Goal: Task Accomplishment & Management: Manage account settings

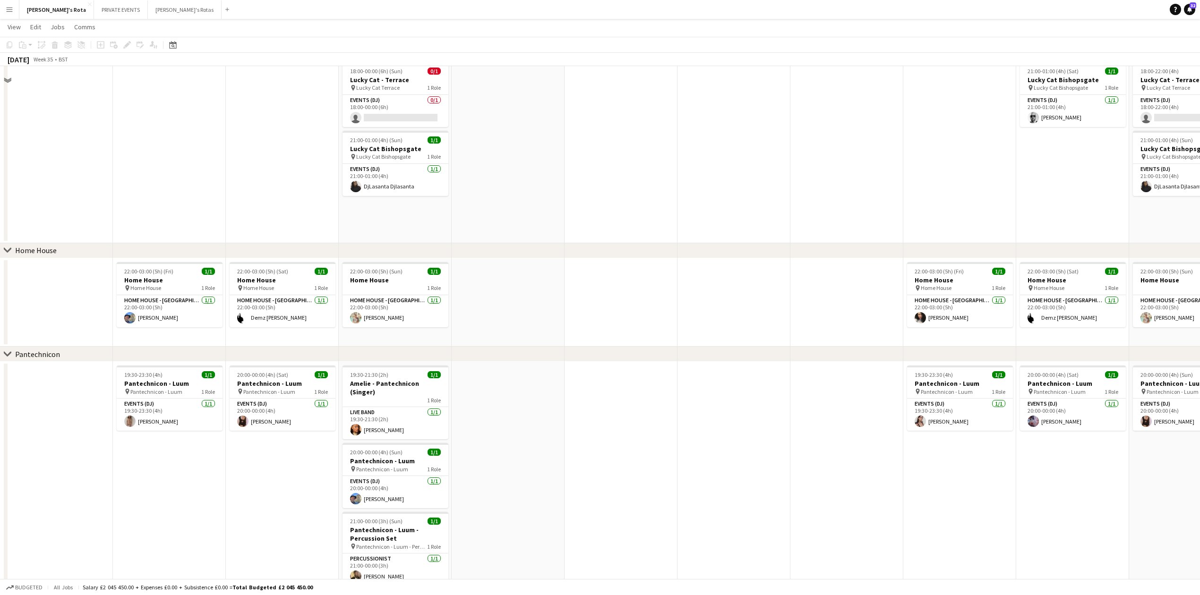
scroll to position [714, 0]
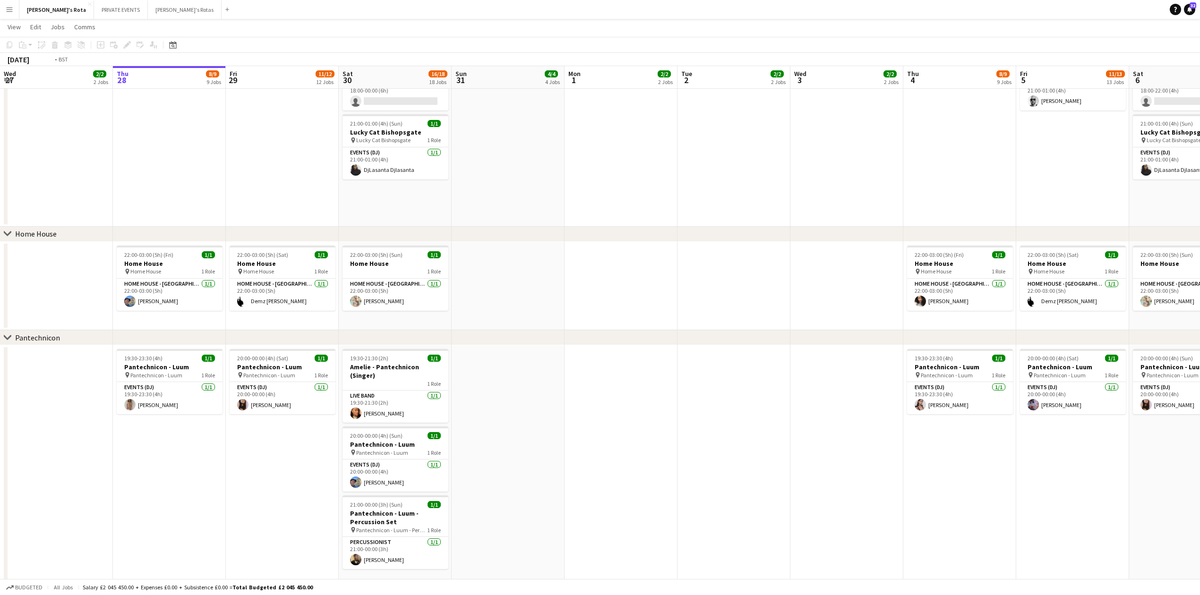
drag, startPoint x: 146, startPoint y: 170, endPoint x: 508, endPoint y: 185, distance: 363.2
click at [508, 185] on app-calendar-viewport "Mon 25 2/2 2 Jobs Tue 26 2/2 2 Jobs Wed 27 2/2 2 Jobs Thu 28 8/9 9 Jobs Fri 29 …" at bounding box center [600, 580] width 1200 height 2517
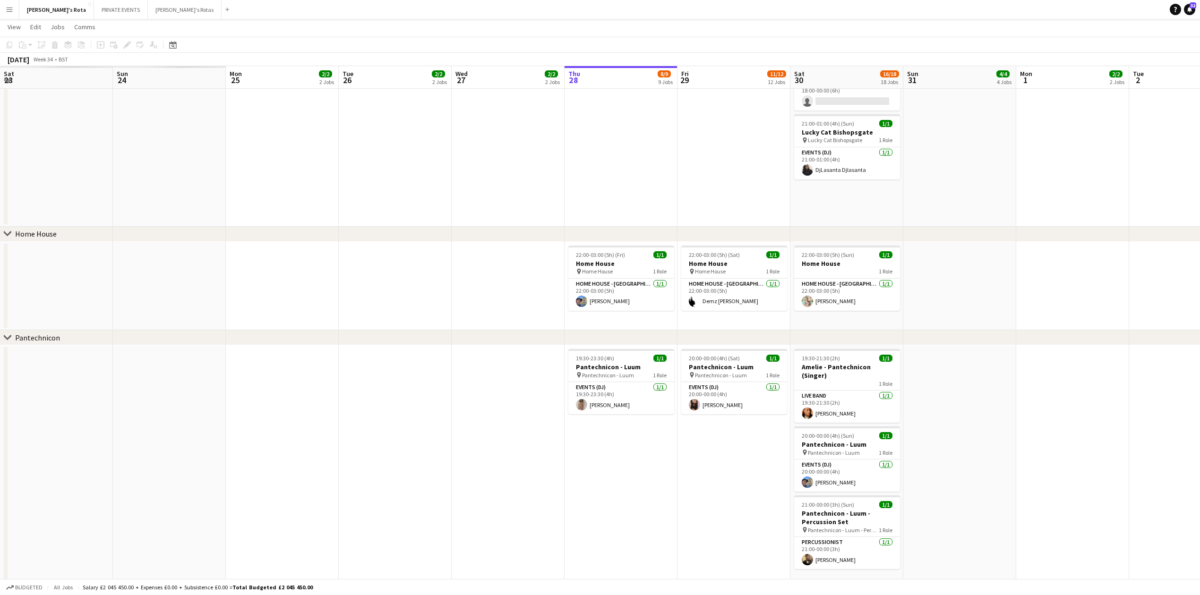
scroll to position [0, 241]
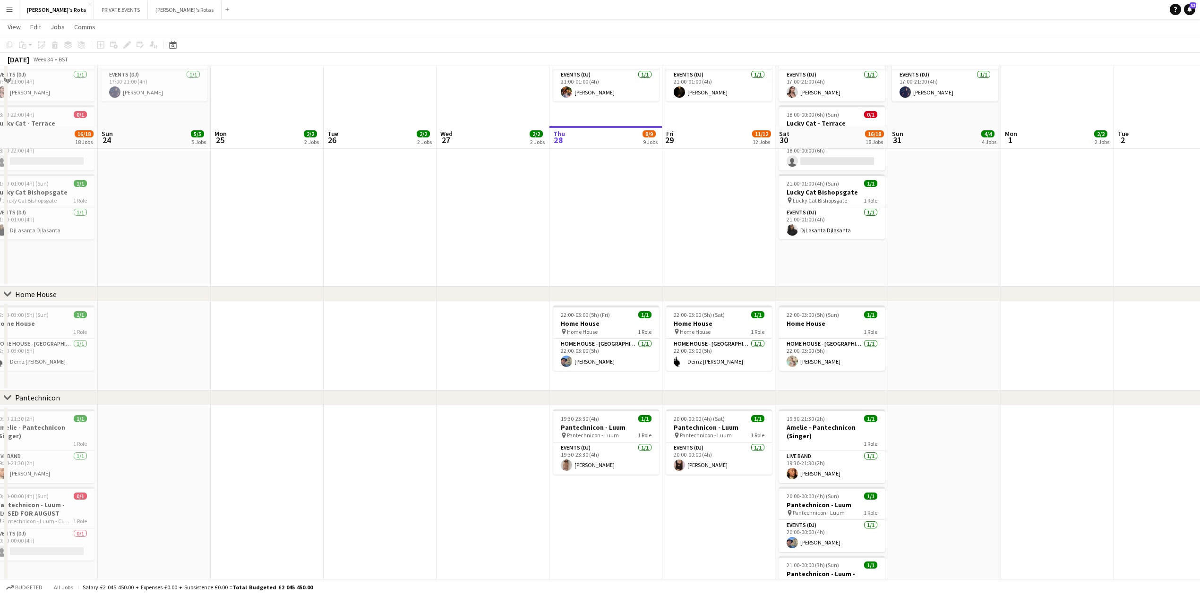
drag, startPoint x: 599, startPoint y: 180, endPoint x: 528, endPoint y: 182, distance: 70.9
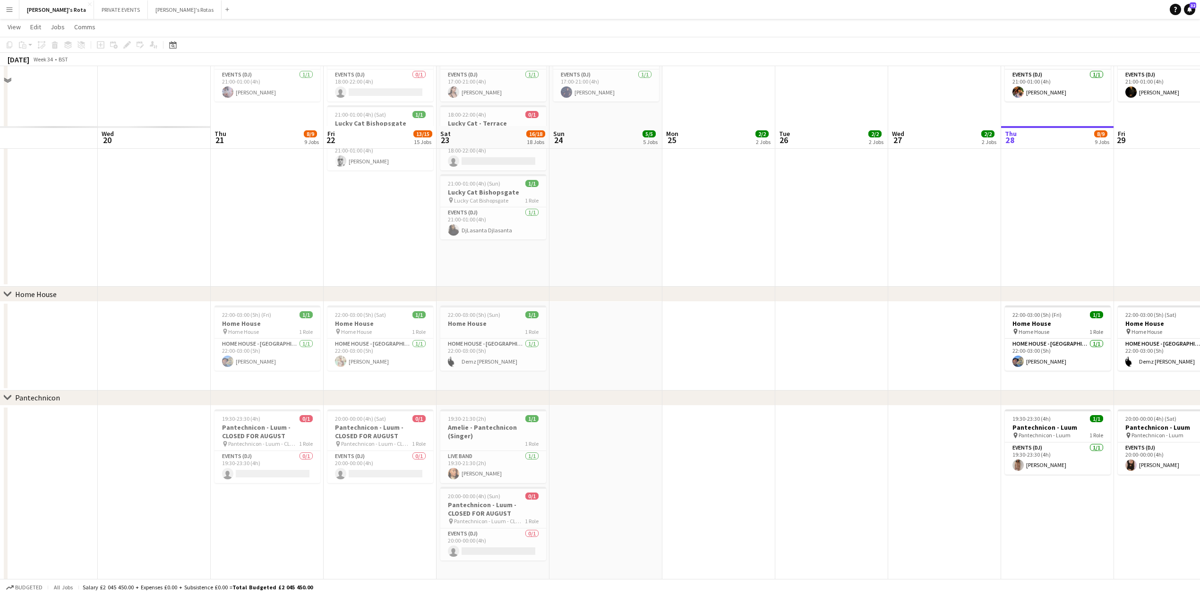
scroll to position [774, 0]
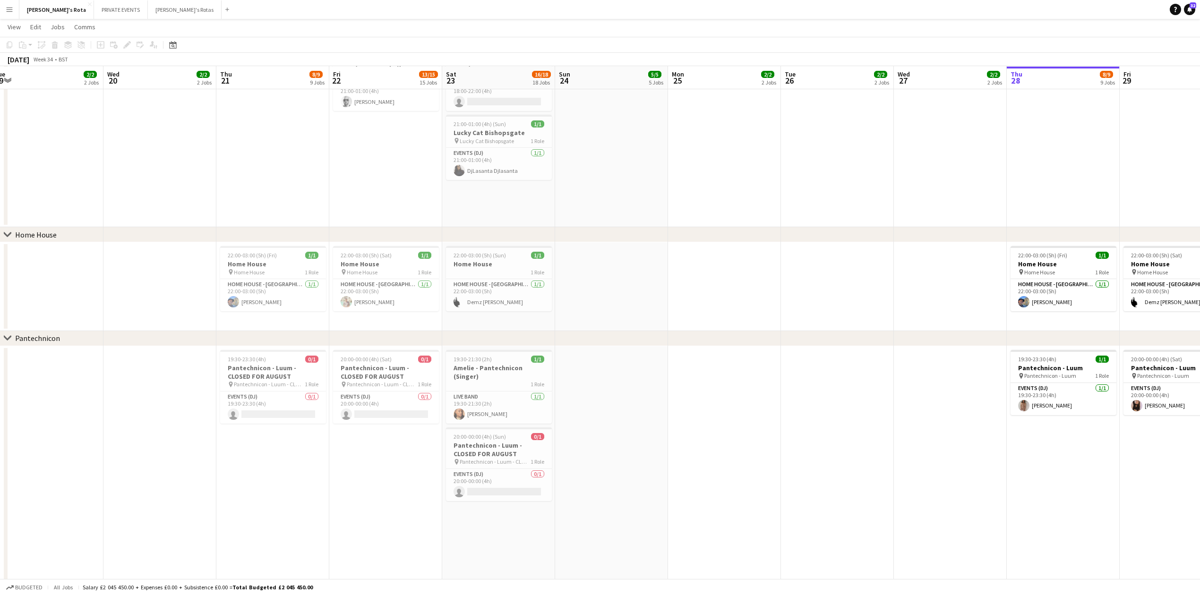
click at [251, 203] on app-calendar-viewport "Sun 17 4/4 4 Jobs Mon 18 2/2 2 Jobs Tue 19 2/2 2 Jobs Wed 20 2/2 2 Jobs Thu 21 …" at bounding box center [600, 551] width 1200 height 2577
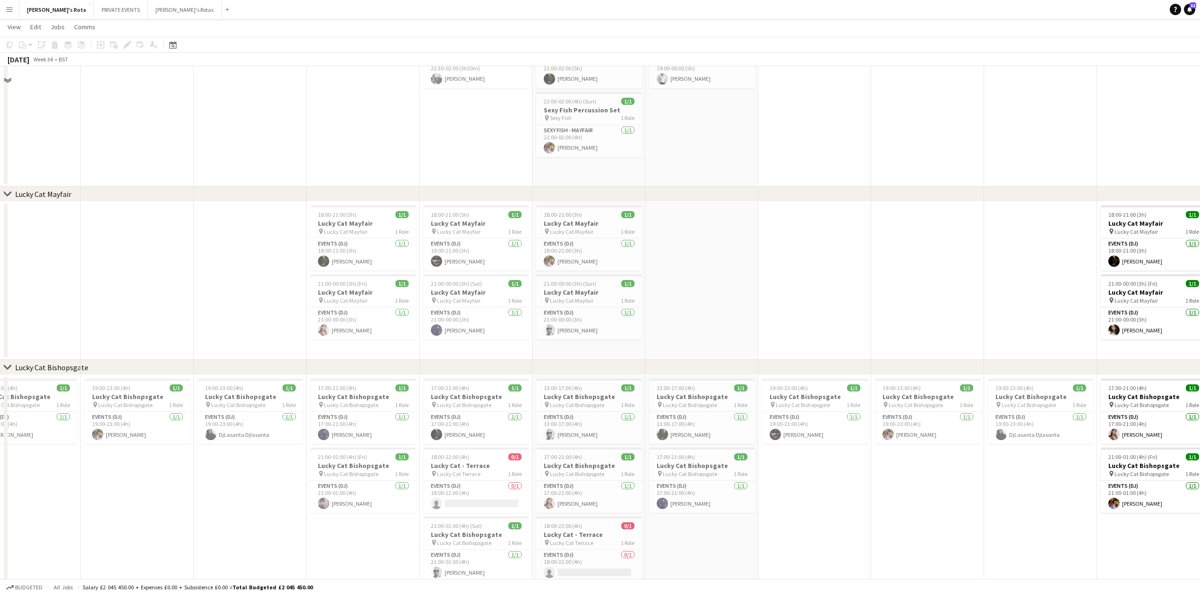
scroll to position [144, 0]
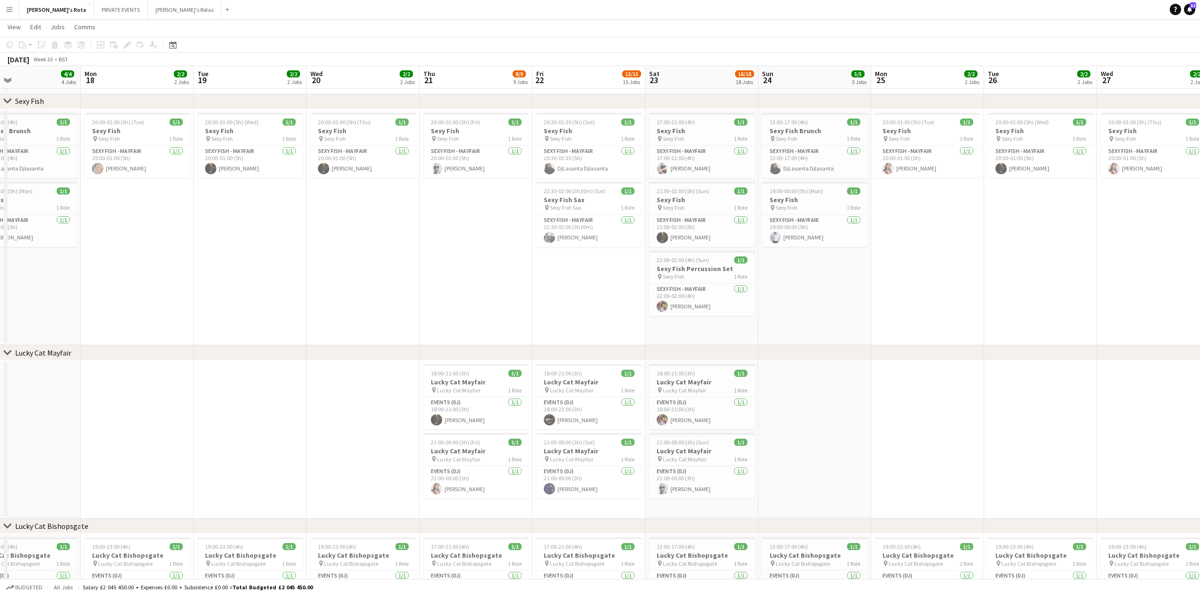
drag, startPoint x: 189, startPoint y: 219, endPoint x: 363, endPoint y: 258, distance: 178.5
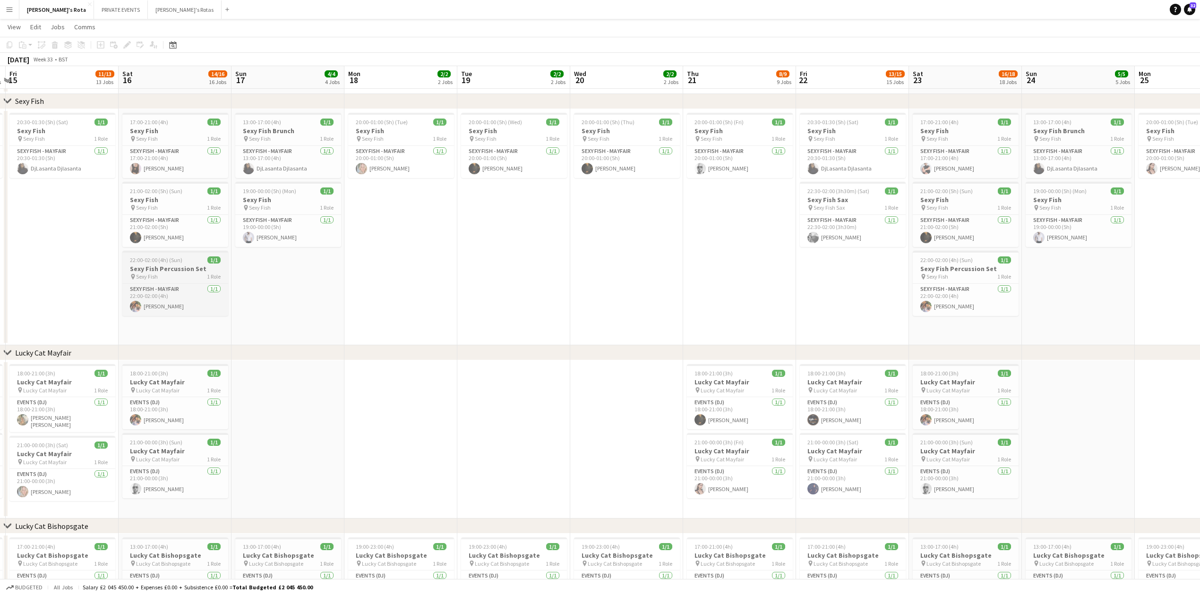
drag, startPoint x: 451, startPoint y: 266, endPoint x: 486, endPoint y: 265, distance: 35.5
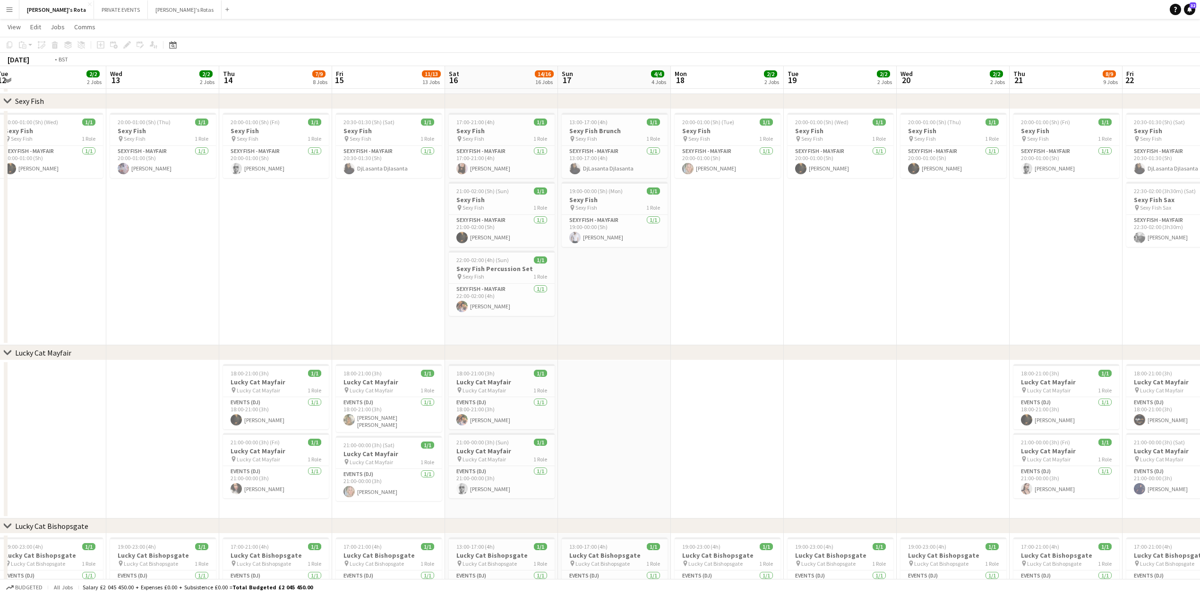
drag, startPoint x: 190, startPoint y: 273, endPoint x: 455, endPoint y: 273, distance: 265.5
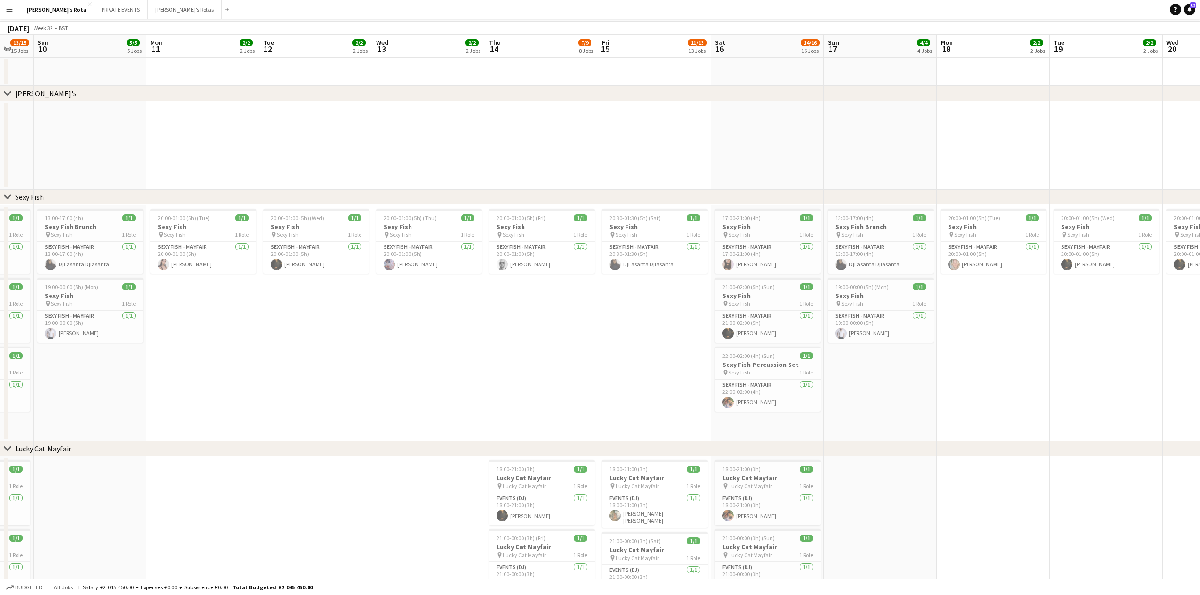
scroll to position [0, 0]
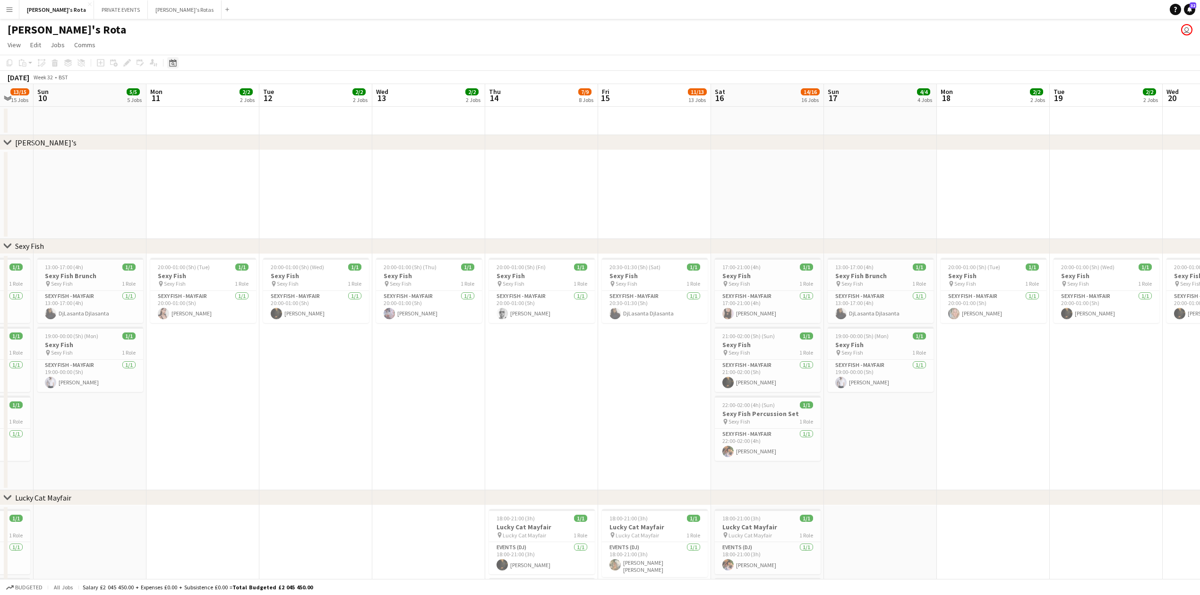
click at [171, 61] on icon at bounding box center [172, 63] width 7 height 8
click at [243, 199] on button "[DATE]" at bounding box center [239, 200] width 27 height 15
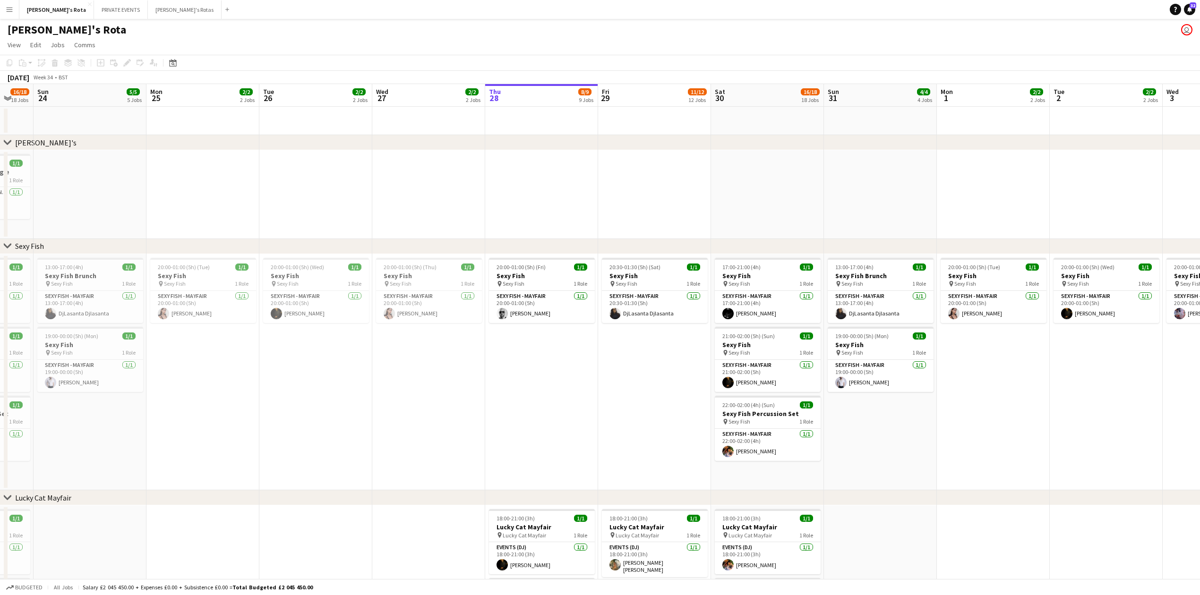
scroll to position [0, 325]
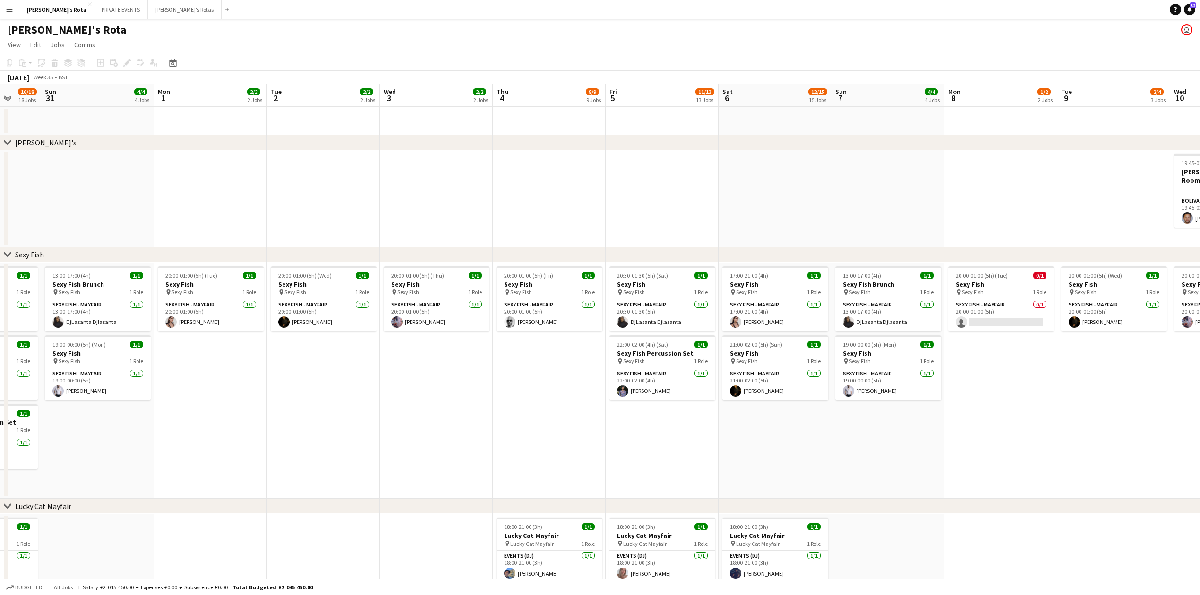
drag, startPoint x: 764, startPoint y: 169, endPoint x: 42, endPoint y: 214, distance: 722.9
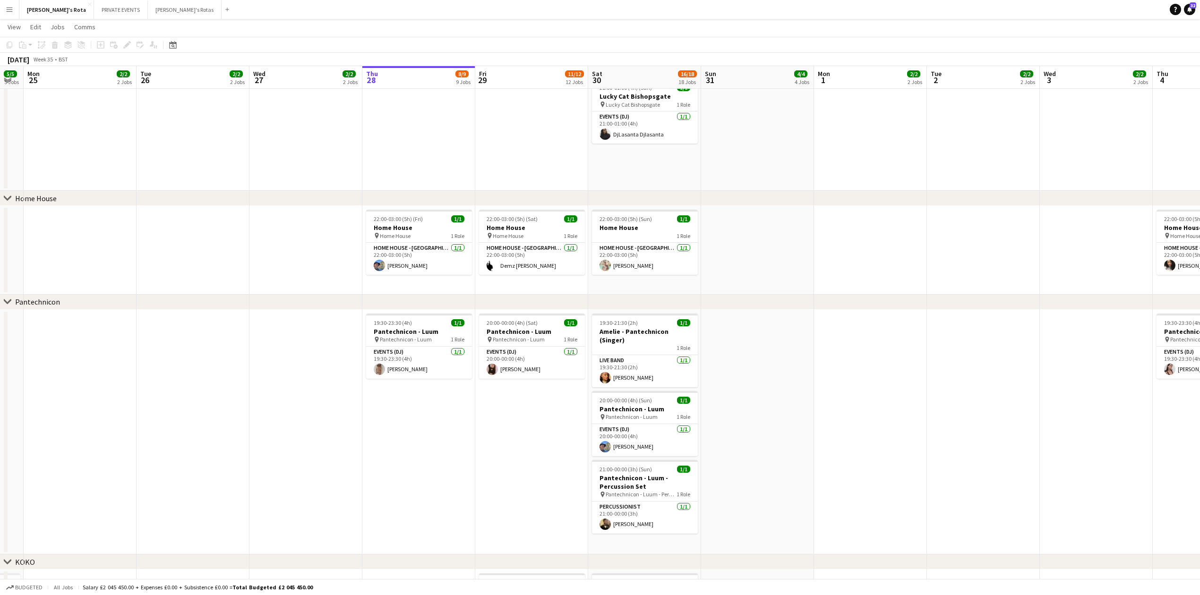
scroll to position [0, 298]
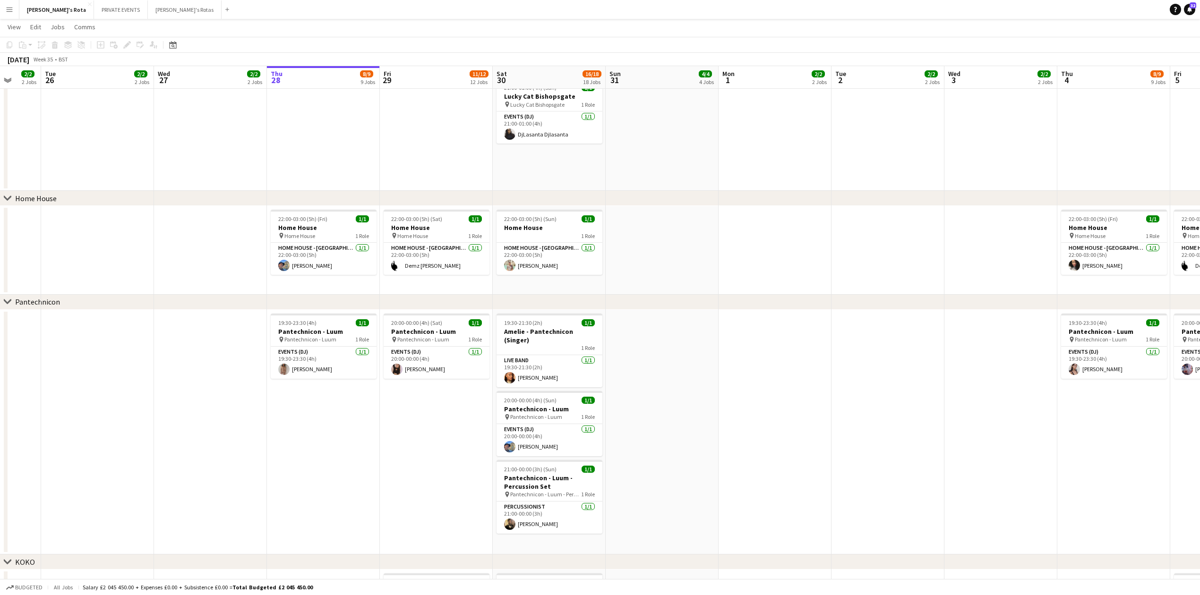
drag, startPoint x: 467, startPoint y: 408, endPoint x: 893, endPoint y: 407, distance: 426.2
click at [893, 407] on app-calendar-viewport "Sat 23 16/18 18 Jobs Sun 24 5/5 5 Jobs Mon 25 2/2 2 Jobs Tue 26 2/2 2 Jobs Wed …" at bounding box center [600, 522] width 1200 height 2609
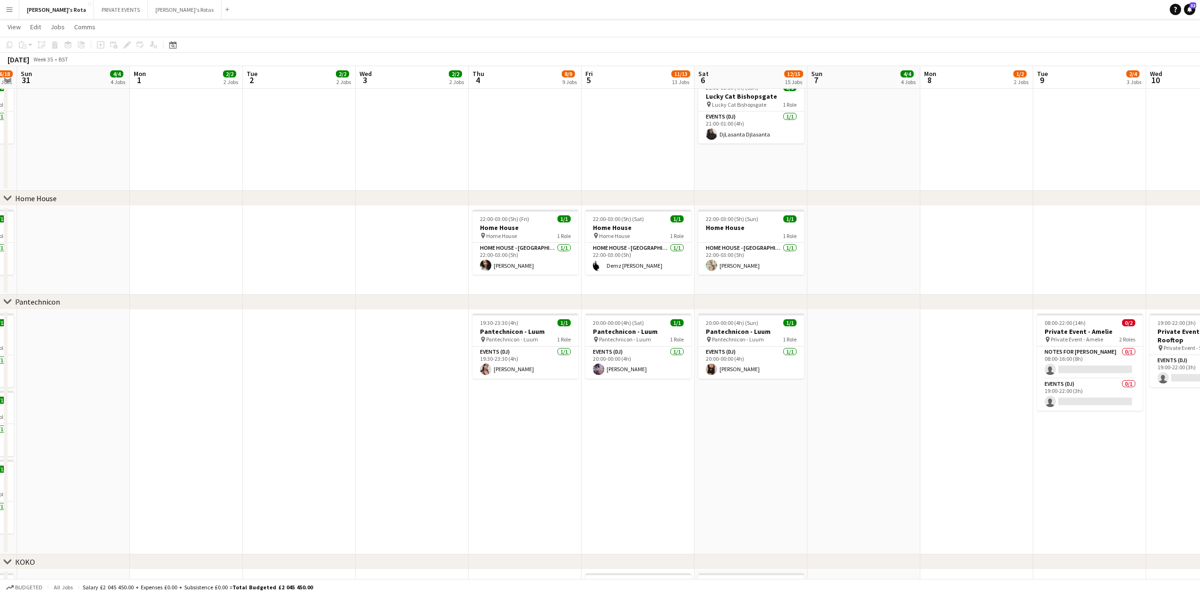
scroll to position [0, 353]
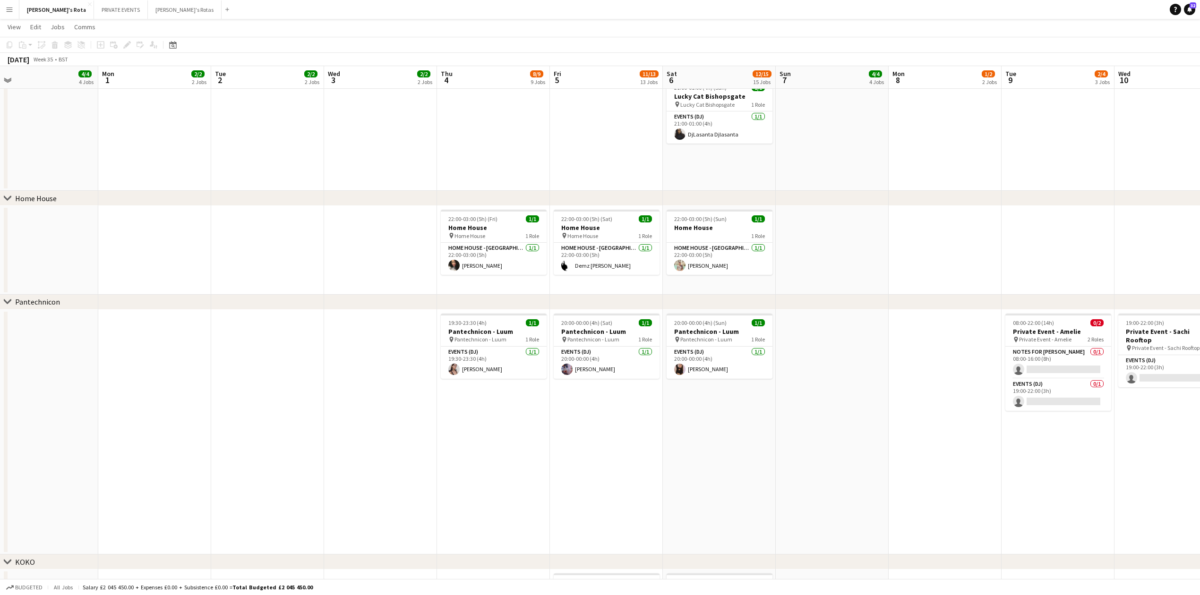
drag, startPoint x: 907, startPoint y: 429, endPoint x: 422, endPoint y: 411, distance: 485.1
click at [422, 411] on app-calendar-viewport "Thu 28 8/9 9 Jobs Fri 29 11/12 12 Jobs Sat 30 16/18 18 Jobs Sun 31 4/4 4 Jobs M…" at bounding box center [600, 522] width 1200 height 2609
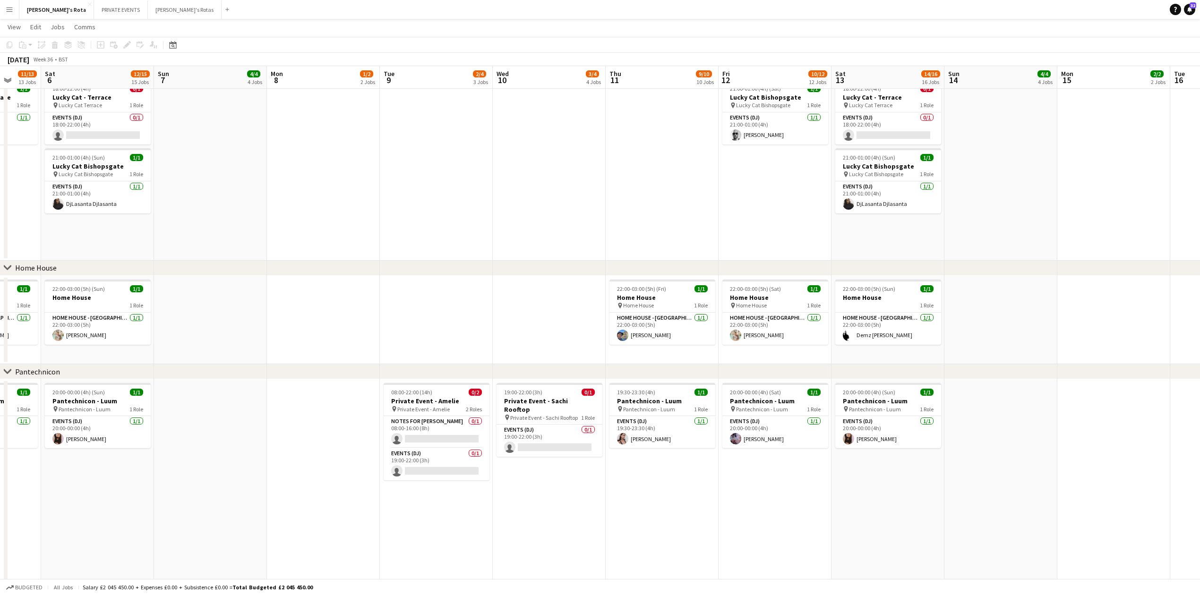
drag, startPoint x: 664, startPoint y: 390, endPoint x: 244, endPoint y: 394, distance: 420.5
click at [244, 394] on app-calendar-viewport "Wed 3 2/2 2 Jobs Thu 4 8/9 9 Jobs Fri 5 11/13 13 Jobs Sat 6 12/15 15 Jobs Sun 7…" at bounding box center [600, 557] width 1200 height 2679
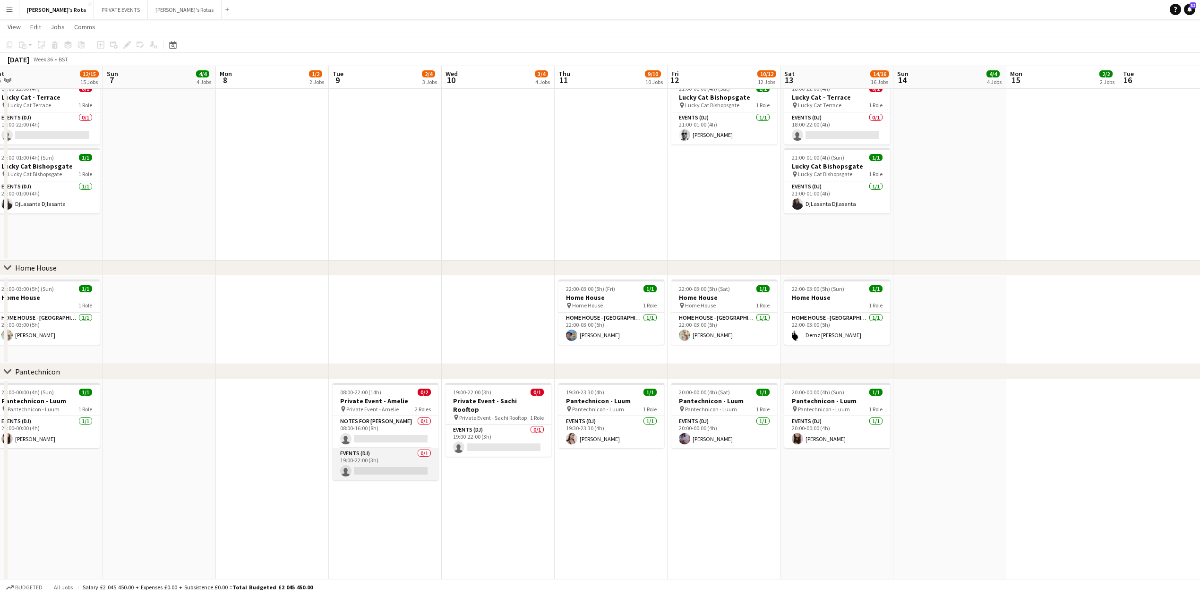
click at [384, 460] on app-card-role "Events (DJ) 0/1 19:00-22:00 (3h) single-neutral-actions" at bounding box center [386, 464] width 106 height 32
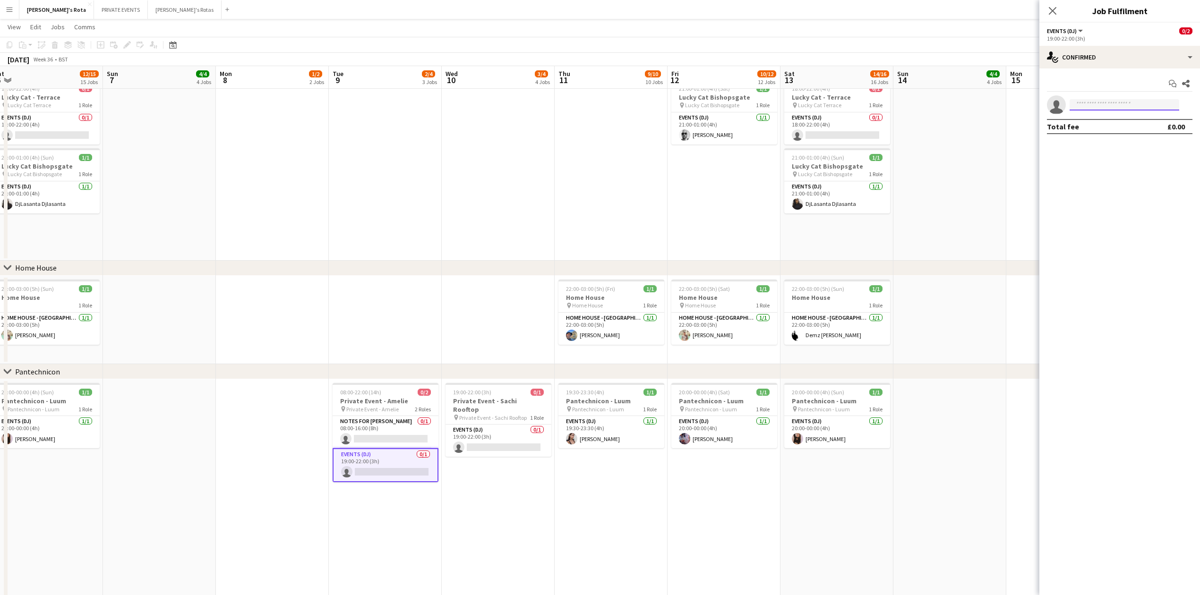
click at [1091, 104] on input at bounding box center [1125, 104] width 110 height 11
type input "****"
click at [1103, 122] on span "[PERSON_NAME]" at bounding box center [1104, 119] width 54 height 8
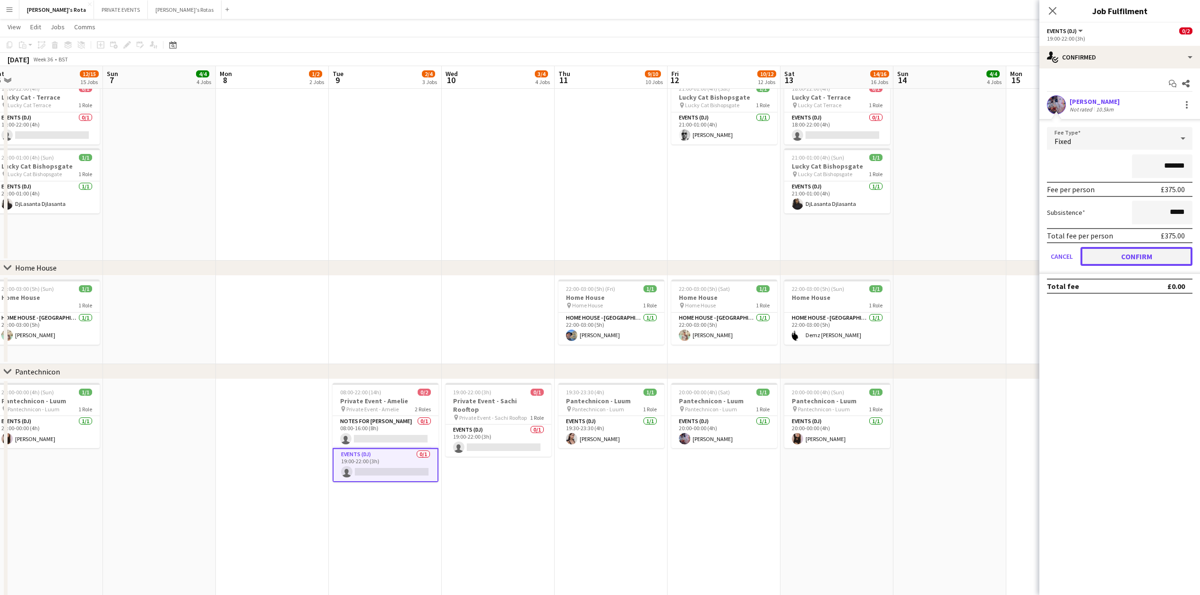
click at [1127, 249] on button "Confirm" at bounding box center [1137, 256] width 112 height 19
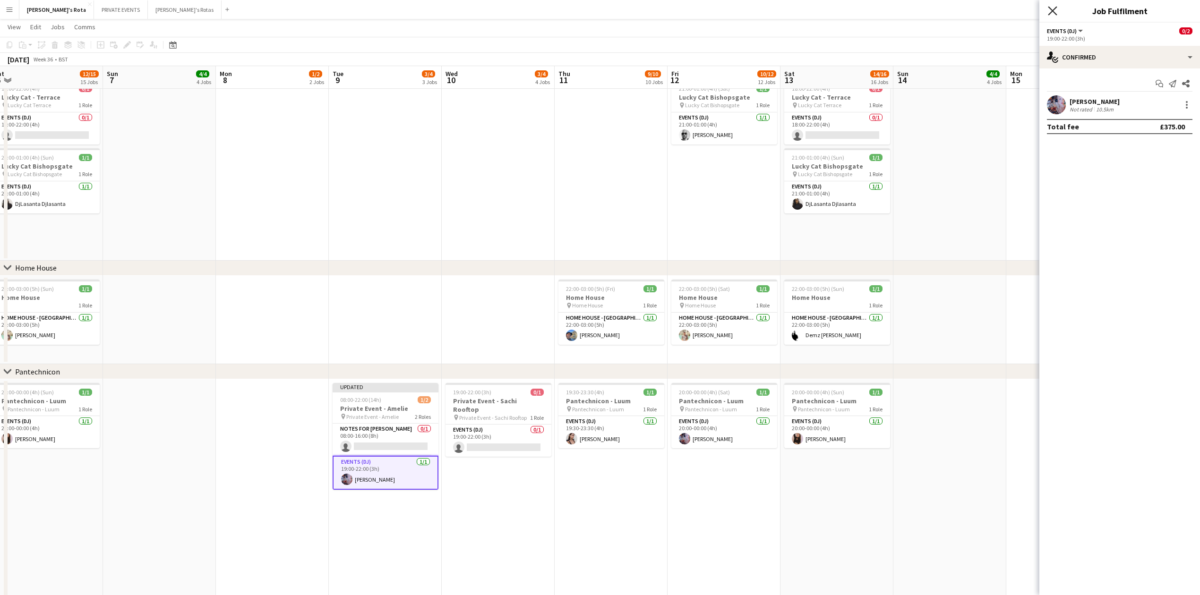
click at [1055, 9] on icon at bounding box center [1052, 10] width 9 height 9
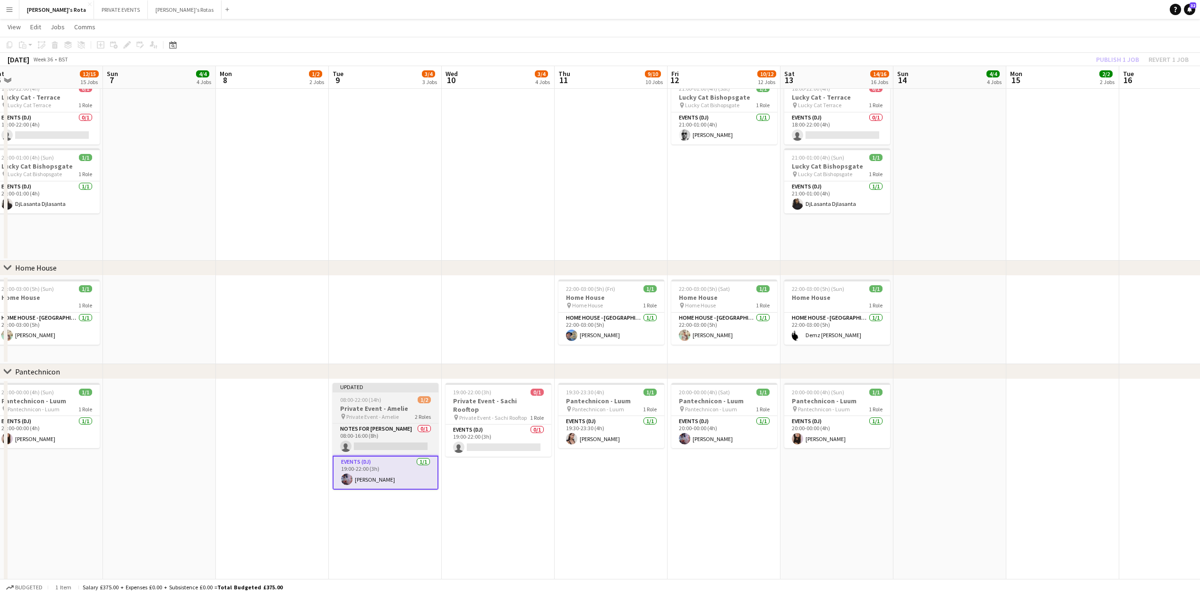
click at [390, 407] on h3 "Private Event - Amelie" at bounding box center [386, 408] width 106 height 9
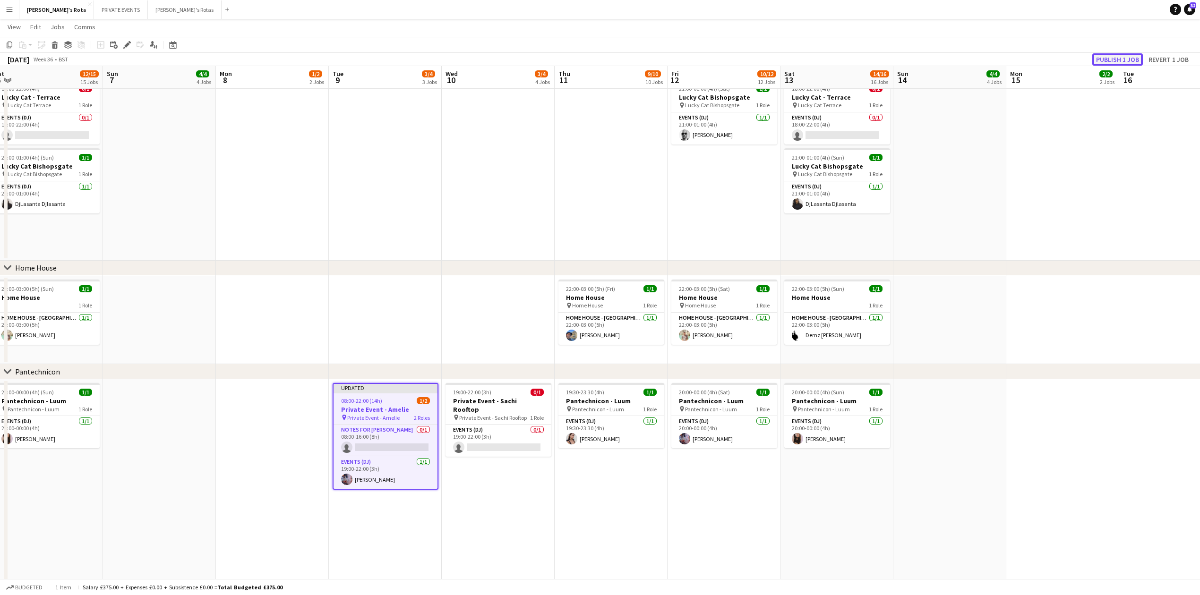
click at [1116, 59] on button "Publish 1 job" at bounding box center [1117, 59] width 51 height 12
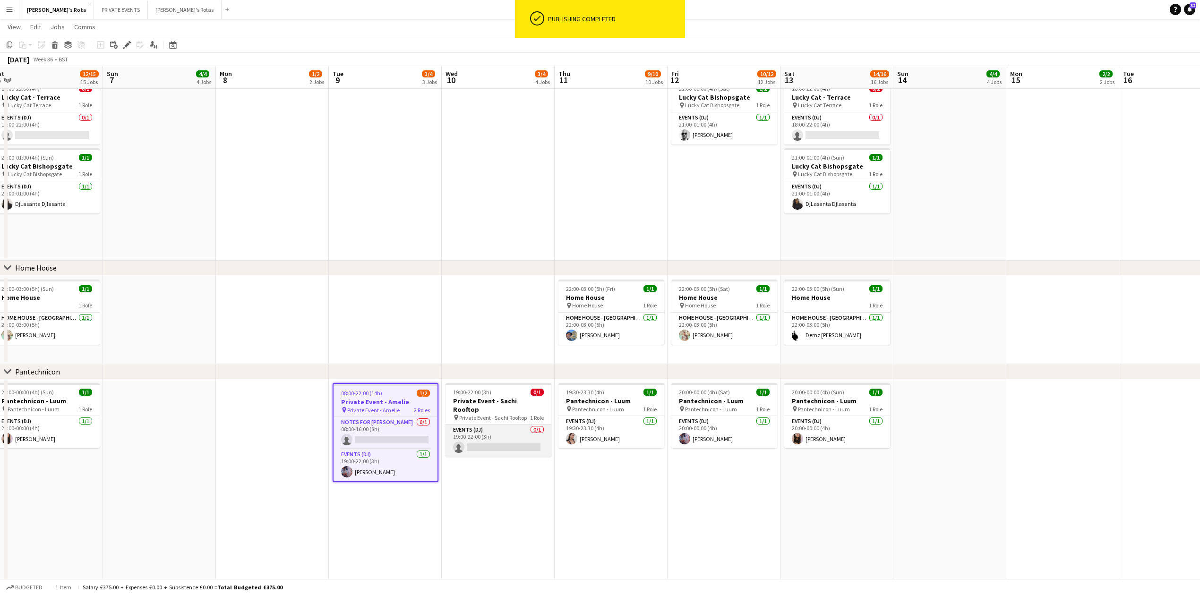
click at [492, 436] on app-card-role "Events (DJ) 0/1 19:00-22:00 (3h) single-neutral-actions" at bounding box center [499, 441] width 106 height 32
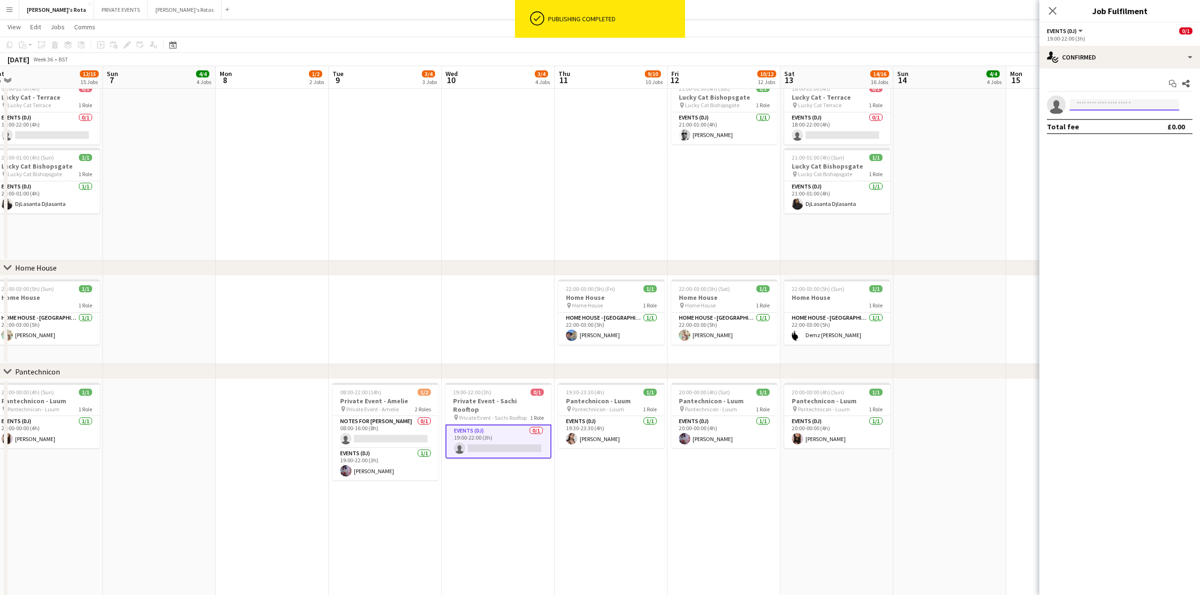
click at [1108, 107] on input at bounding box center [1125, 104] width 110 height 11
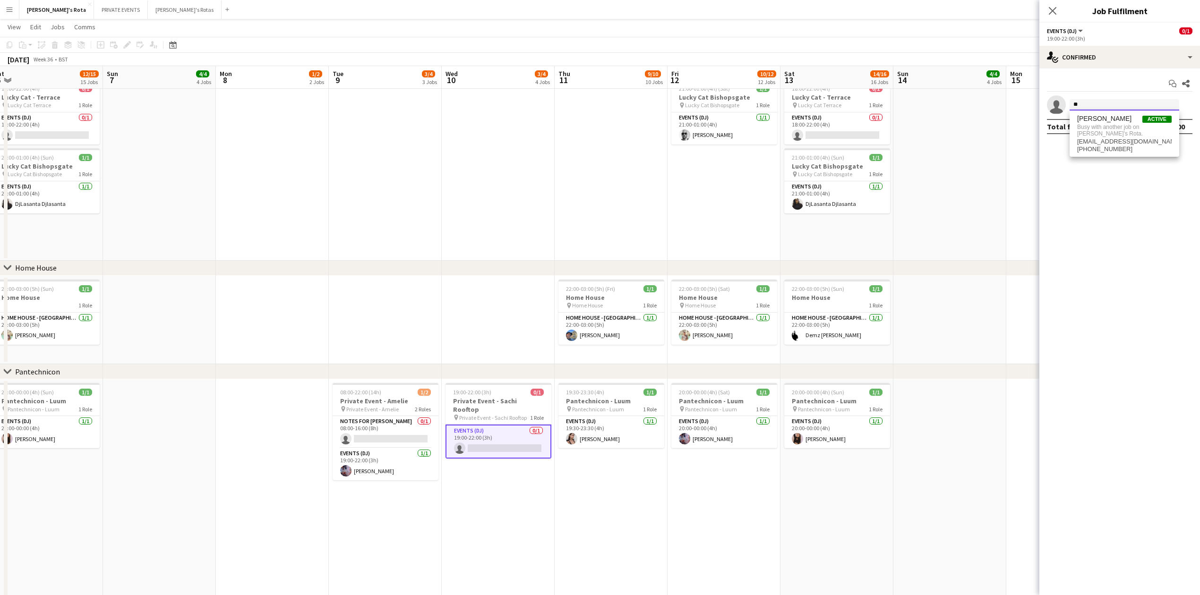
type input "*"
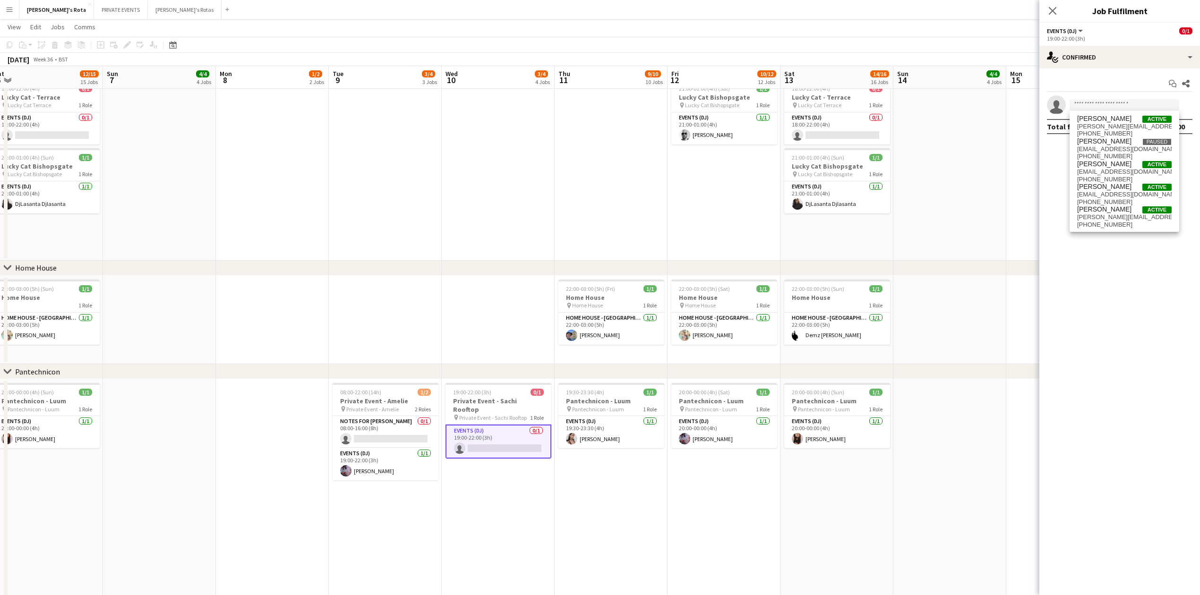
click at [414, 227] on app-date-cell "19:00-23:00 (4h) 1/1 Lucky Cat Bishopsgate pin Lucky Cat Bishopsgate 1 Role Eve…" at bounding box center [385, 99] width 113 height 323
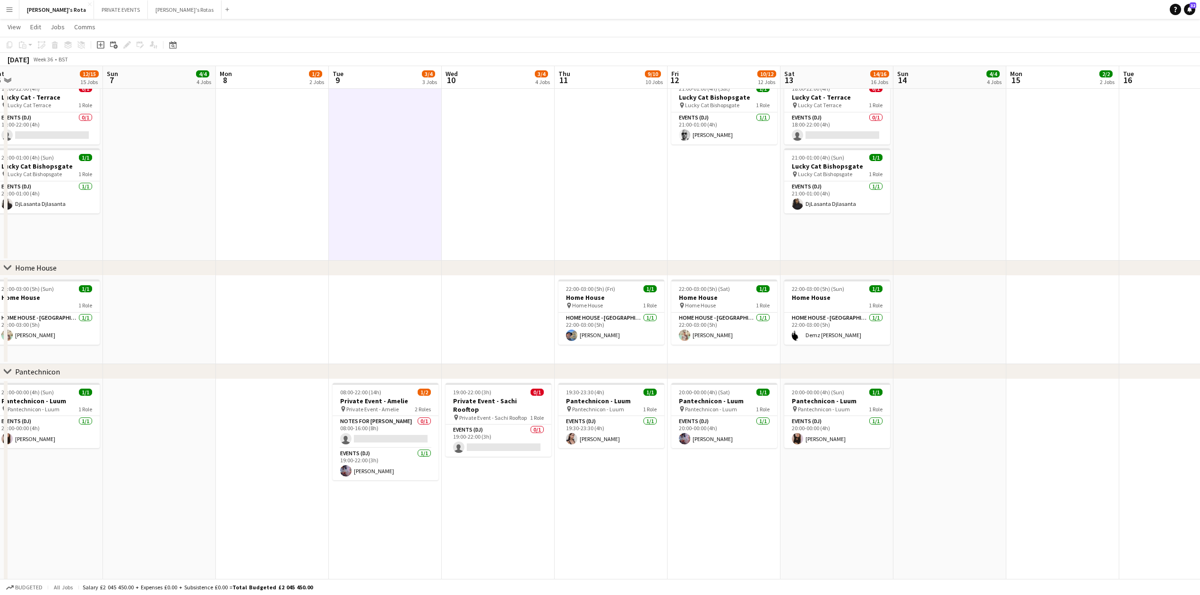
scroll to position [0, 0]
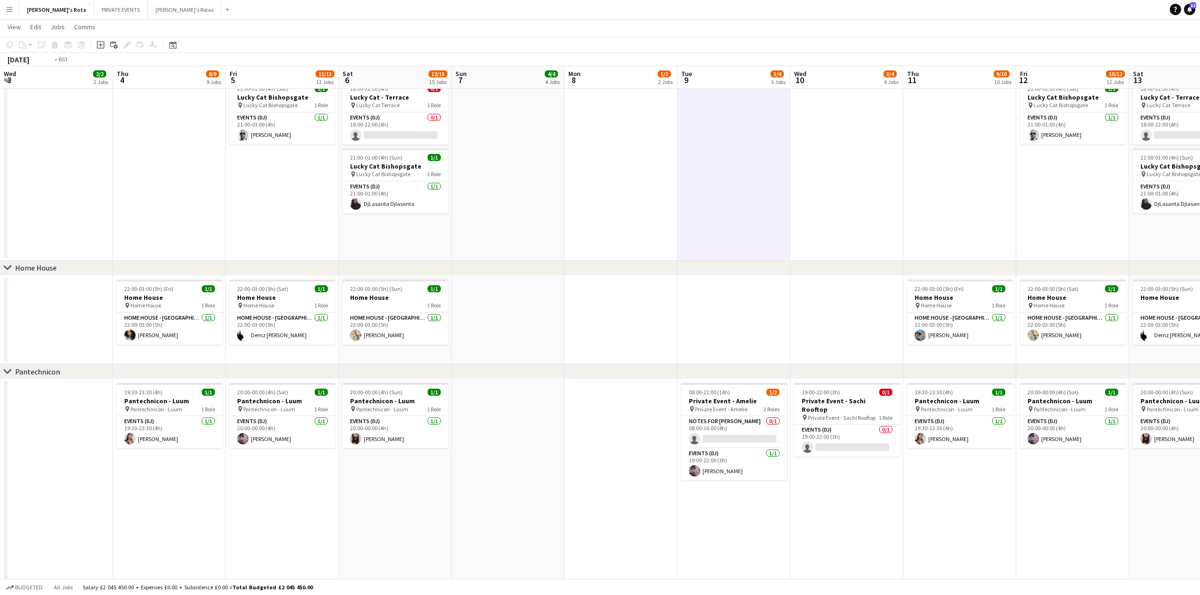
drag, startPoint x: 287, startPoint y: 232, endPoint x: 977, endPoint y: 197, distance: 690.7
click at [977, 197] on app-calendar-viewport "Wed 3 2/2 2 Jobs Thu 4 8/9 9 Jobs Fri 5 11/13 13 Jobs Sat 6 12/15 15 Jobs Sun 7…" at bounding box center [600, 557] width 1200 height 2679
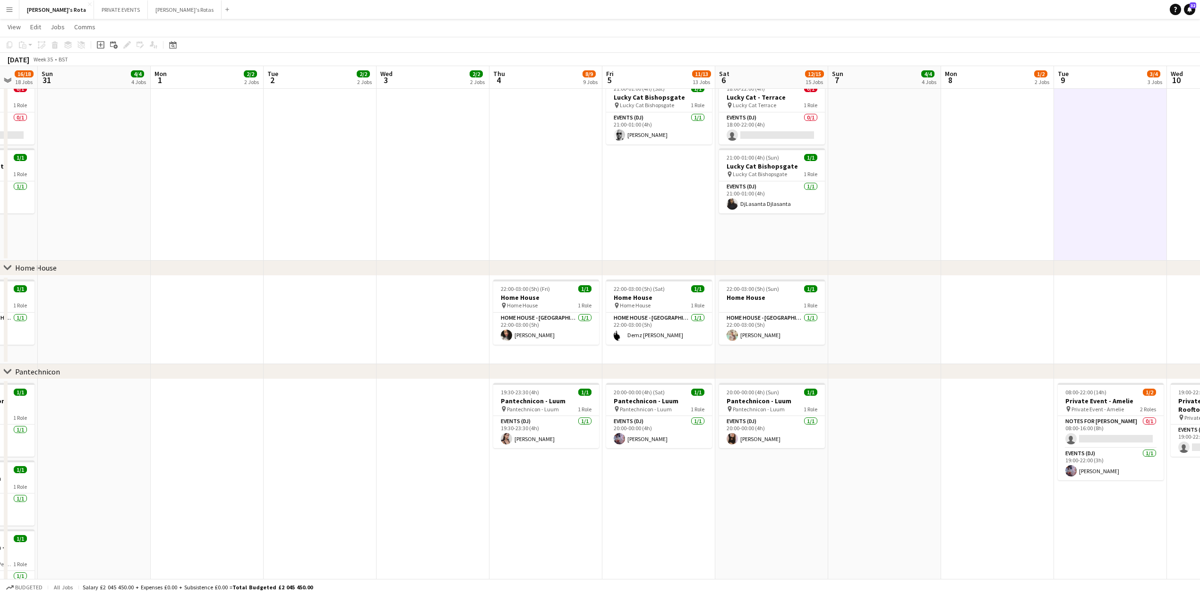
drag, startPoint x: 620, startPoint y: 258, endPoint x: 974, endPoint y: 227, distance: 355.3
click at [979, 228] on div "chevron-right [PERSON_NAME]'s chevron-right Sexy Fish chevron-right Lucky Cat M…" at bounding box center [600, 557] width 1200 height 2679
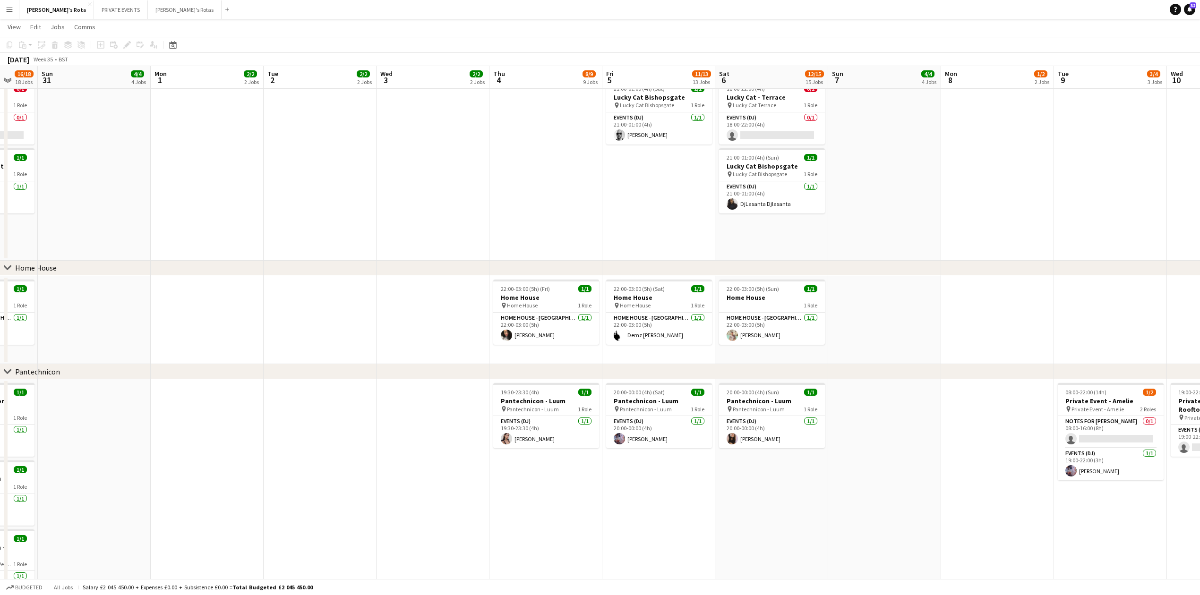
scroll to position [0, 0]
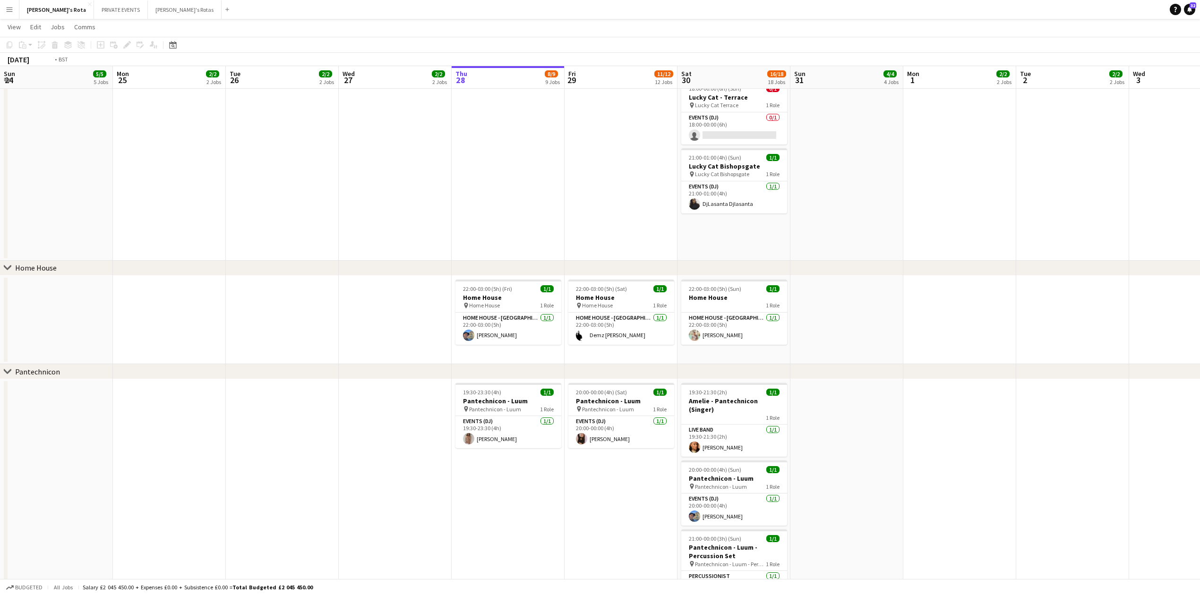
drag, startPoint x: 448, startPoint y: 307, endPoint x: 773, endPoint y: 282, distance: 326.5
click at [787, 284] on app-calendar-viewport "Sun 24 5/5 5 Jobs Mon 25 2/2 2 Jobs Tue 26 2/2 2 Jobs Wed 27 2/2 2 Jobs Thu 28 …" at bounding box center [600, 557] width 1200 height 2679
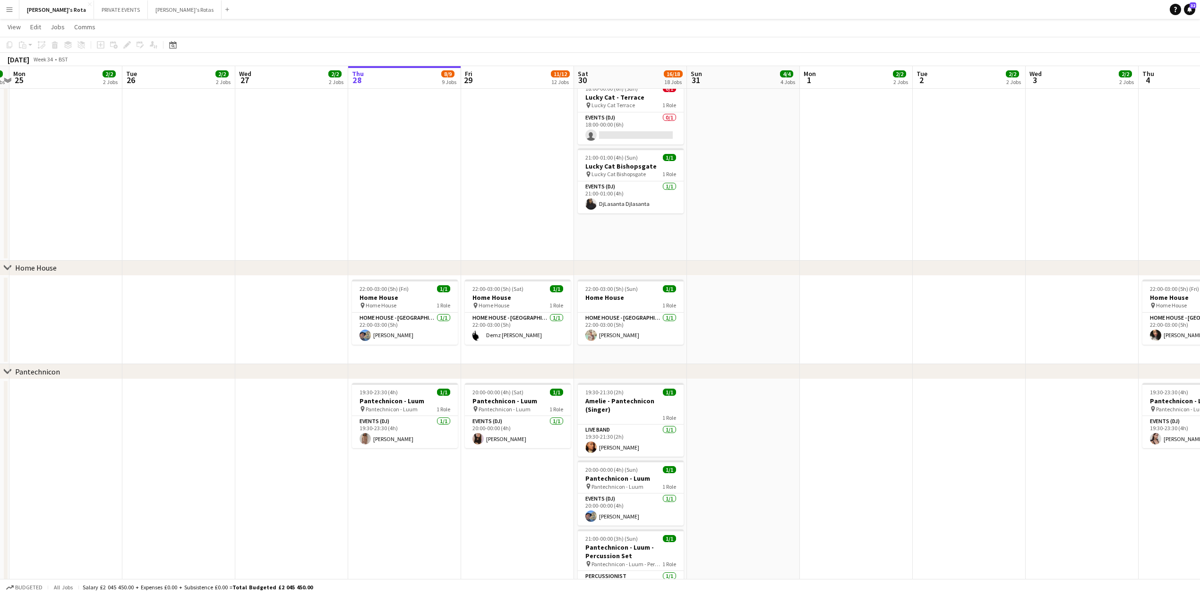
drag, startPoint x: 173, startPoint y: 365, endPoint x: 810, endPoint y: 356, distance: 637.0
click at [810, 356] on div "chevron-right [PERSON_NAME]'s chevron-right Sexy Fish chevron-right Lucky Cat M…" at bounding box center [600, 557] width 1200 height 2679
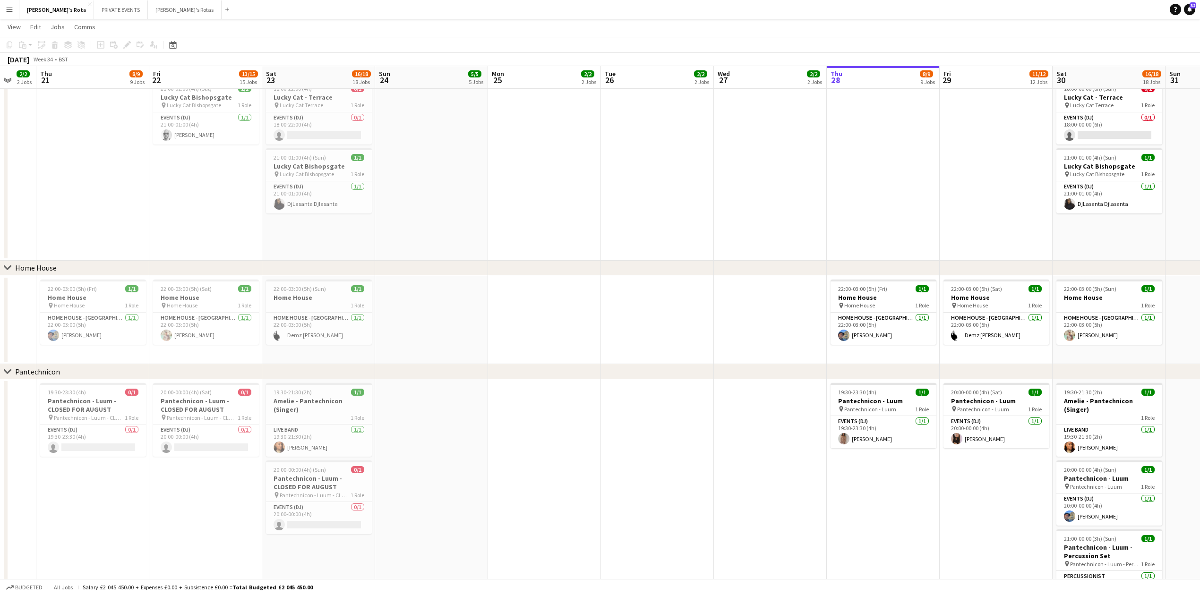
drag, startPoint x: 133, startPoint y: 457, endPoint x: 838, endPoint y: 404, distance: 706.9
click at [838, 404] on app-calendar-viewport "Tue 19 2/2 2 Jobs Wed 20 2/2 2 Jobs Thu 21 8/9 9 Jobs Fri 22 13/15 15 Jobs Sat …" at bounding box center [600, 557] width 1200 height 2679
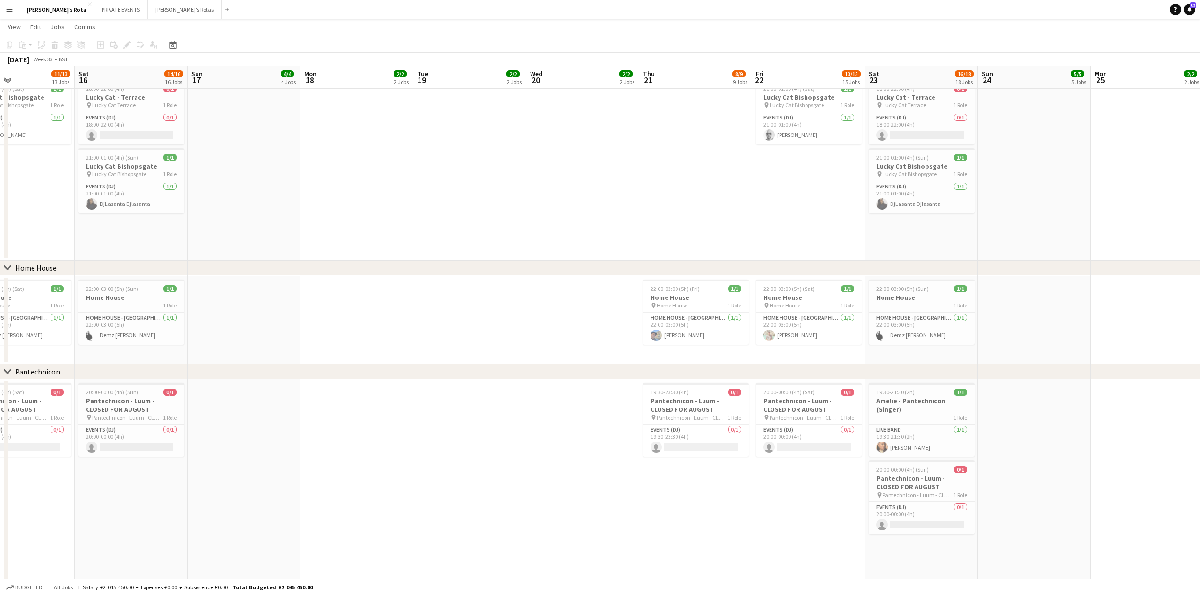
drag, startPoint x: 107, startPoint y: 421, endPoint x: 1044, endPoint y: 330, distance: 941.8
click at [1044, 330] on app-calendar-viewport "Fri 15 11/13 13 Jobs Sat 16 14/16 16 Jobs Sun 17 4/4 4 Jobs Mon 18 2/2 2 Jobs T…" at bounding box center [600, 557] width 1200 height 2679
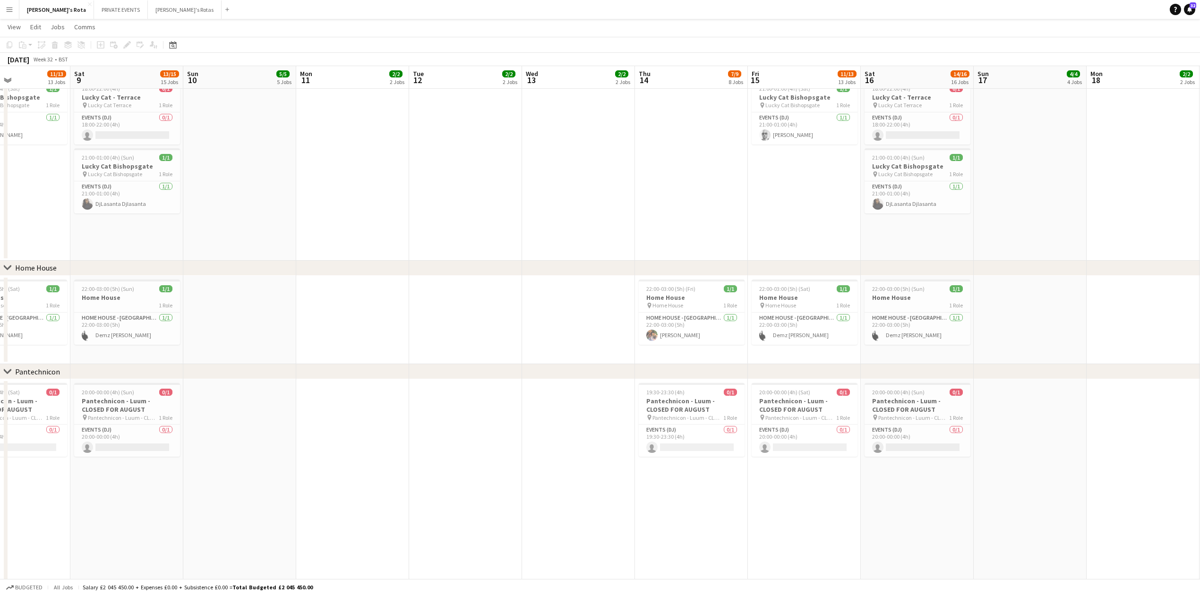
scroll to position [0, 0]
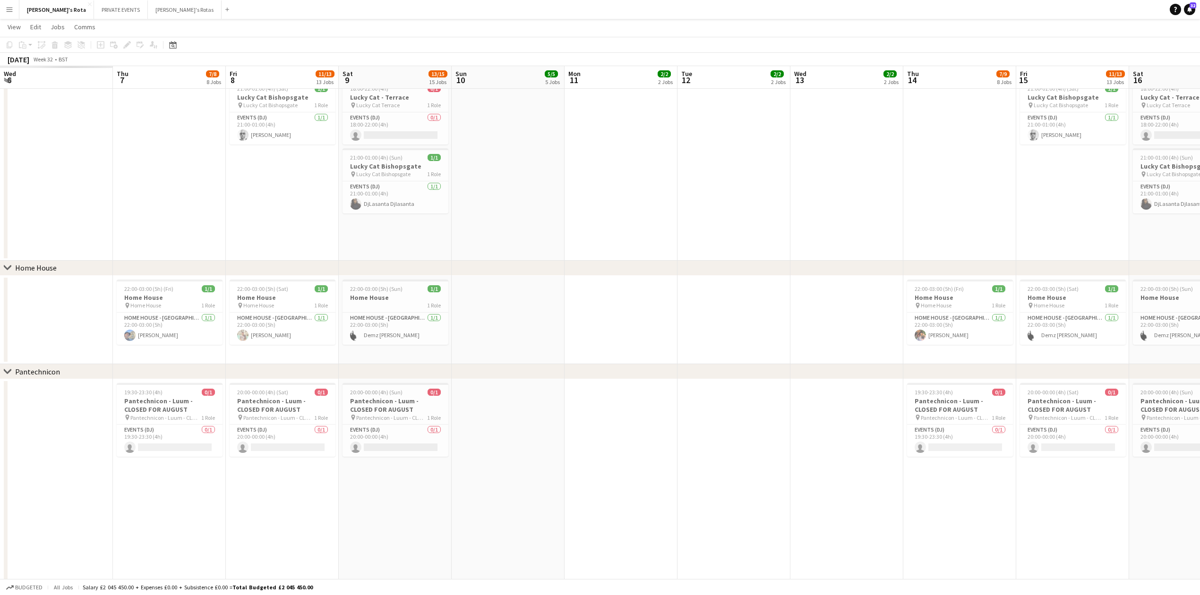
drag, startPoint x: 889, startPoint y: 390, endPoint x: 1206, endPoint y: 363, distance: 317.7
click at [1200, 363] on html "Menu Boards Boards Boards All jobs Status Workforce Workforce My Workforce Recr…" at bounding box center [600, 547] width 1200 height 2732
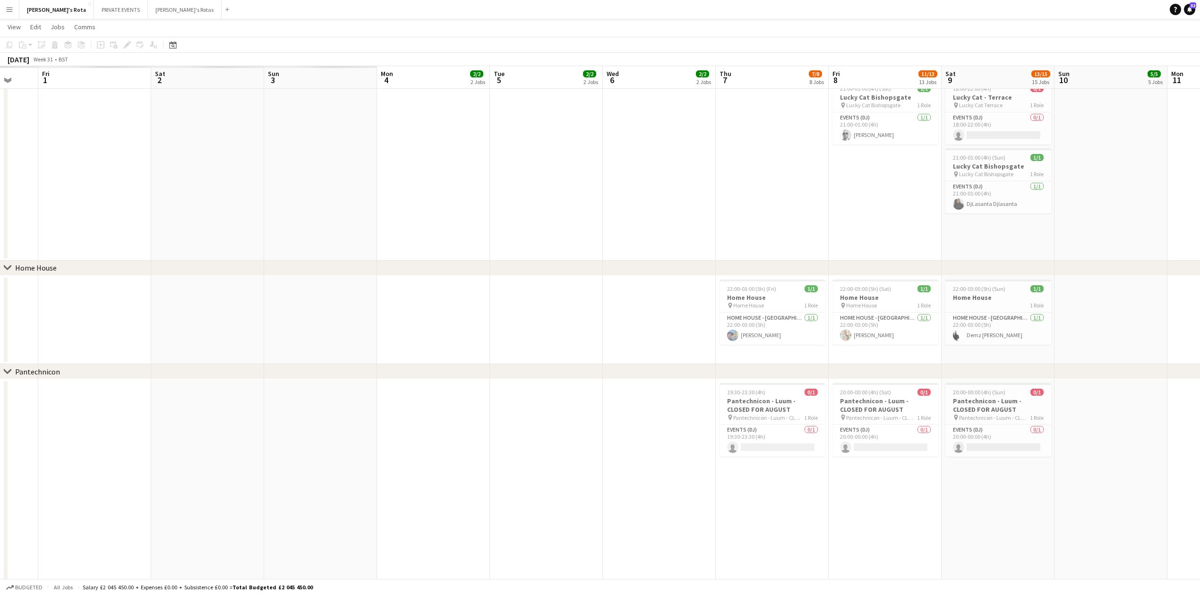
drag, startPoint x: 799, startPoint y: 434, endPoint x: 1147, endPoint y: 354, distance: 357.6
click at [1200, 354] on html "Menu Boards Boards Boards All jobs Status Workforce Workforce My Workforce Recr…" at bounding box center [600, 547] width 1200 height 2732
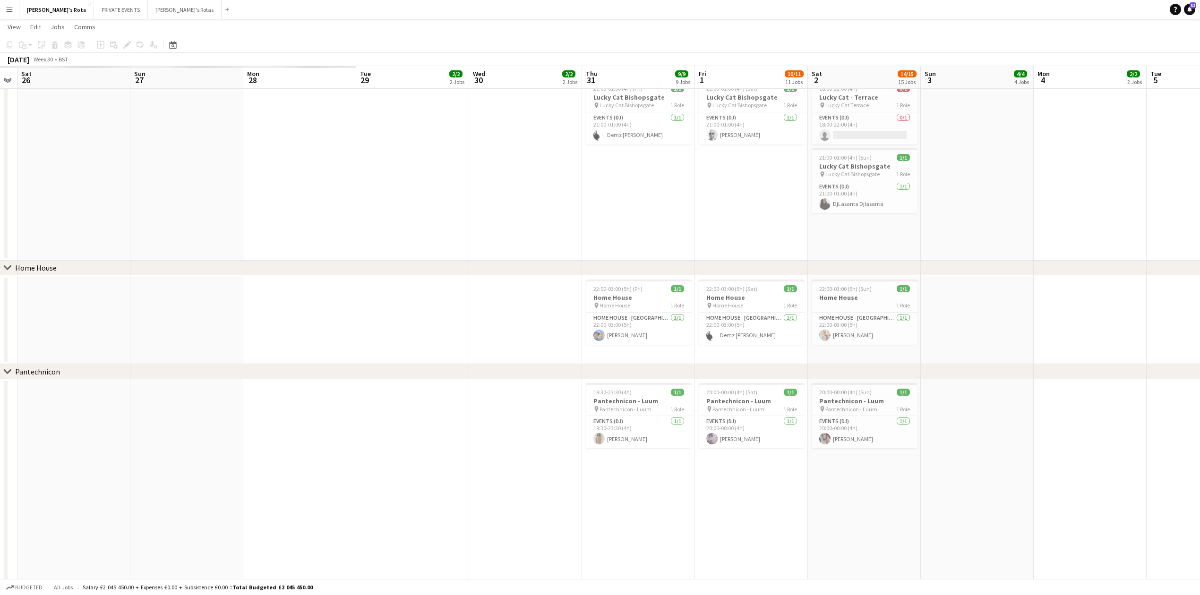
drag, startPoint x: 360, startPoint y: 432, endPoint x: 1073, endPoint y: 382, distance: 714.3
click at [1073, 382] on app-calendar-viewport "Fri 25 Sat 26 Sun 27 Mon 28 Tue 29 2/2 2 Jobs Wed 30 2/2 2 Jobs Thu 31 9/9 9 Jo…" at bounding box center [600, 557] width 1200 height 2679
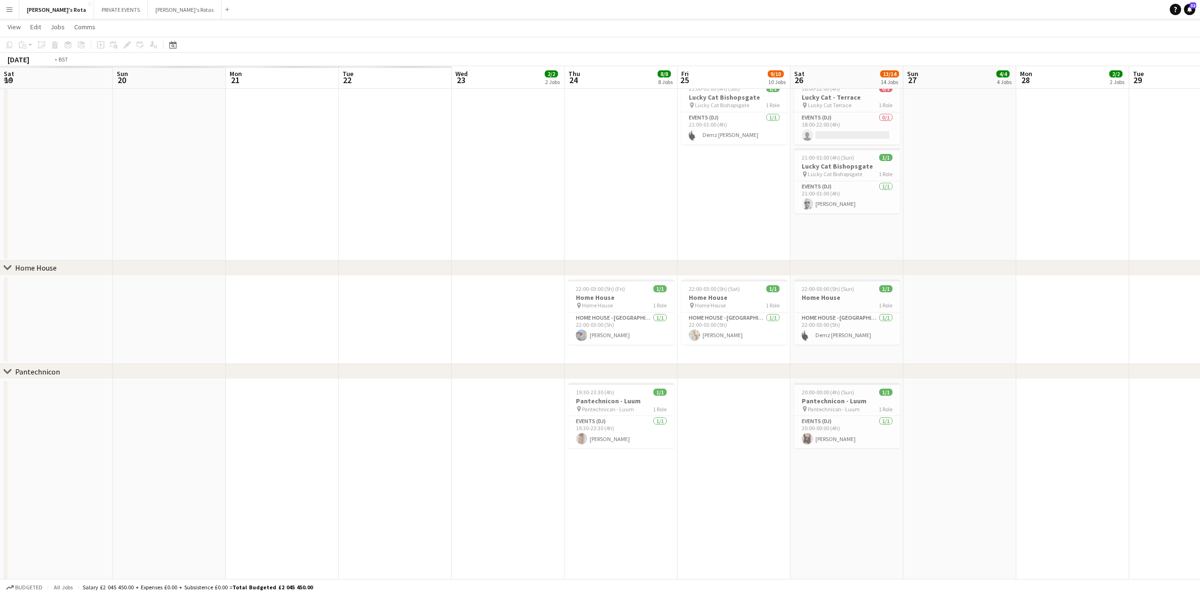
drag, startPoint x: 358, startPoint y: 432, endPoint x: 1099, endPoint y: 337, distance: 747.4
click at [1200, 339] on html "Menu Boards Boards Boards All jobs Status Workforce Workforce My Workforce Recr…" at bounding box center [600, 547] width 1200 height 2732
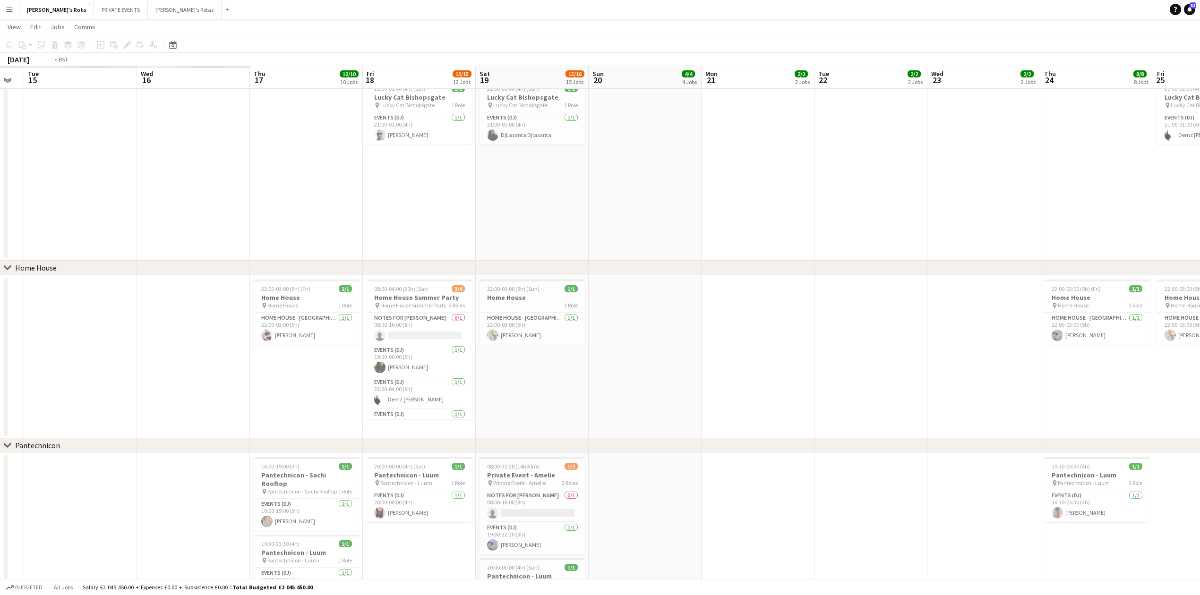
drag, startPoint x: 350, startPoint y: 402, endPoint x: 971, endPoint y: 311, distance: 627.9
click at [971, 311] on app-calendar-viewport "Mon 14 Tue 15 Wed 16 Thu 17 10/10 10 Jobs Fri 18 13/15 12 Jobs Sat 19 15/16 15 …" at bounding box center [600, 594] width 1200 height 2753
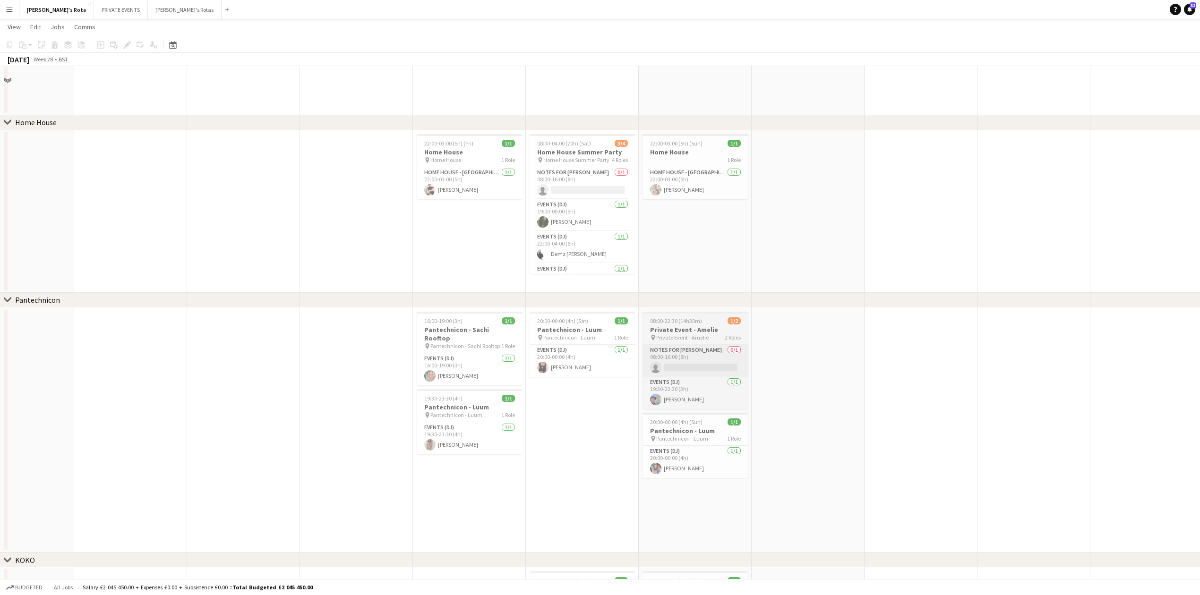
scroll to position [1008, 0]
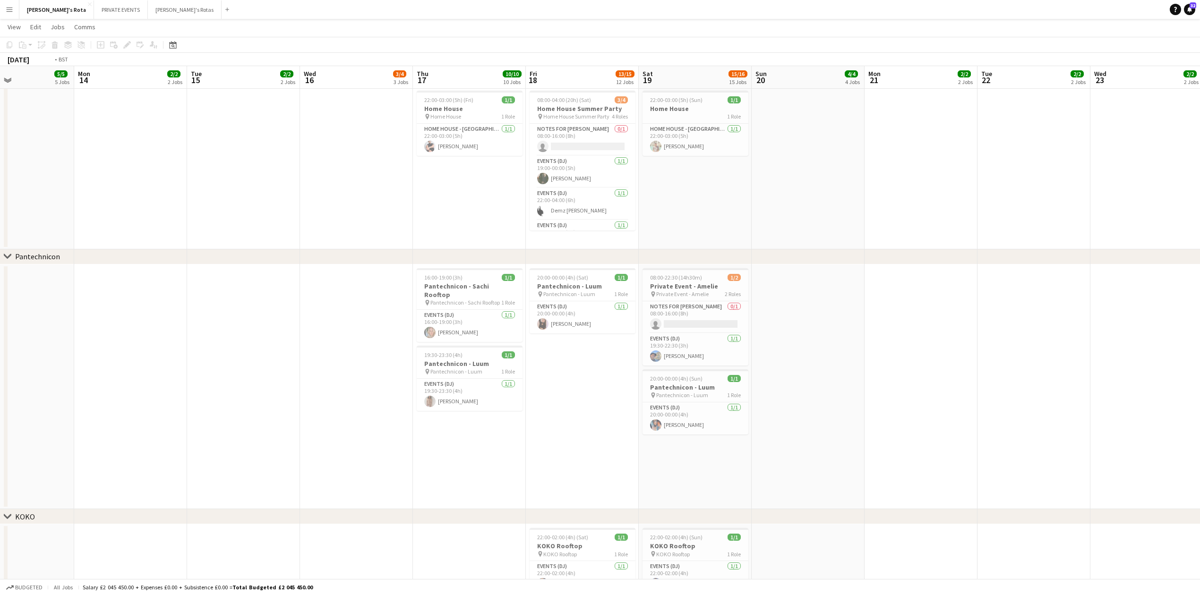
drag, startPoint x: 900, startPoint y: 303, endPoint x: 363, endPoint y: 322, distance: 537.1
click at [360, 322] on app-calendar-viewport "Fri 11 13/16 14 Jobs Sat 12 14/15 15 Jobs Sun 13 5/5 5 Jobs Mon 14 2/2 2 Jobs T…" at bounding box center [600, 421] width 1200 height 2785
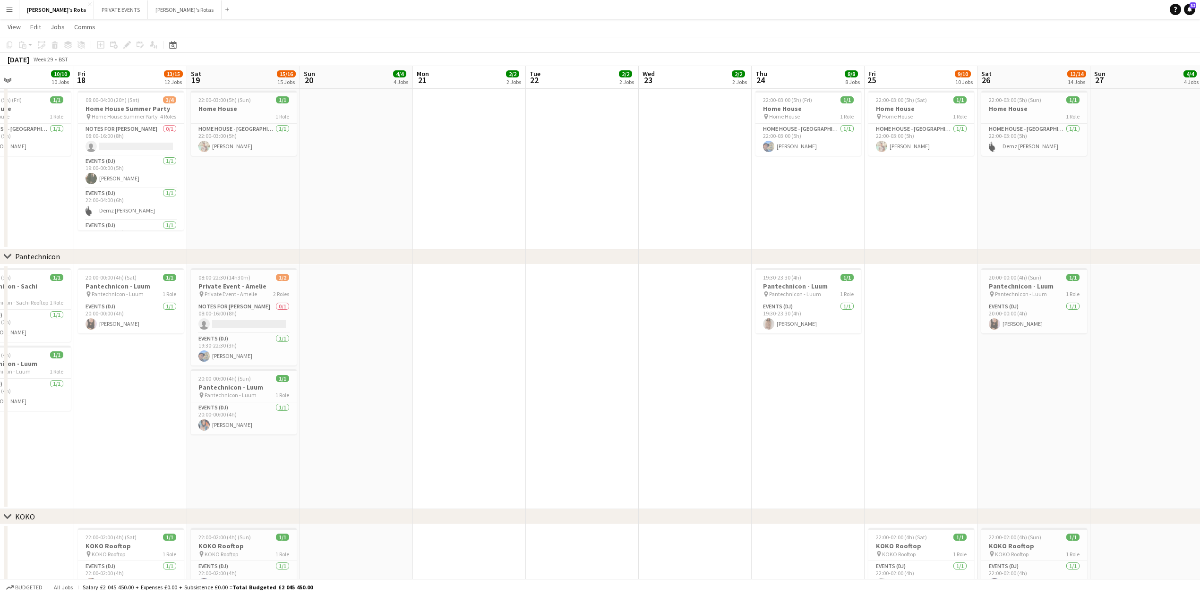
scroll to position [0, 352]
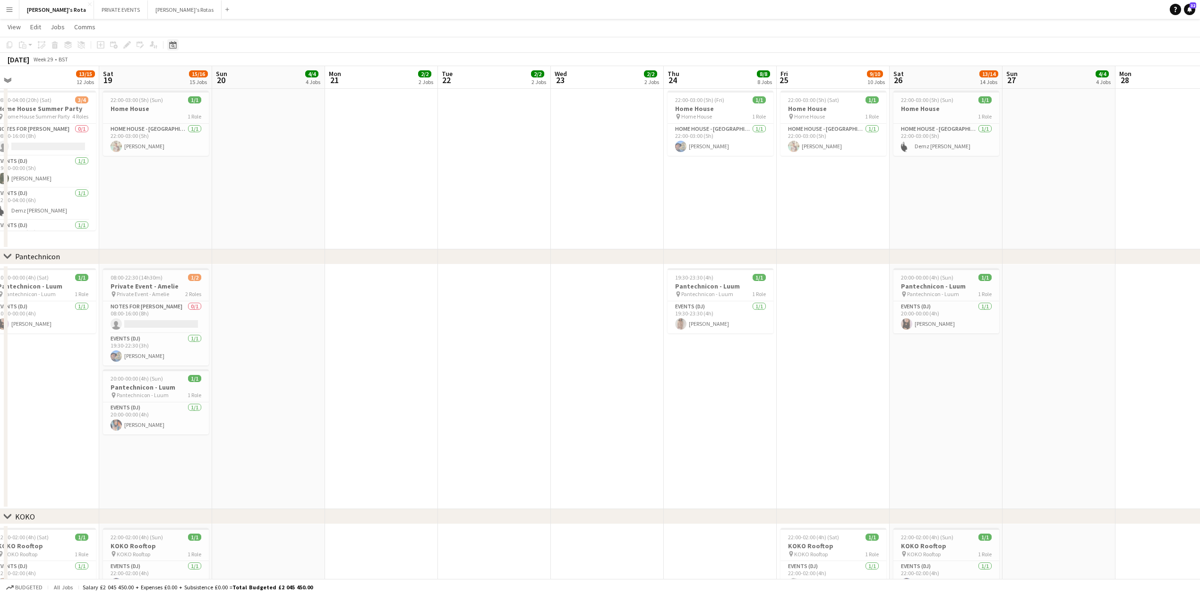
click at [172, 43] on icon at bounding box center [172, 45] width 7 height 8
click at [237, 185] on button "[DATE]" at bounding box center [239, 182] width 27 height 15
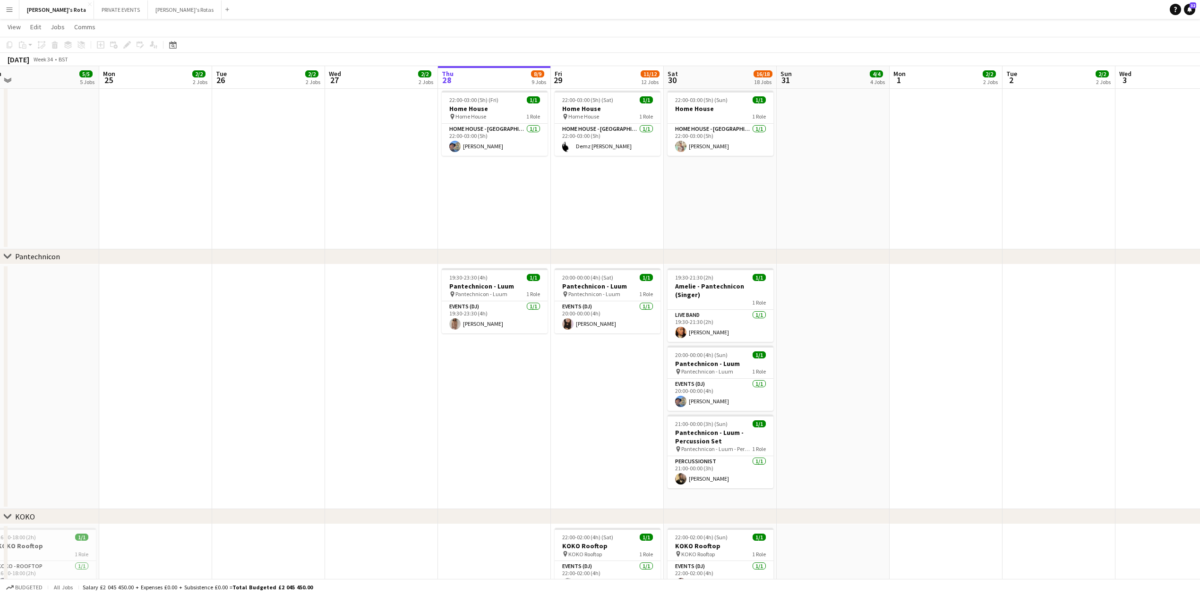
scroll to position [0, 325]
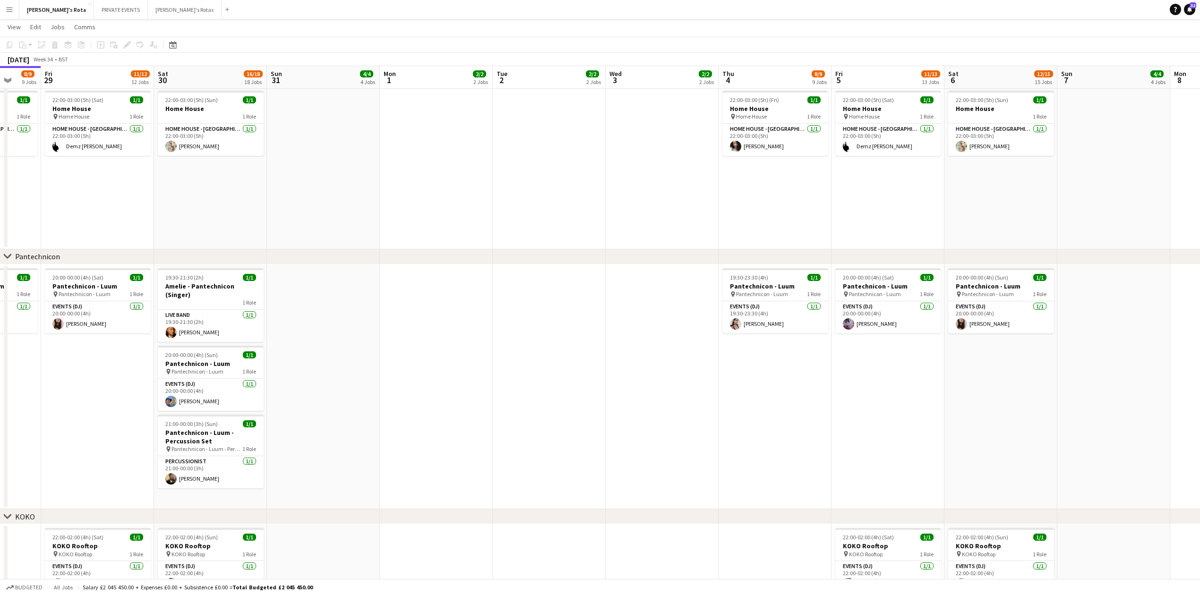
drag, startPoint x: 1097, startPoint y: 359, endPoint x: 434, endPoint y: 366, distance: 662.9
click at [435, 366] on app-calendar-viewport "Mon 25 2/2 2 Jobs Tue 26 2/2 2 Jobs Wed 27 2/2 2 Jobs Thu 28 8/9 9 Jobs Fri 29 …" at bounding box center [600, 421] width 1200 height 2785
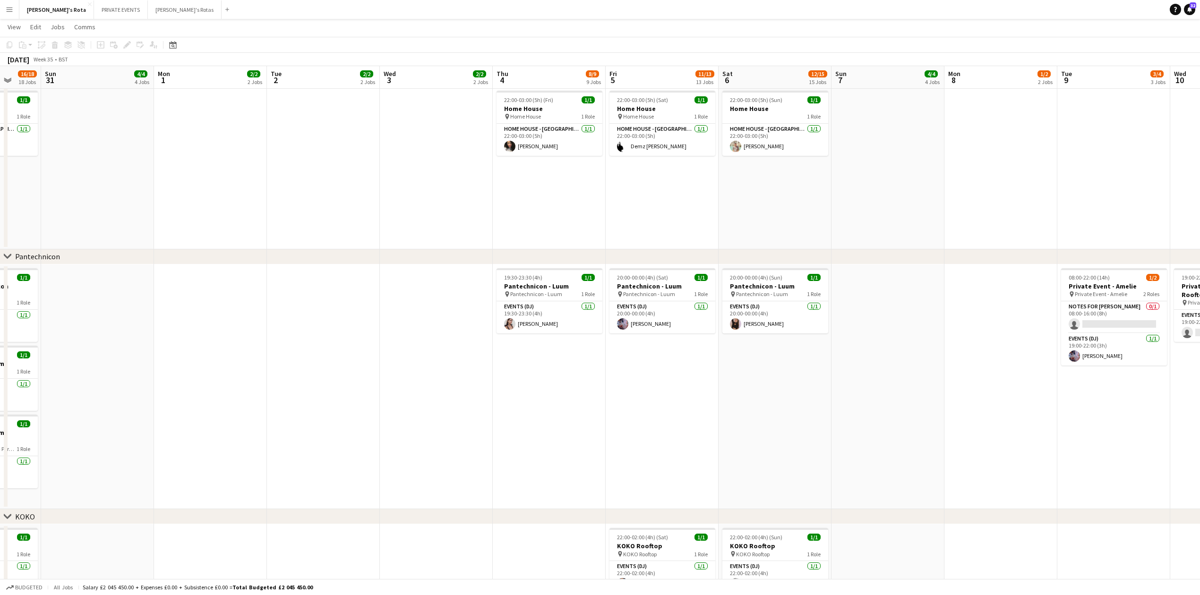
scroll to position [0, 334]
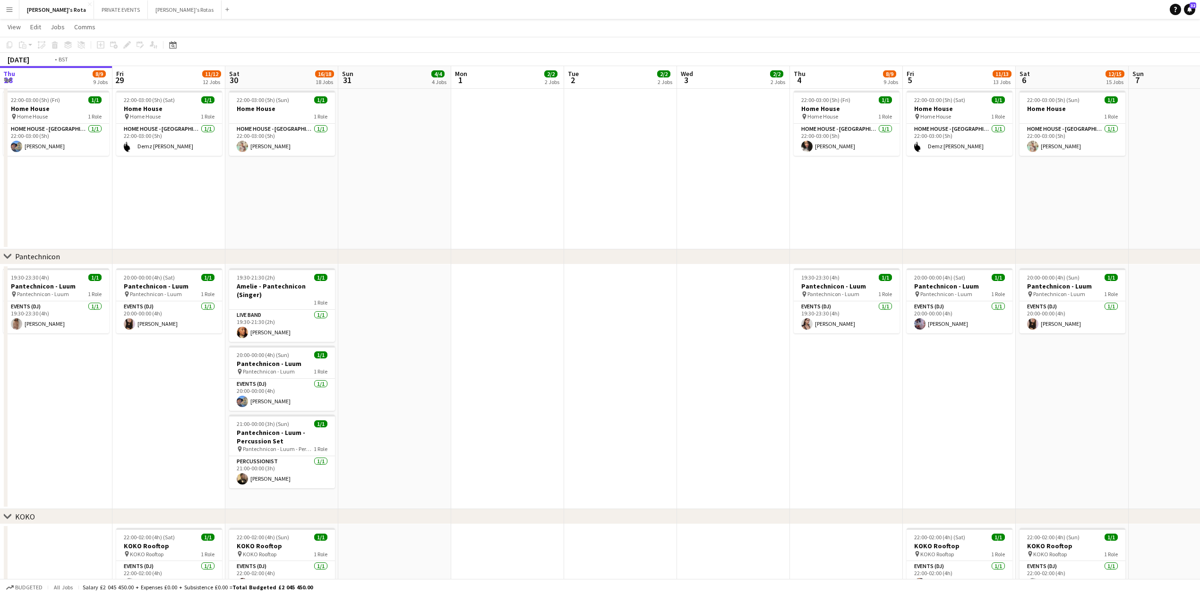
drag, startPoint x: 346, startPoint y: 378, endPoint x: 978, endPoint y: 346, distance: 632.5
click at [978, 346] on app-calendar-viewport "Wed 27 2/2 2 Jobs Thu 28 8/9 9 Jobs Fri 29 11/12 12 Jobs Sat 30 16/18 18 Jobs S…" at bounding box center [600, 421] width 1200 height 2785
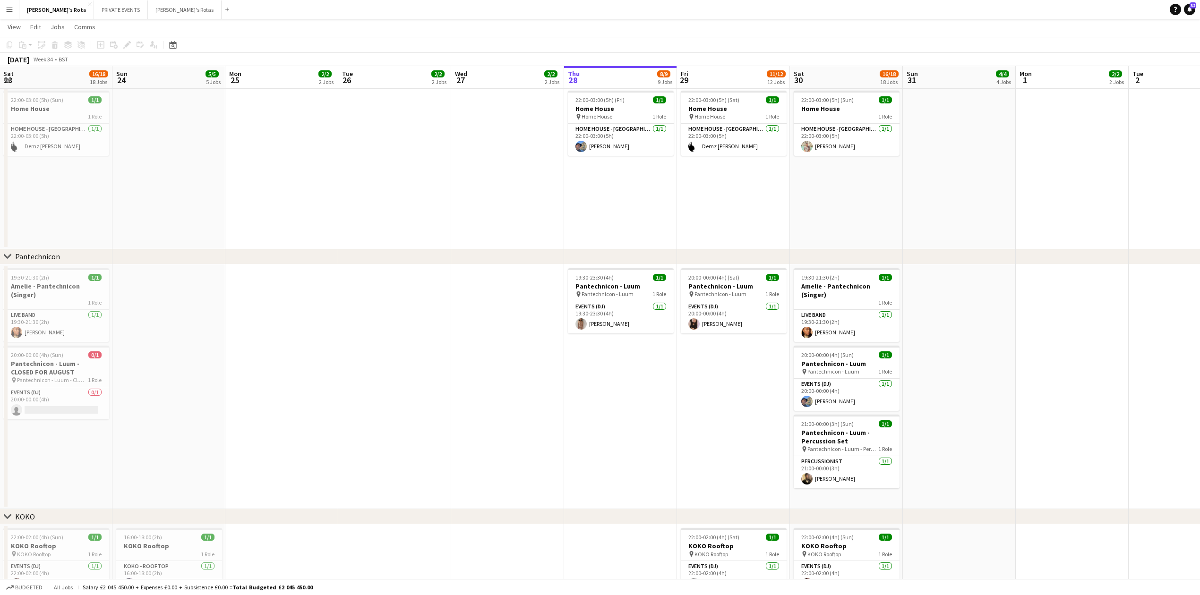
scroll to position [0, 241]
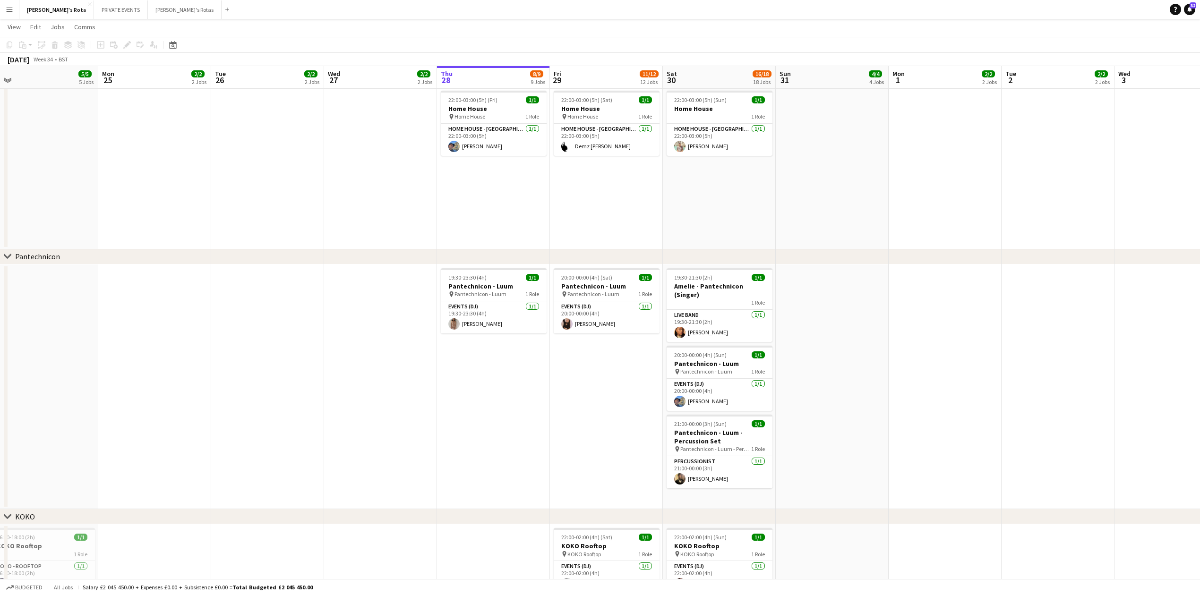
click at [564, 414] on app-date-cell "20:00-00:00 (4h) (Sat) 1/1 Pantechnicon - Luum pin Pantechnicon - Luum 1 Role E…" at bounding box center [606, 387] width 113 height 245
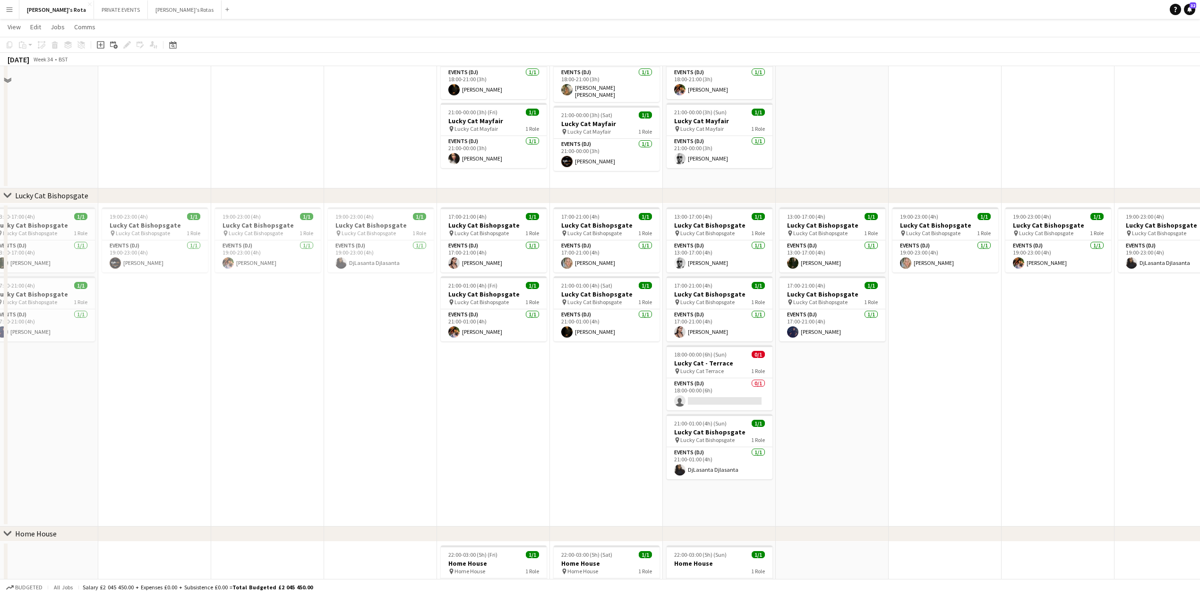
scroll to position [441, 0]
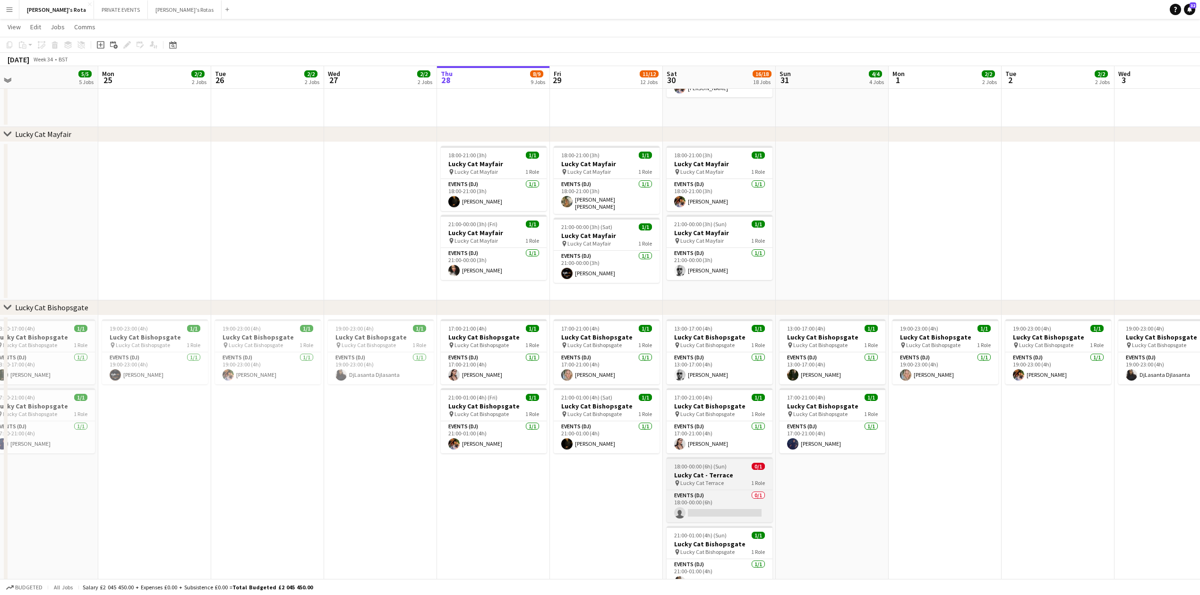
click at [709, 469] on span "18:00-00:00 (6h) (Sun)" at bounding box center [700, 466] width 52 height 7
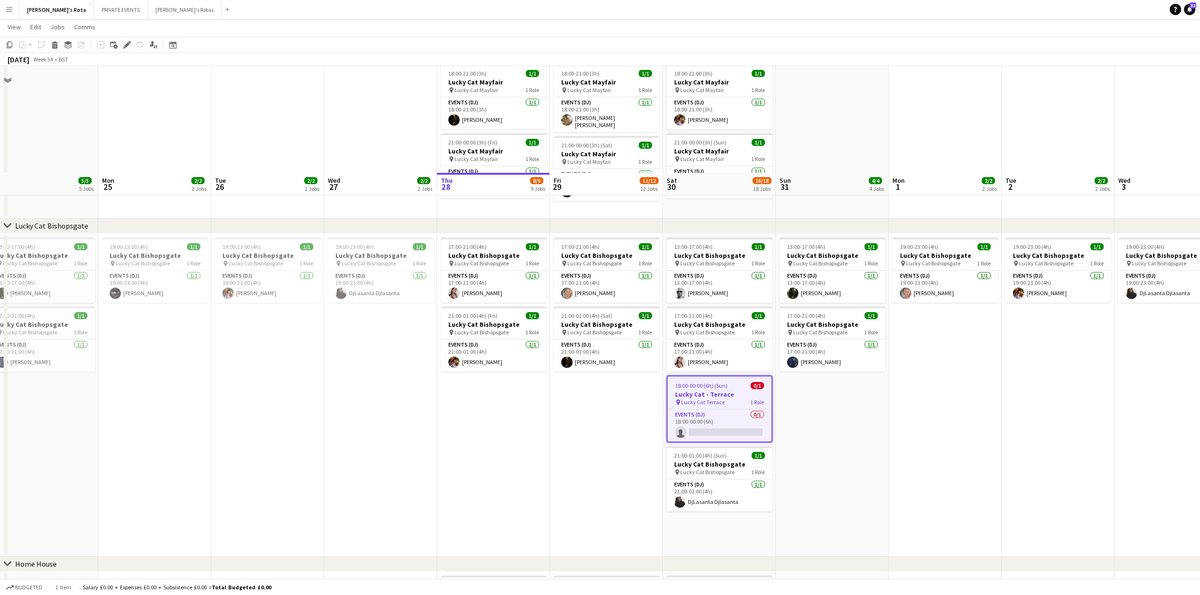
scroll to position [630, 0]
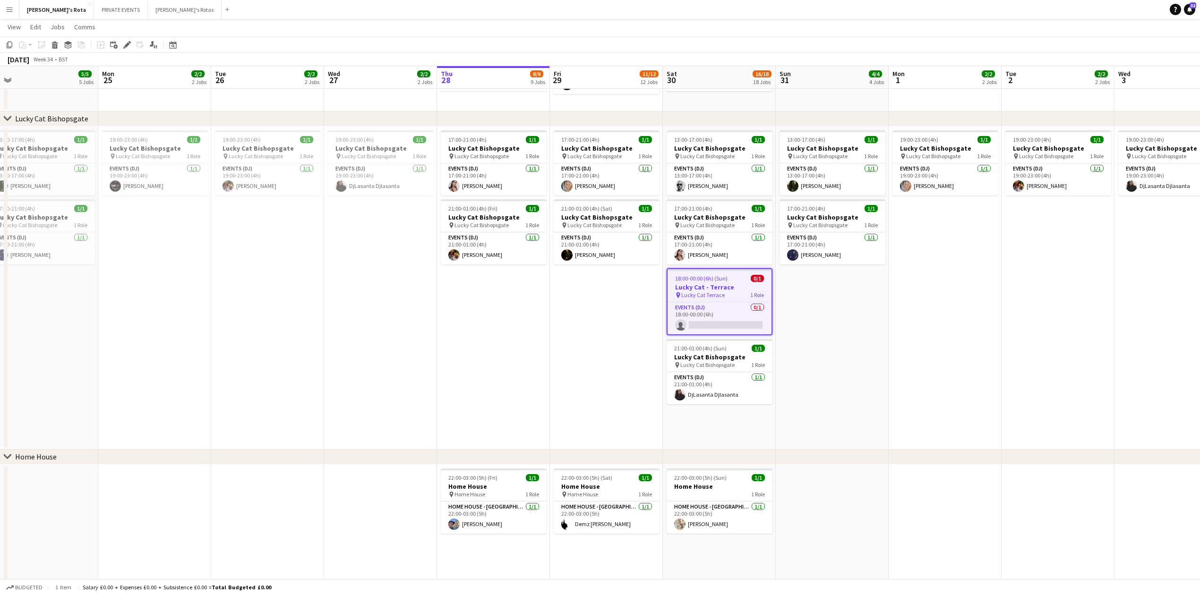
click at [717, 426] on app-date-cell "13:00-17:00 (4h) 1/1 Lucky Cat Bishopsgate pin Lucky Cat Bishopsgate 1 Role Eve…" at bounding box center [719, 288] width 113 height 323
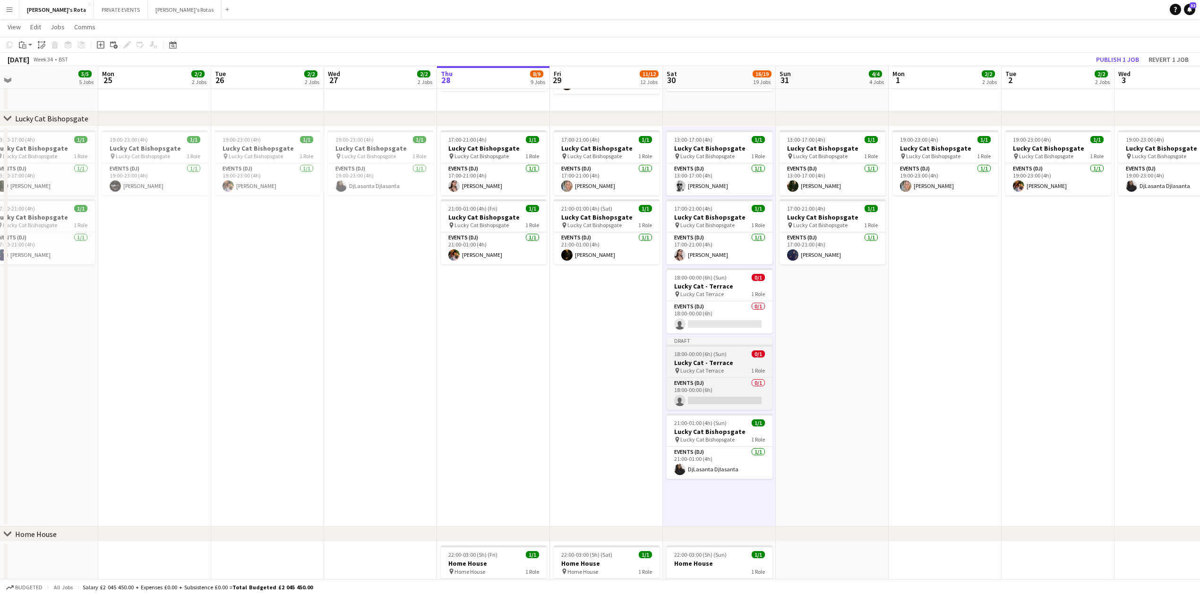
click at [704, 363] on h3 "Lucky Cat - Terrace" at bounding box center [720, 363] width 106 height 9
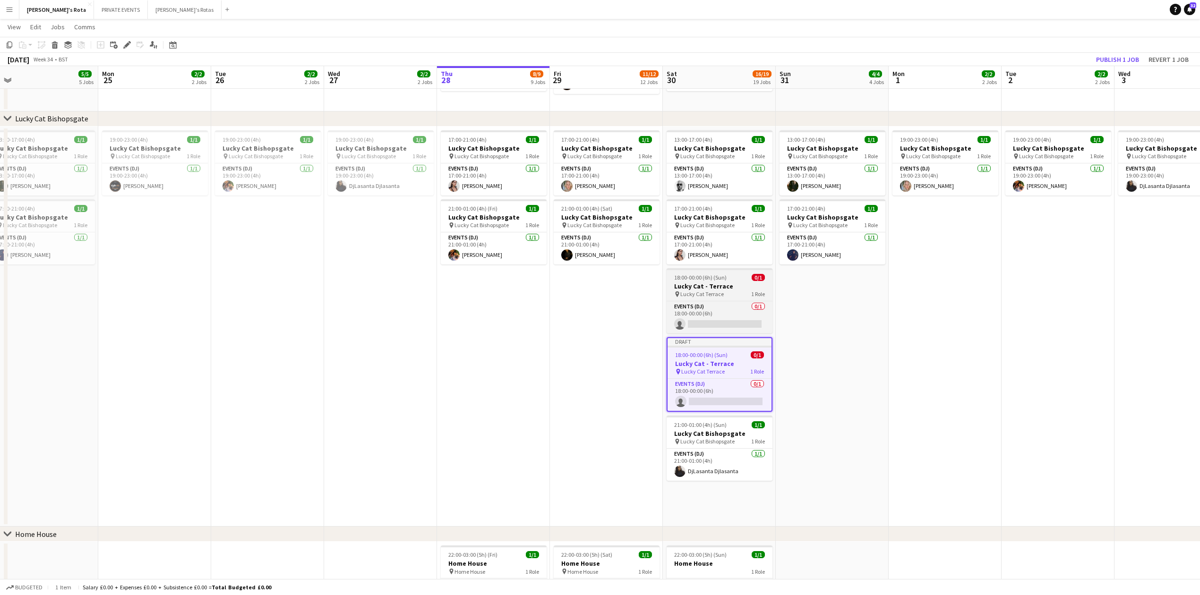
click at [729, 280] on div "18:00-00:00 (6h) (Sun) 0/1" at bounding box center [720, 277] width 106 height 7
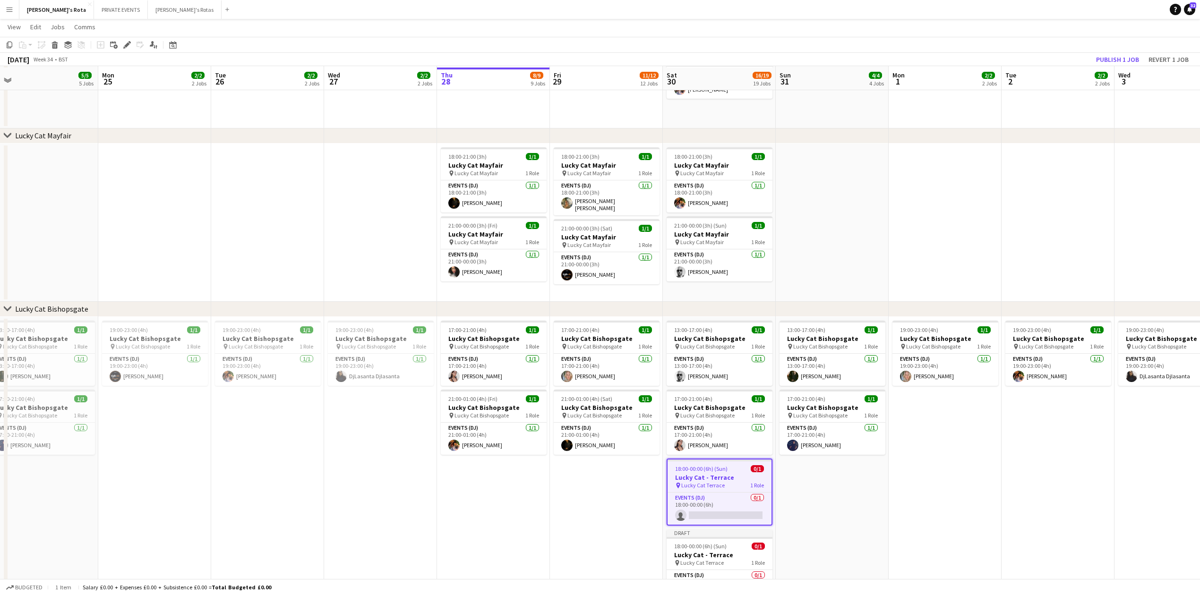
scroll to position [441, 0]
click at [127, 44] on icon at bounding box center [126, 45] width 5 height 5
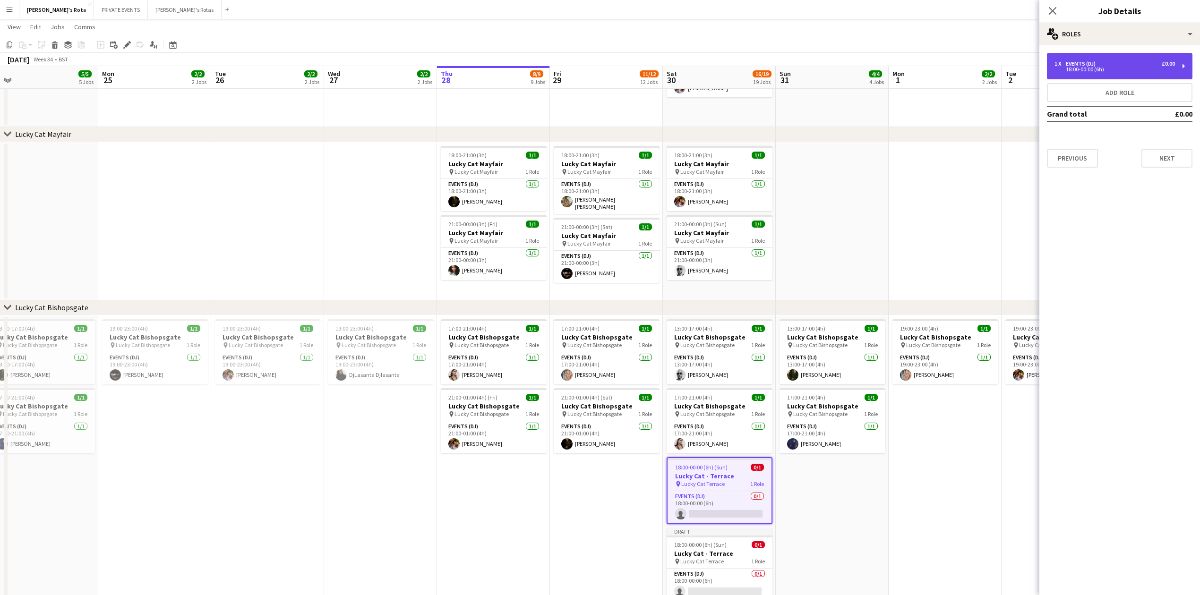
click at [1086, 65] on div "Events (DJ)" at bounding box center [1083, 63] width 34 height 7
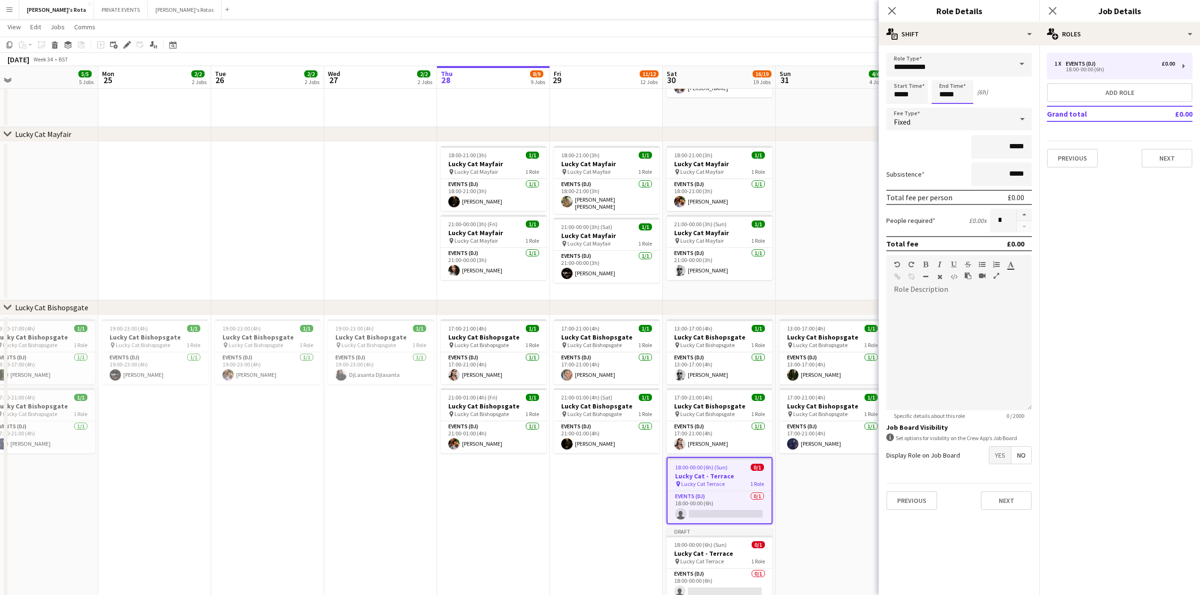
click at [949, 99] on input "*****" at bounding box center [953, 92] width 42 height 24
click at [940, 108] on div at bounding box center [943, 108] width 19 height 9
type input "*****"
click at [940, 108] on div at bounding box center [943, 108] width 19 height 9
click at [1175, 152] on button "Next" at bounding box center [1167, 158] width 51 height 19
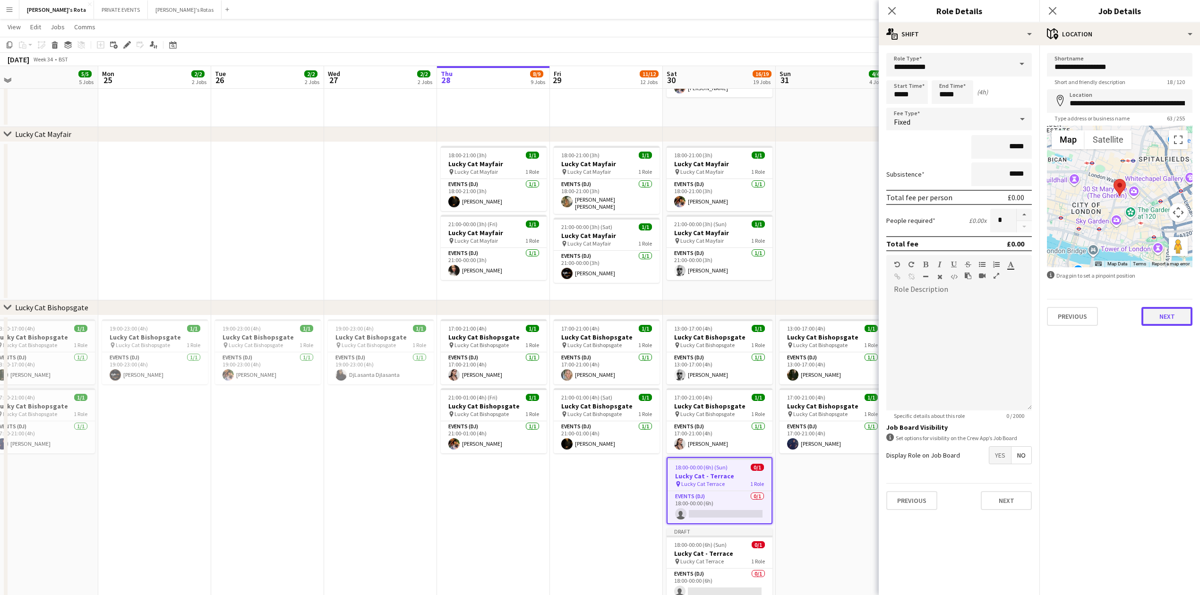
click at [1177, 311] on button "Next" at bounding box center [1167, 316] width 51 height 19
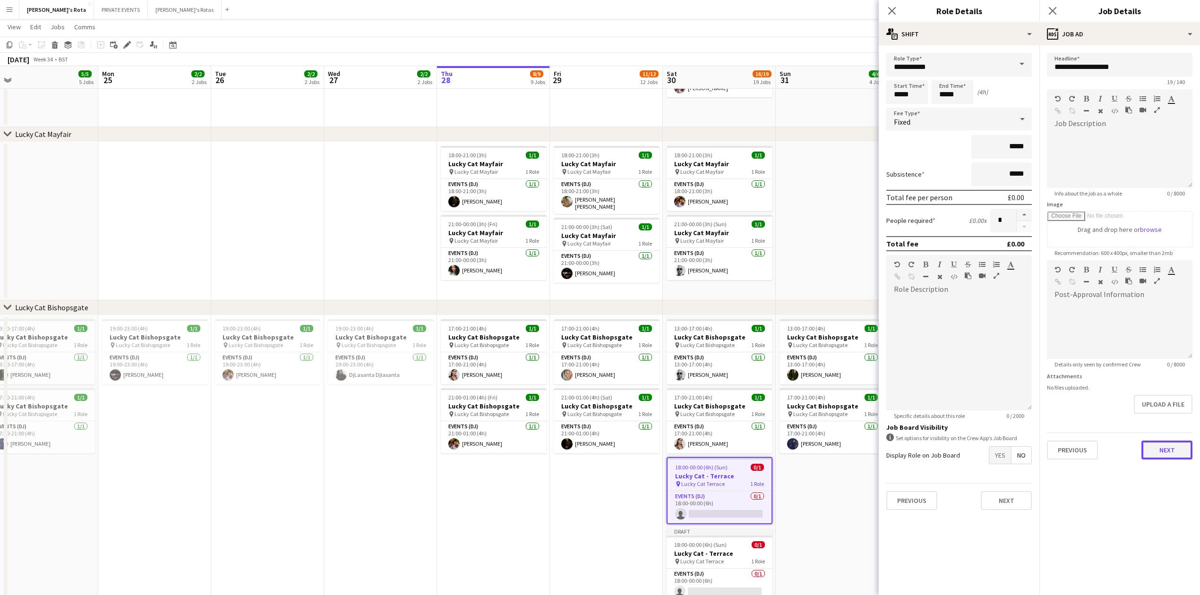
click at [1171, 450] on button "Next" at bounding box center [1167, 450] width 51 height 19
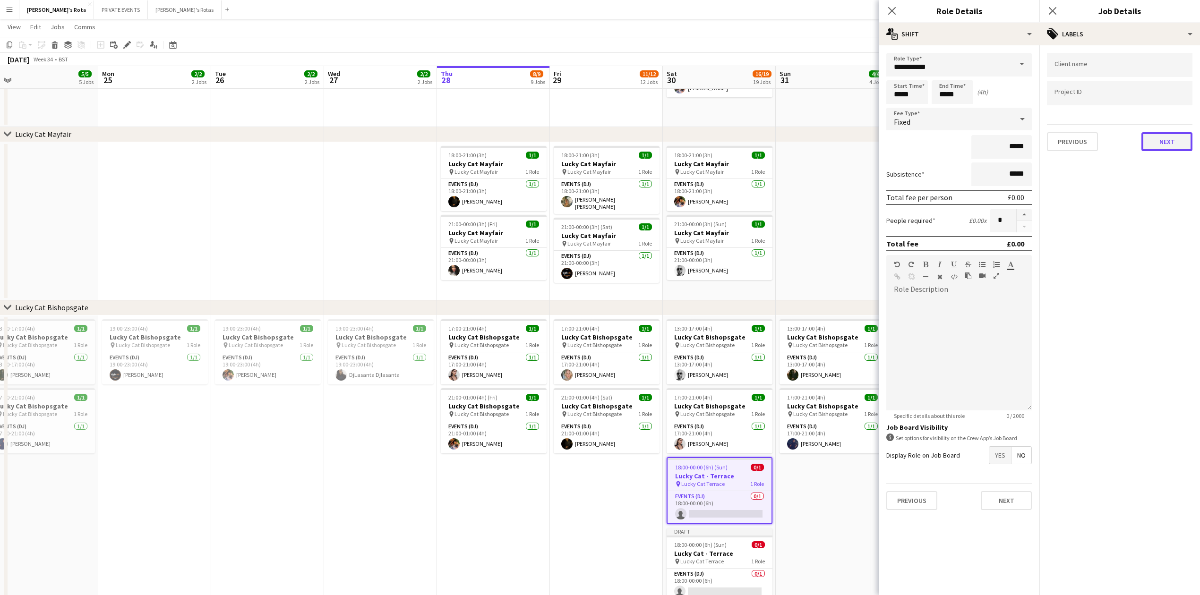
click at [1161, 133] on button "Next" at bounding box center [1167, 141] width 51 height 19
click at [1165, 180] on button "Next" at bounding box center [1167, 182] width 51 height 19
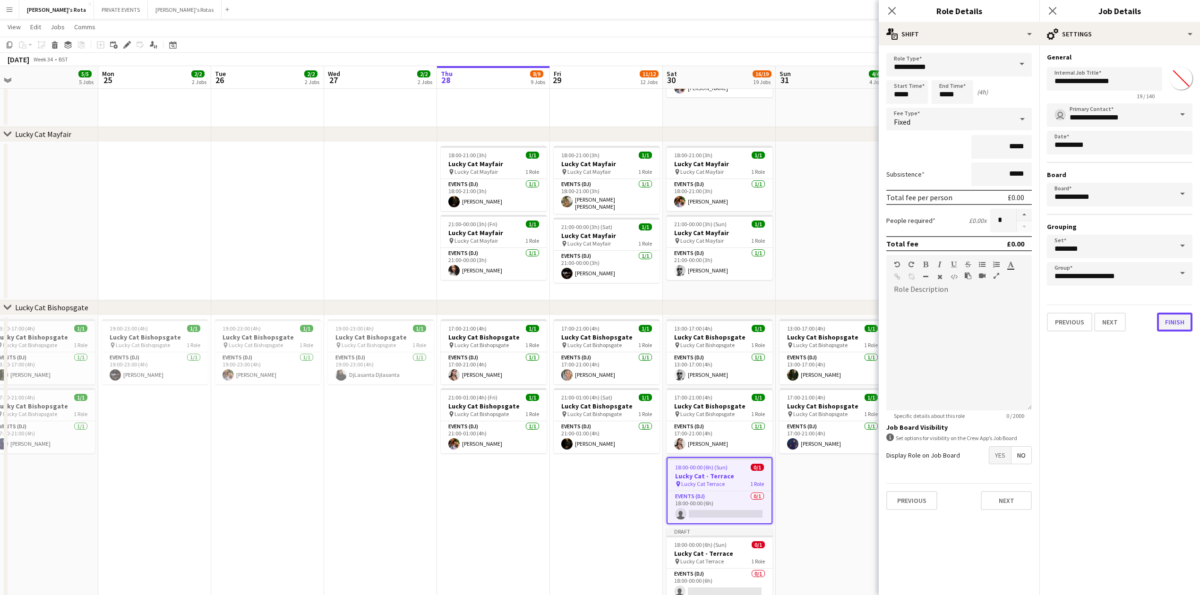
click at [1171, 317] on button "Finish" at bounding box center [1174, 322] width 35 height 19
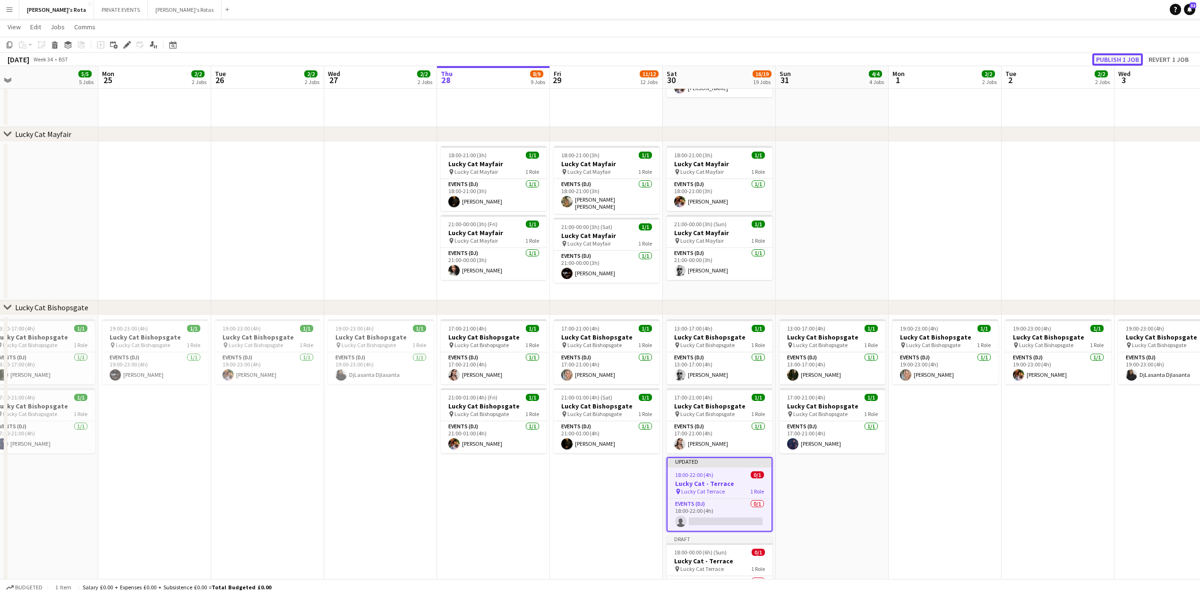
click at [1122, 59] on button "Publish 1 job" at bounding box center [1117, 59] width 51 height 12
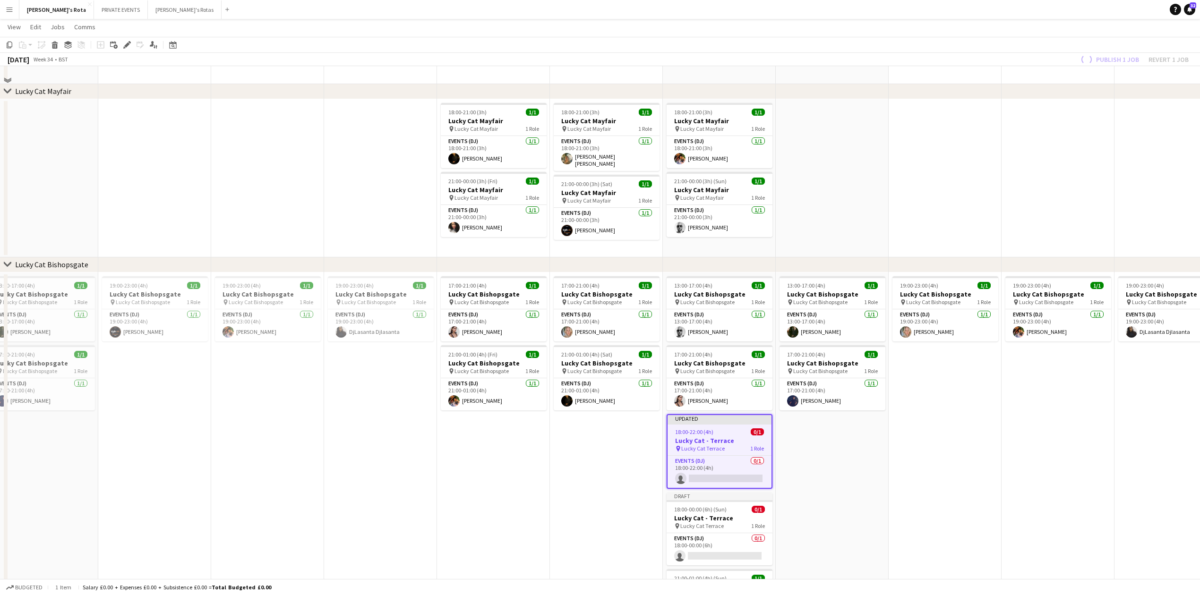
scroll to position [693, 0]
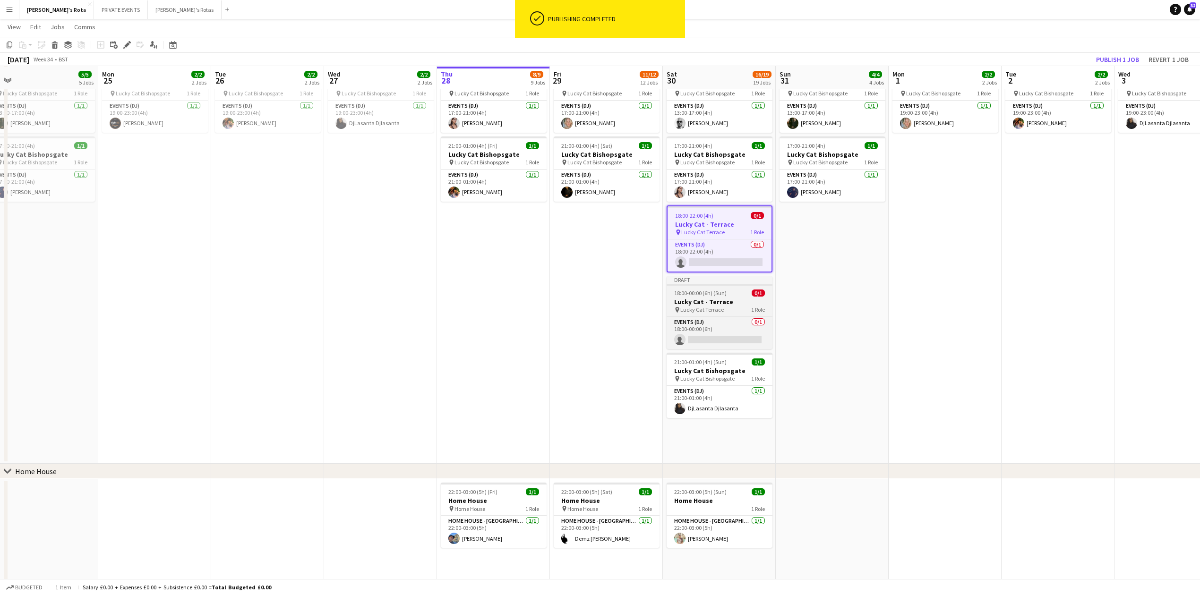
click at [715, 301] on h3 "Lucky Cat - Terrace" at bounding box center [720, 302] width 106 height 9
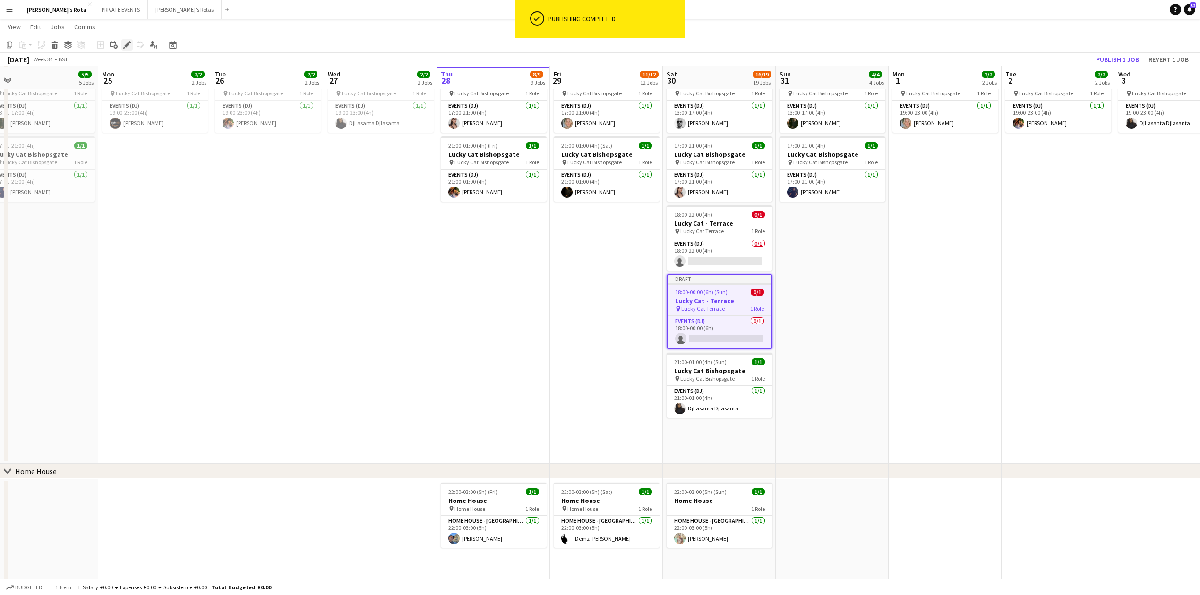
click at [126, 44] on icon "Edit" at bounding box center [127, 45] width 8 height 8
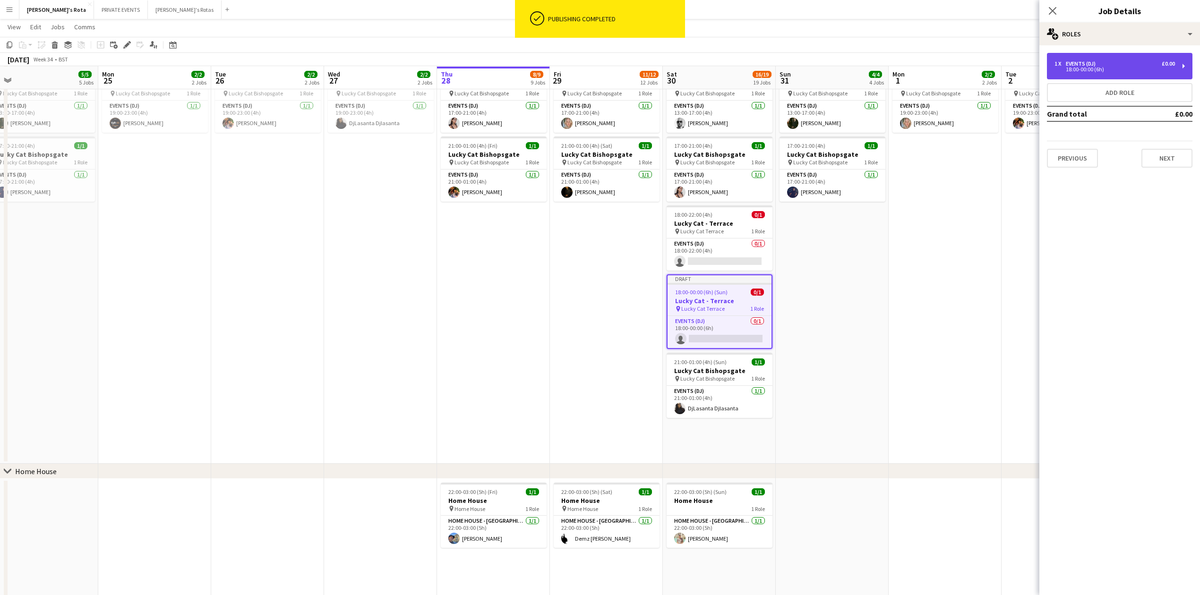
click at [1121, 70] on div "18:00-00:00 (6h)" at bounding box center [1115, 69] width 120 height 5
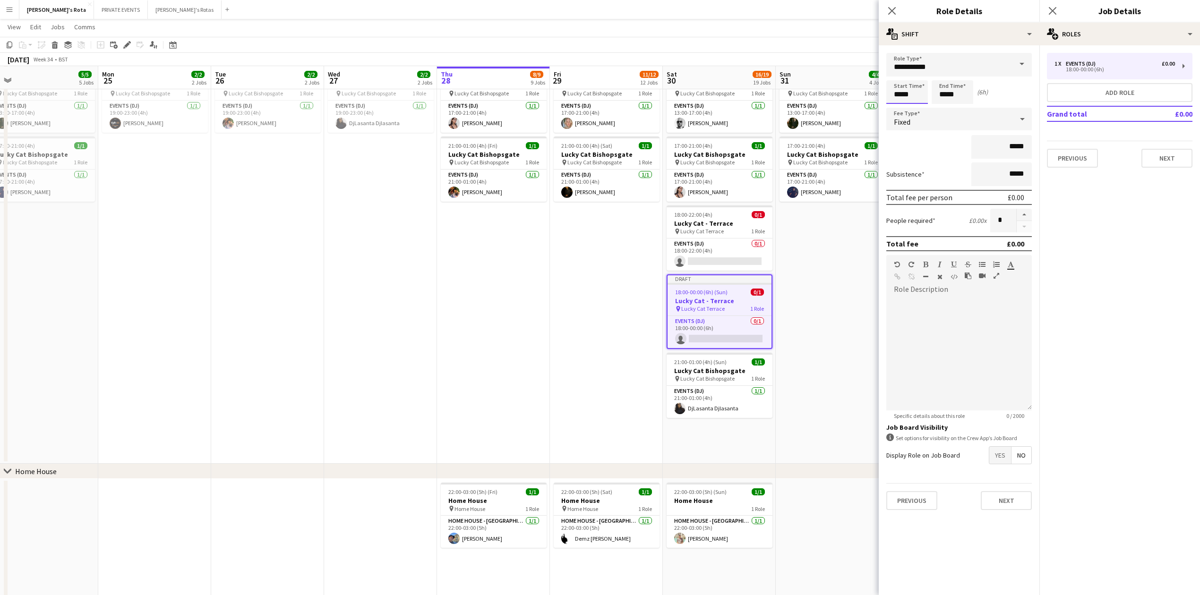
click at [919, 89] on input "*****" at bounding box center [907, 92] width 42 height 24
click at [900, 72] on div at bounding box center [897, 75] width 19 height 9
type input "*****"
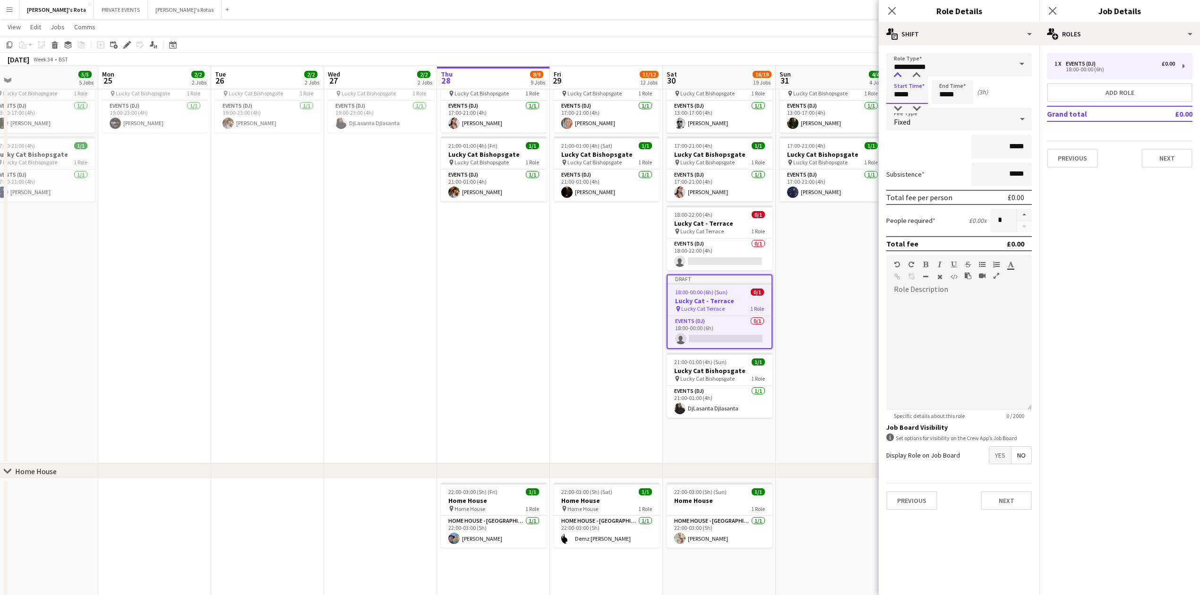
click at [900, 72] on div at bounding box center [897, 75] width 19 height 9
click at [961, 82] on input "*****" at bounding box center [953, 92] width 42 height 24
click at [947, 68] on input "**********" at bounding box center [959, 65] width 146 height 24
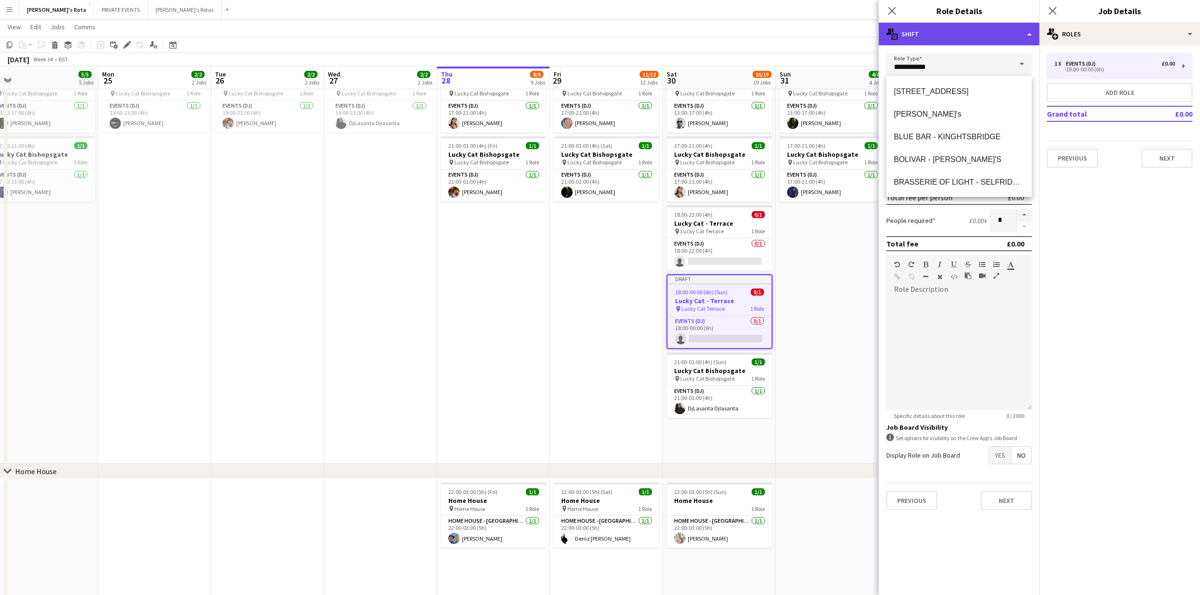
click at [960, 43] on div "multiple-actions-text Shift" at bounding box center [959, 34] width 161 height 23
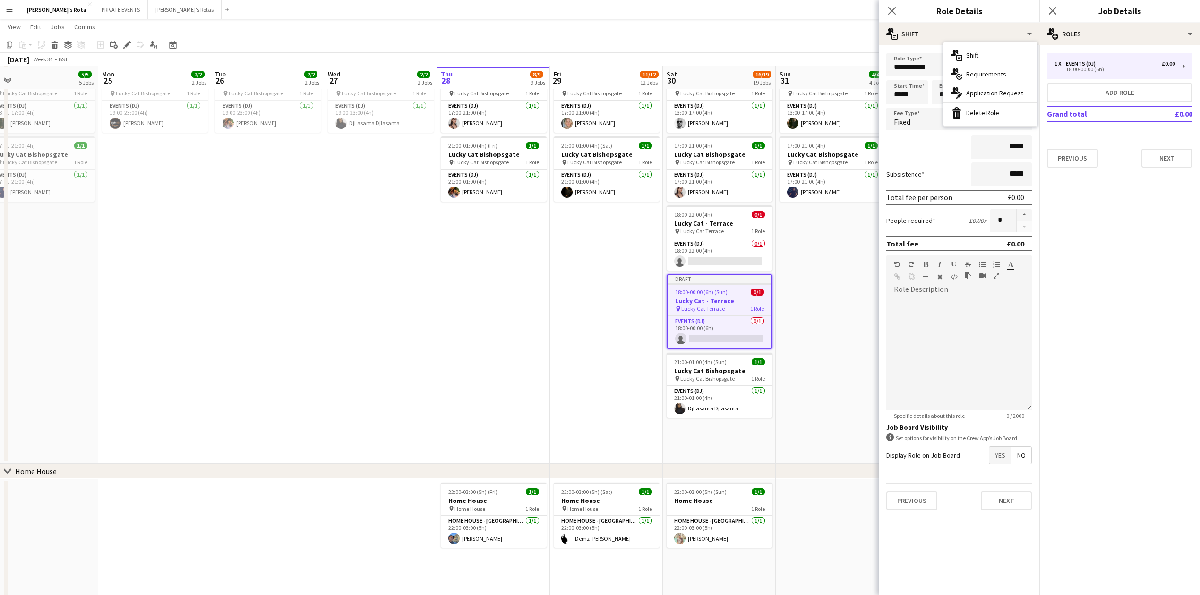
click at [928, 160] on form "**********" at bounding box center [959, 285] width 161 height 465
click at [943, 92] on input "*****" at bounding box center [953, 92] width 42 height 24
click at [945, 75] on div at bounding box center [943, 75] width 19 height 9
type input "*****"
click at [945, 75] on div at bounding box center [943, 75] width 19 height 9
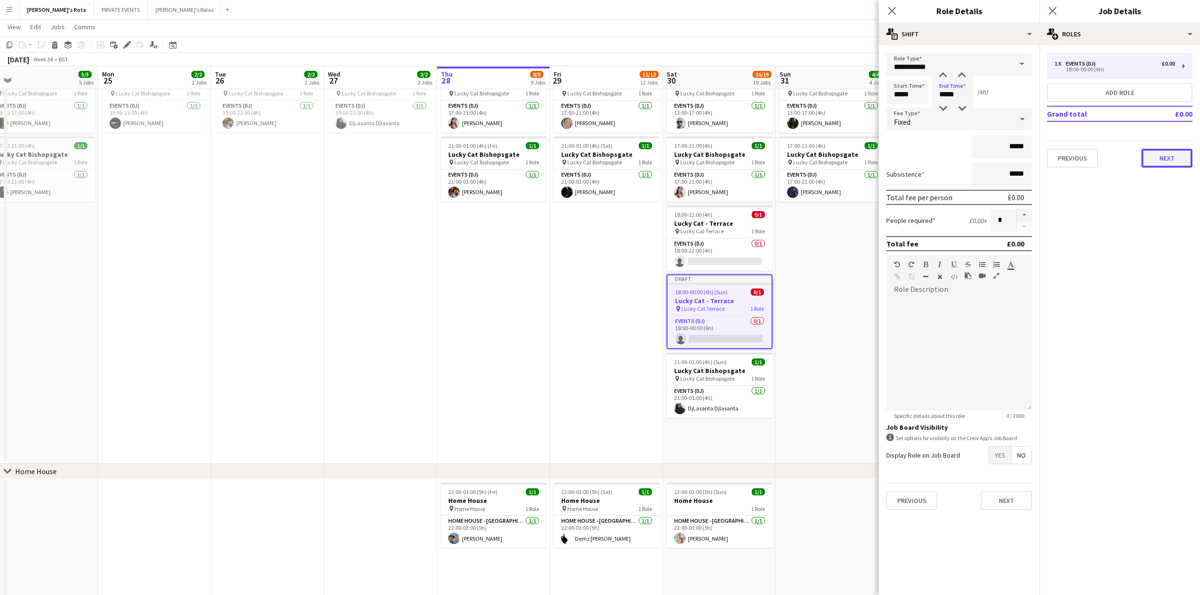
click at [1155, 163] on button "Next" at bounding box center [1167, 158] width 51 height 19
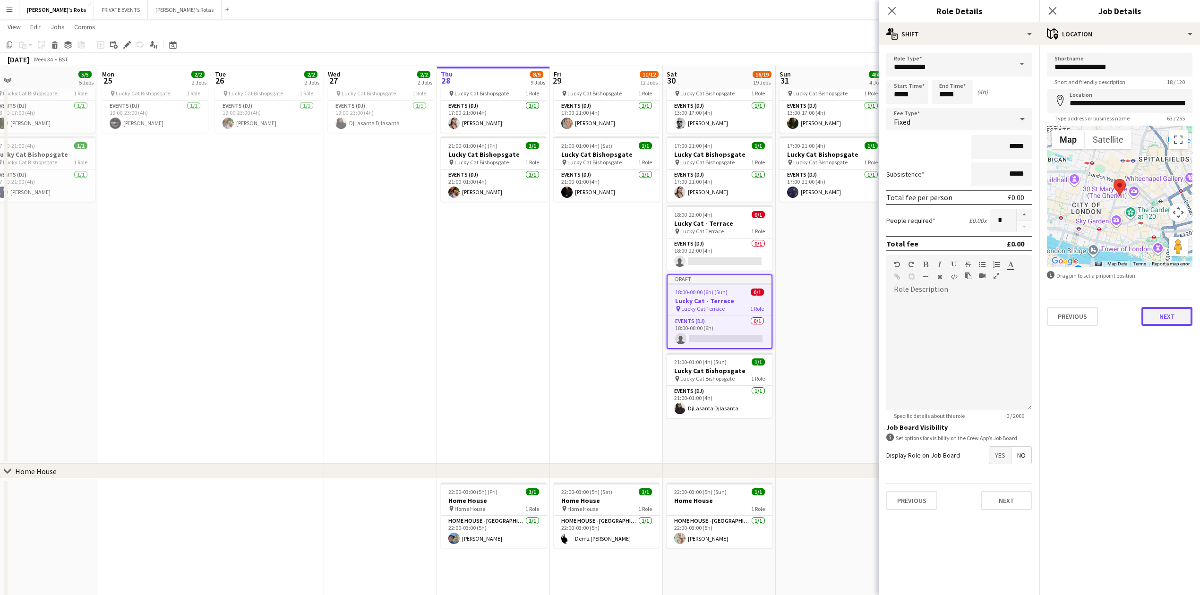
click at [1157, 319] on button "Next" at bounding box center [1167, 316] width 51 height 19
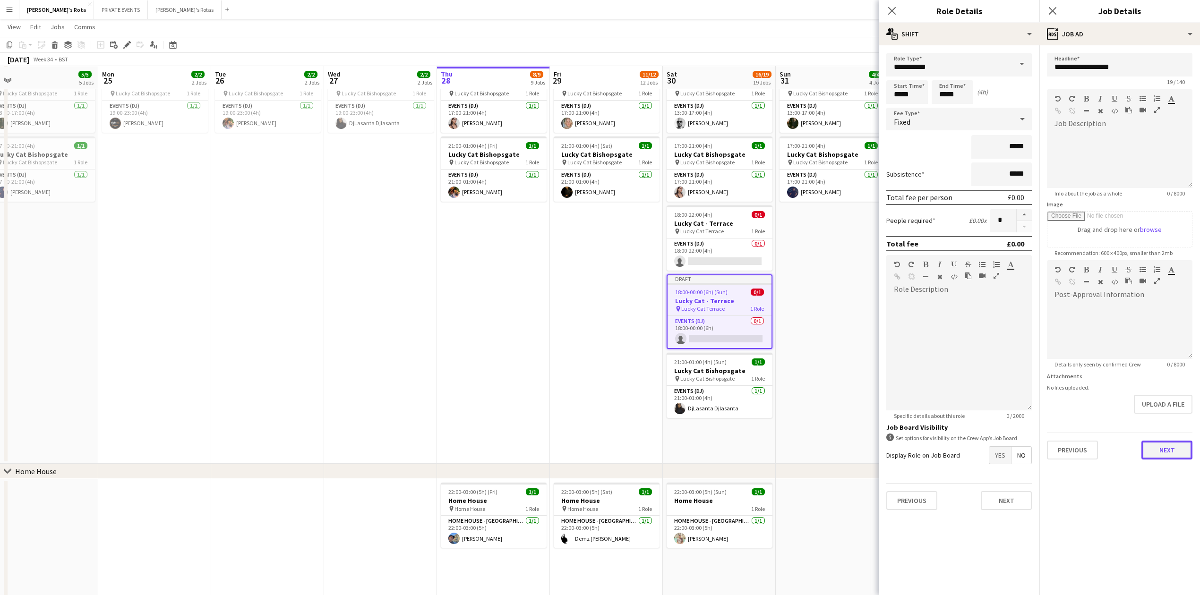
click at [1171, 455] on button "Next" at bounding box center [1167, 450] width 51 height 19
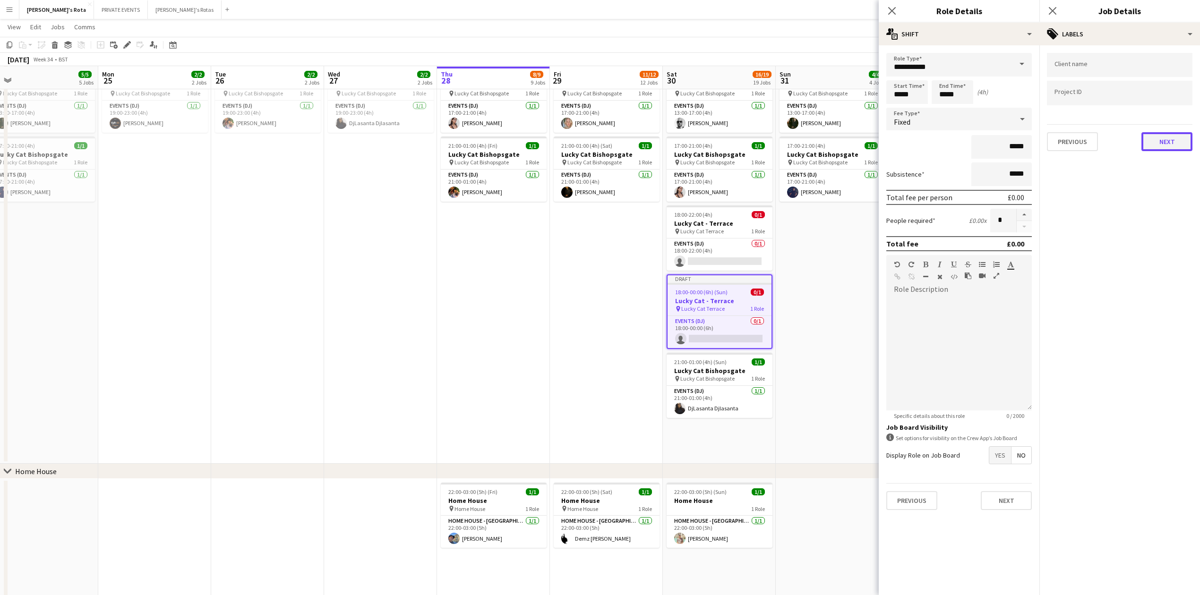
click at [1170, 146] on button "Next" at bounding box center [1167, 141] width 51 height 19
click at [1163, 103] on button "Next" at bounding box center [1167, 97] width 51 height 19
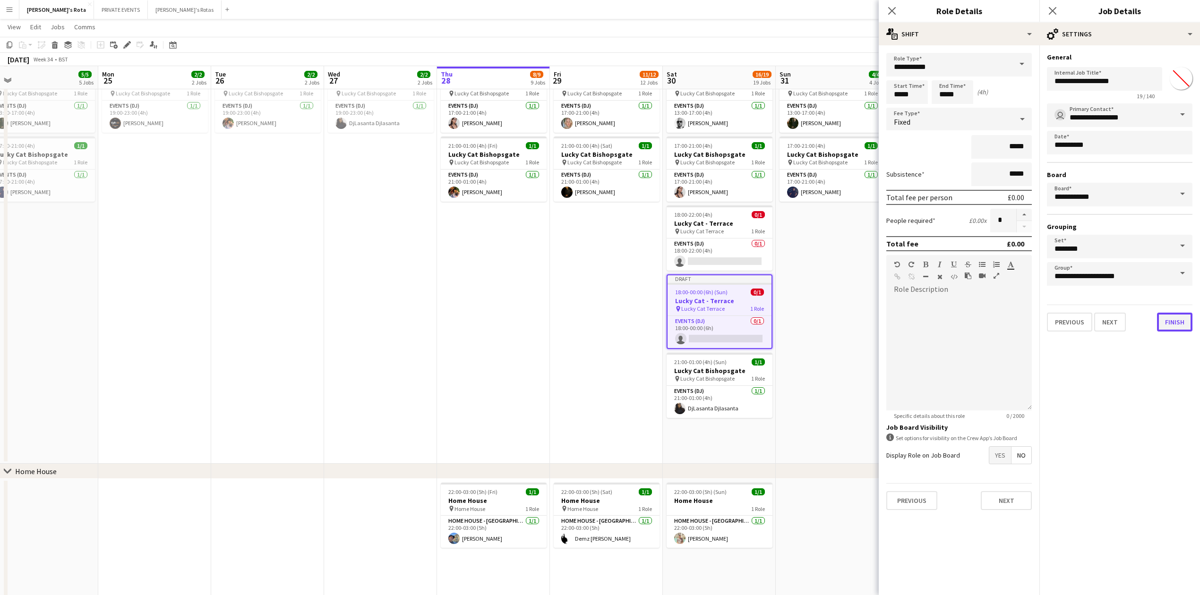
click at [1177, 319] on button "Finish" at bounding box center [1174, 322] width 35 height 19
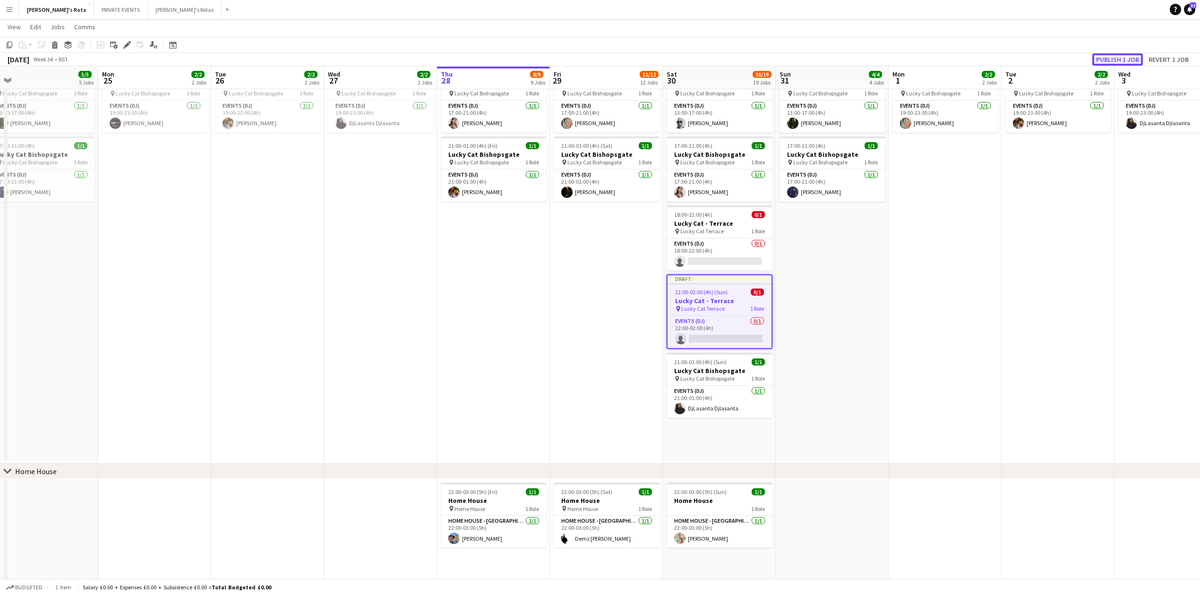
click at [1121, 56] on button "Publish 1 job" at bounding box center [1117, 59] width 51 height 12
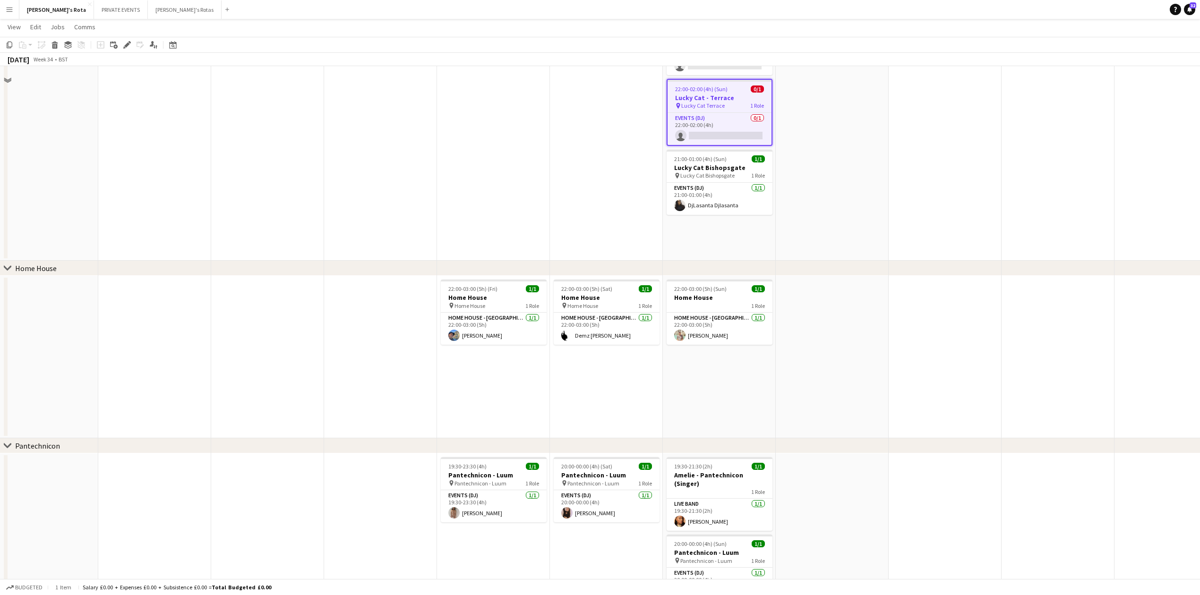
scroll to position [756, 0]
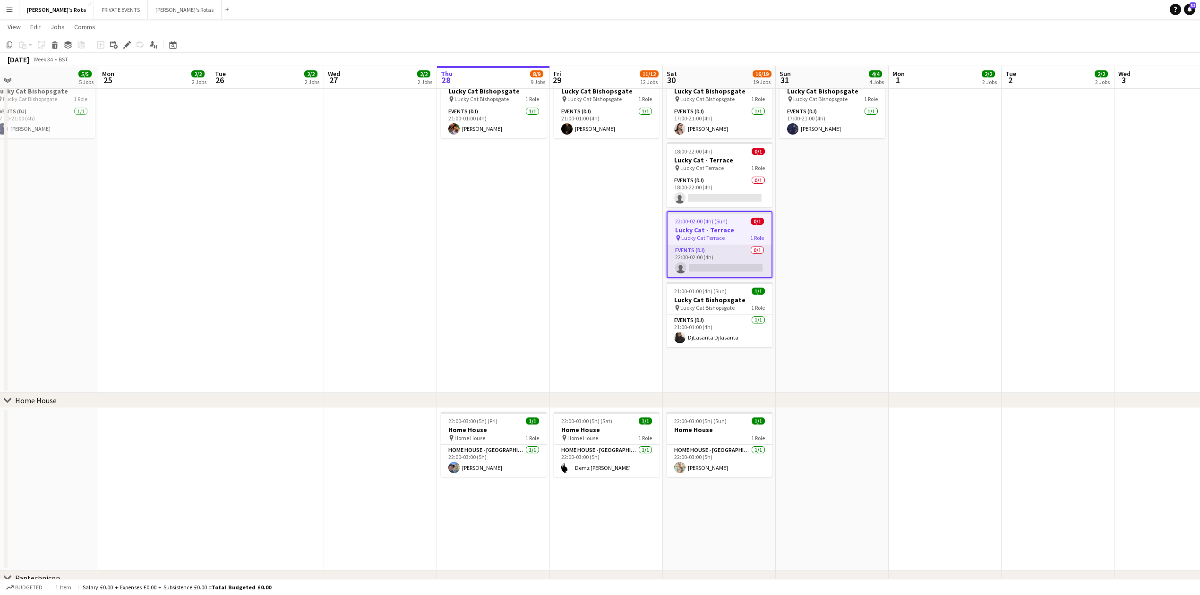
click at [710, 255] on app-card-role "Events (DJ) 0/1 22:00-02:00 (4h) single-neutral-actions" at bounding box center [720, 261] width 104 height 32
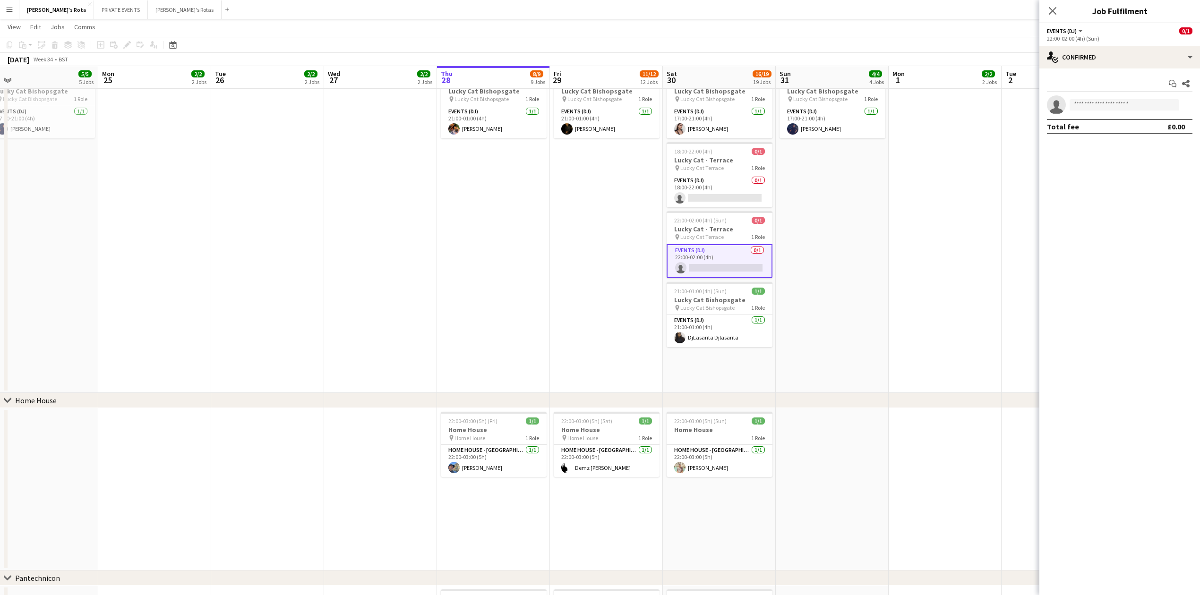
click at [1108, 111] on app-invite-slot "single-neutral-actions" at bounding box center [1119, 104] width 161 height 19
click at [1099, 101] on input at bounding box center [1125, 104] width 110 height 11
type input "****"
click at [1096, 127] on span "[EMAIL_ADDRESS][DOMAIN_NAME]" at bounding box center [1124, 127] width 94 height 8
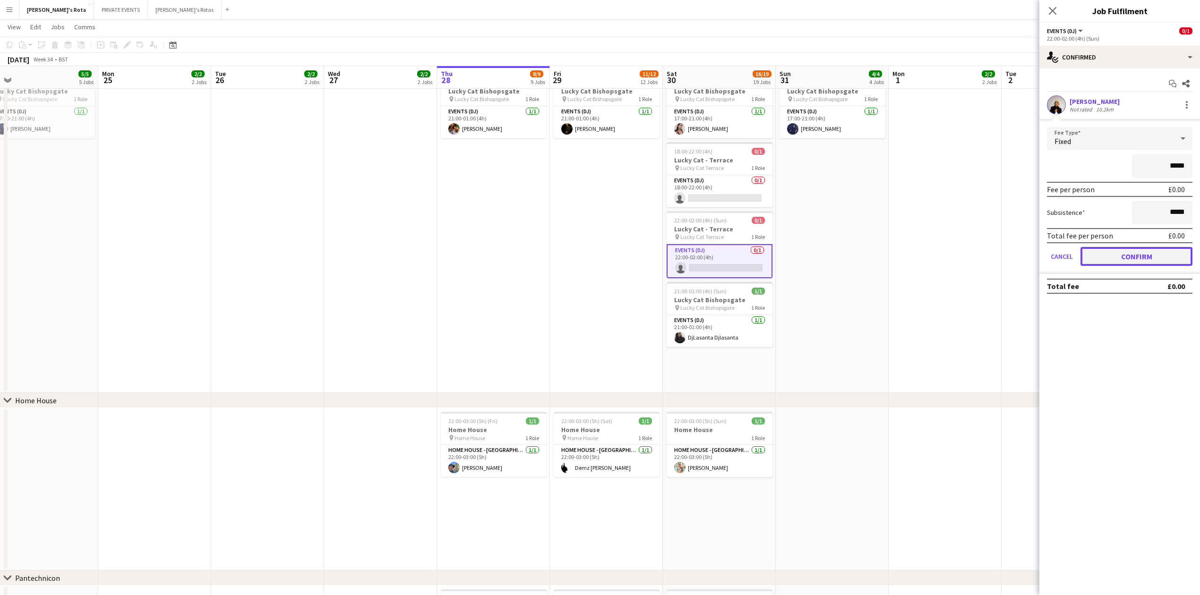
click at [1131, 250] on button "Confirm" at bounding box center [1137, 256] width 112 height 19
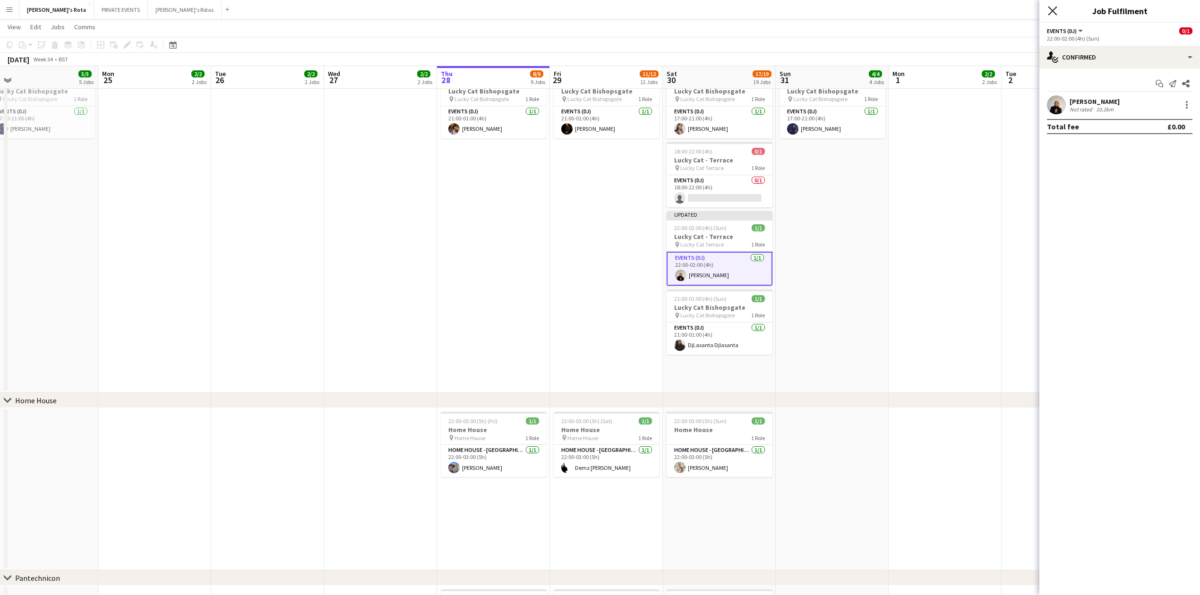
click at [1051, 8] on icon "Close pop-in" at bounding box center [1052, 10] width 9 height 9
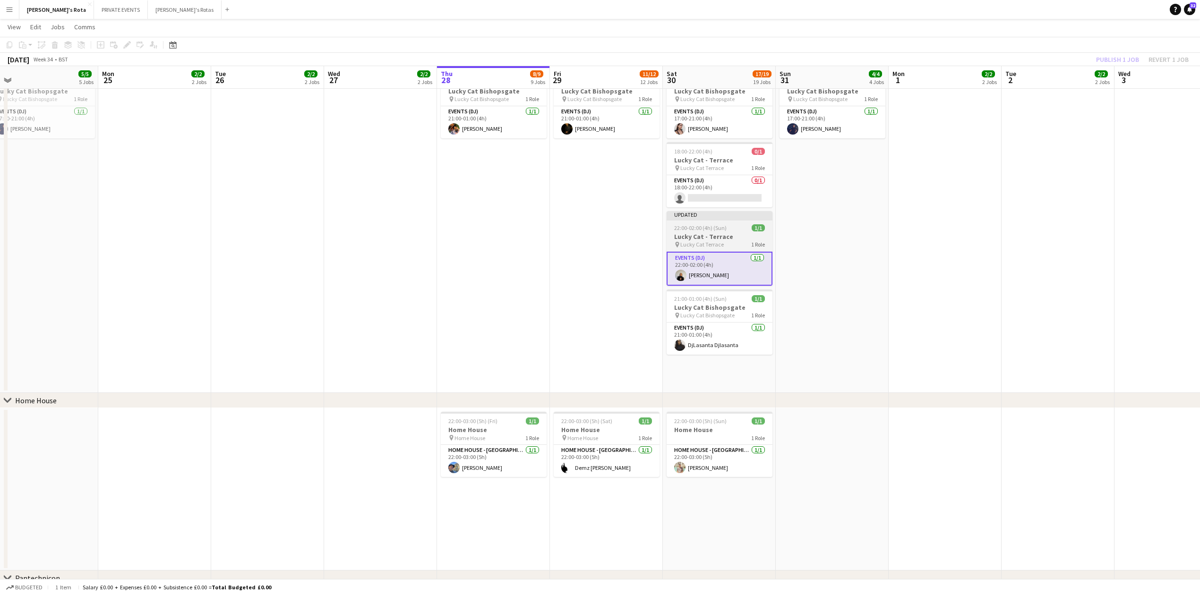
click at [686, 239] on h3 "Lucky Cat - Terrace" at bounding box center [720, 236] width 106 height 9
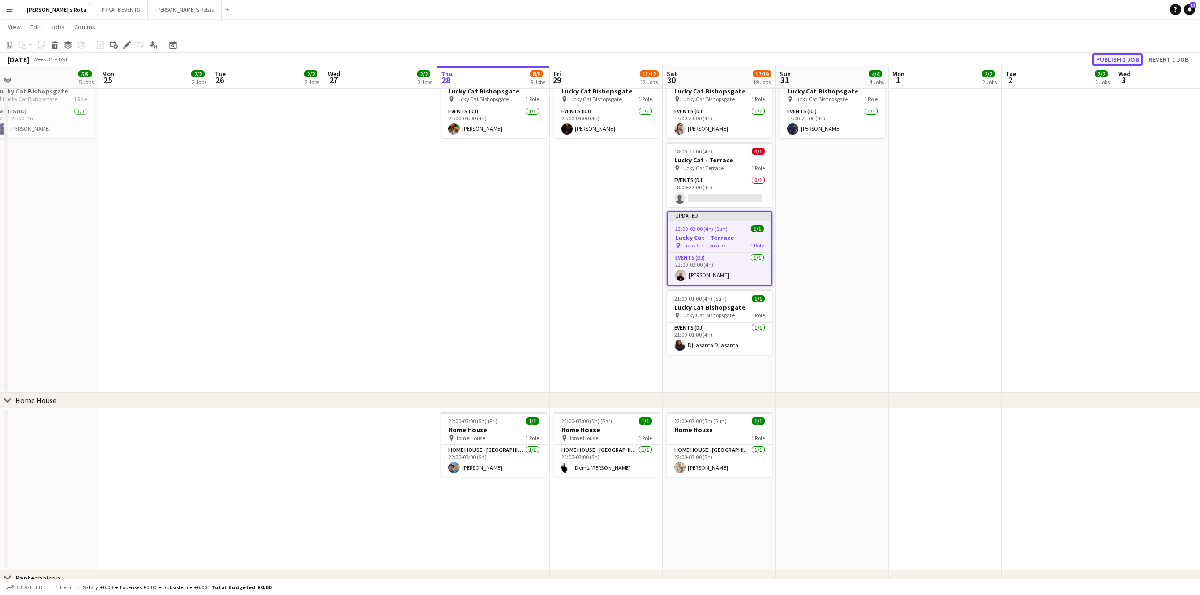
click at [1104, 55] on button "Publish 1 job" at bounding box center [1117, 59] width 51 height 12
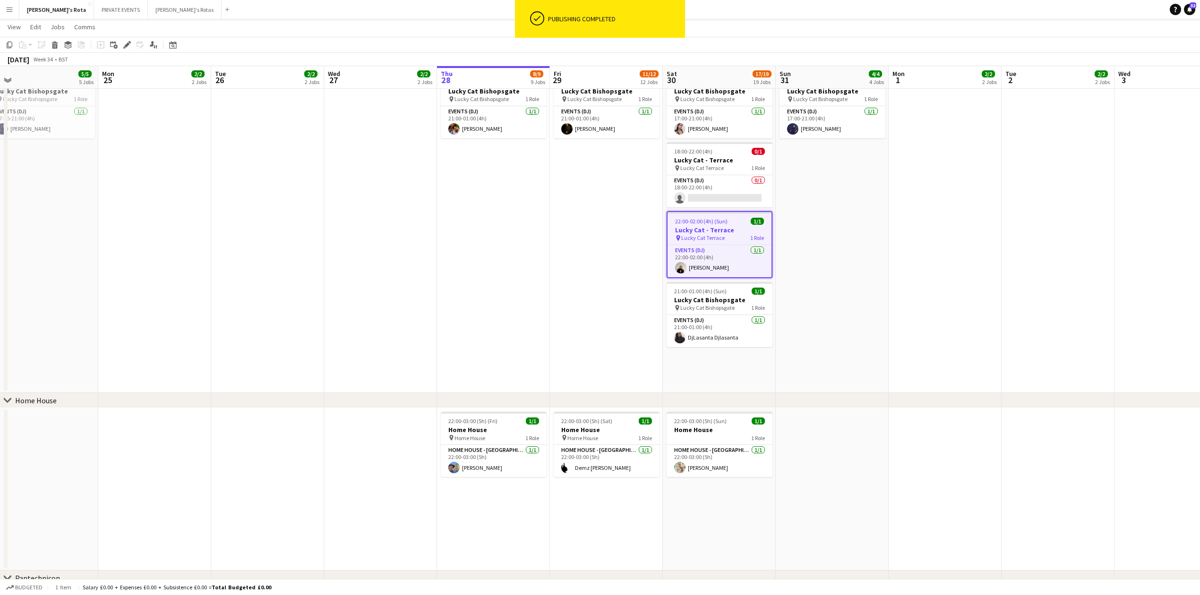
click at [541, 248] on app-date-cell "17:00-21:00 (4h) 1/1 Lucky Cat Bishopsgate pin Lucky Cat Bishopsgate 1 Role Eve…" at bounding box center [493, 196] width 113 height 393
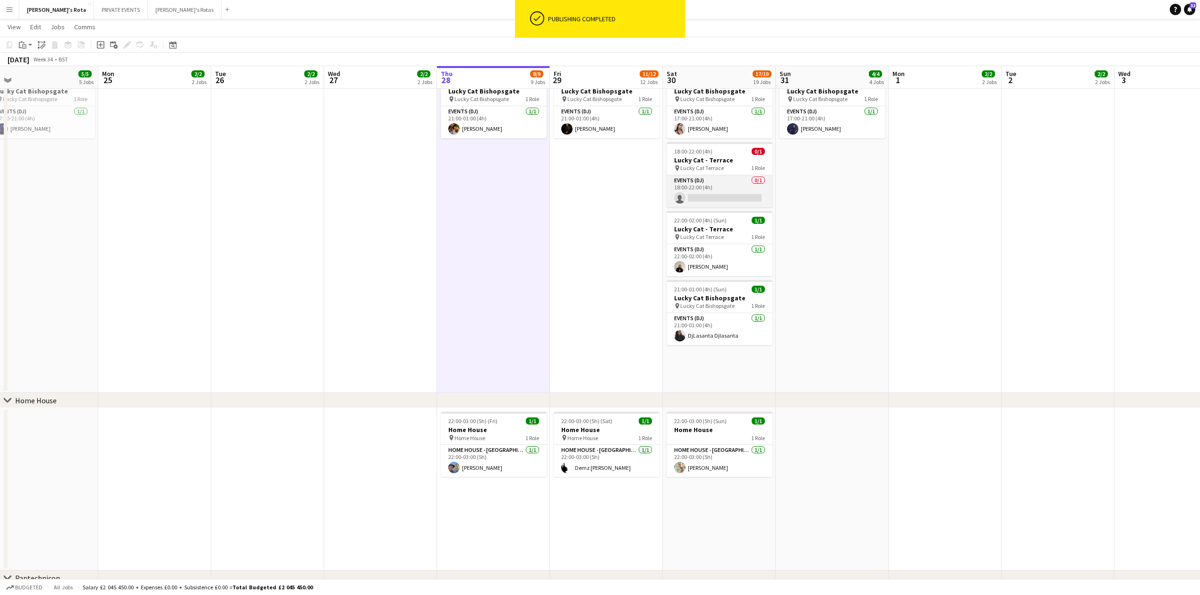
click at [687, 187] on app-card-role "Events (DJ) 0/1 18:00-22:00 (4h) single-neutral-actions" at bounding box center [720, 191] width 106 height 32
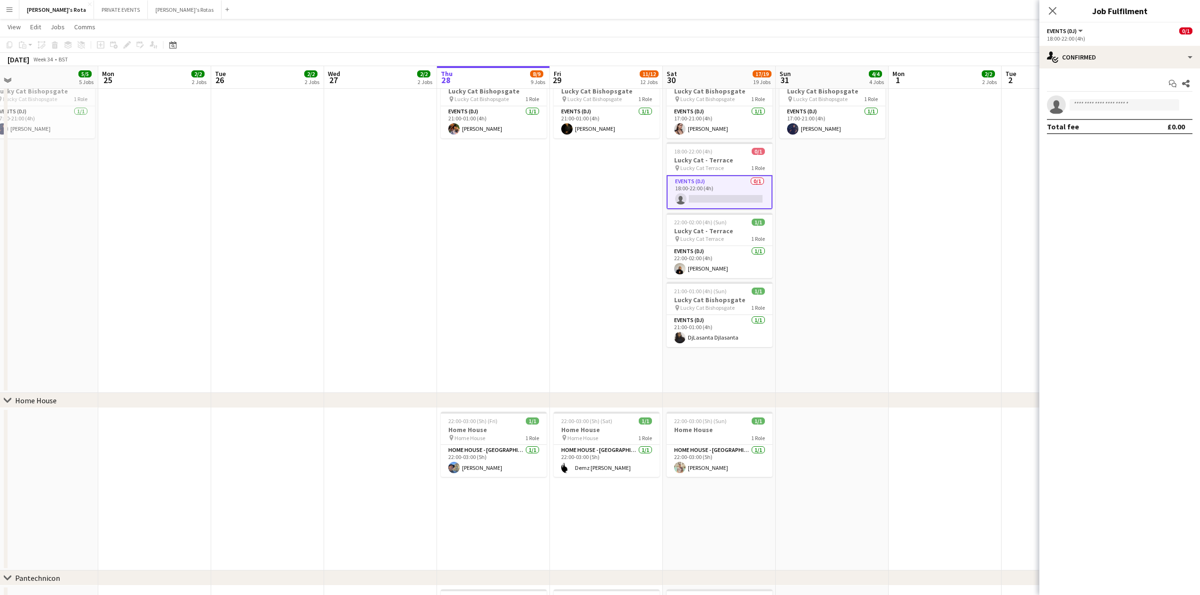
drag, startPoint x: 1091, startPoint y: 97, endPoint x: 1089, endPoint y: 103, distance: 5.8
click at [1089, 99] on app-invite-slot "single-neutral-actions" at bounding box center [1119, 104] width 161 height 19
click at [1089, 106] on input at bounding box center [1125, 104] width 110 height 11
type input "****"
click at [1050, 10] on icon "Close pop-in" at bounding box center [1052, 10] width 9 height 9
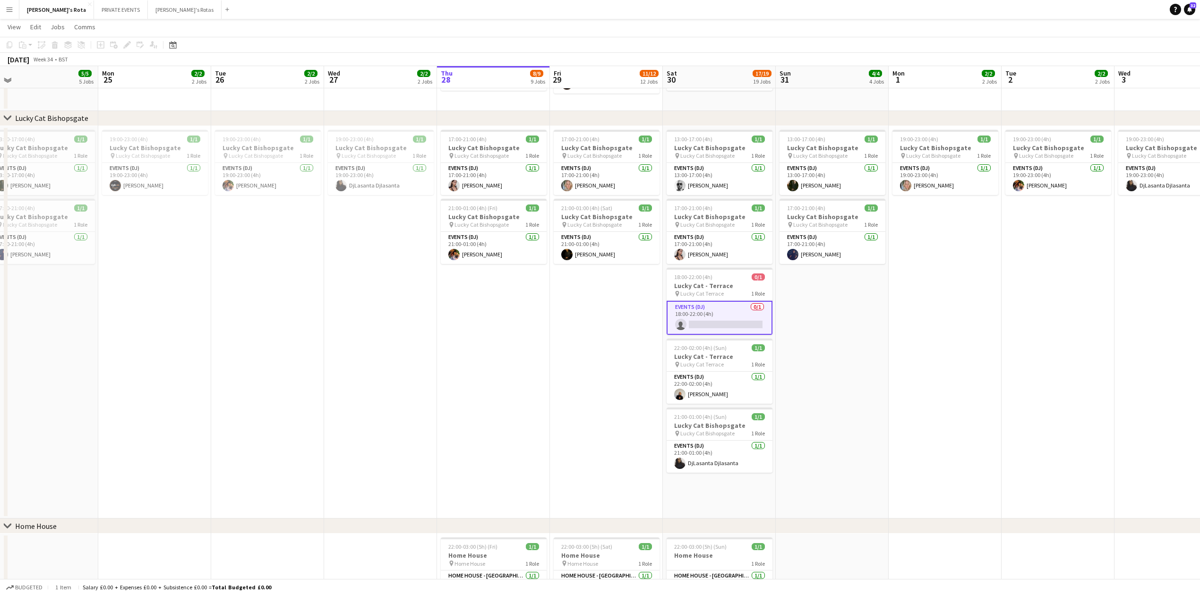
scroll to position [630, 0]
click at [557, 333] on app-date-cell "17:00-21:00 (4h) 1/1 Lucky Cat Bishopsgate pin Lucky Cat Bishopsgate 1 Role Eve…" at bounding box center [606, 323] width 113 height 393
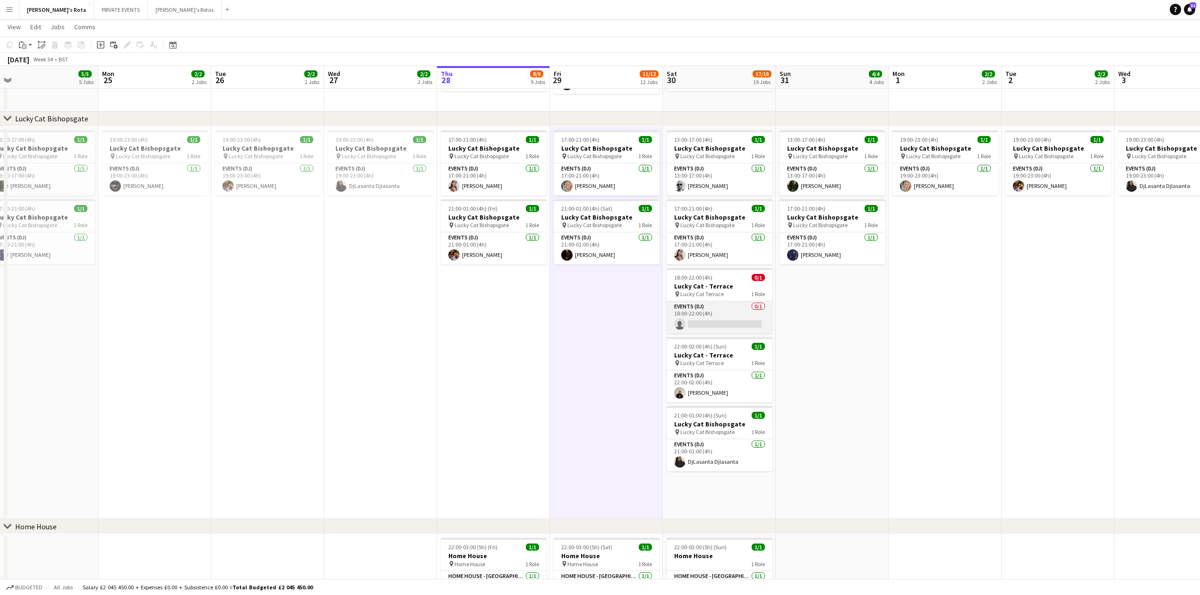
click at [687, 326] on app-card-role "Events (DJ) 0/1 18:00-22:00 (4h) single-neutral-actions" at bounding box center [720, 317] width 106 height 32
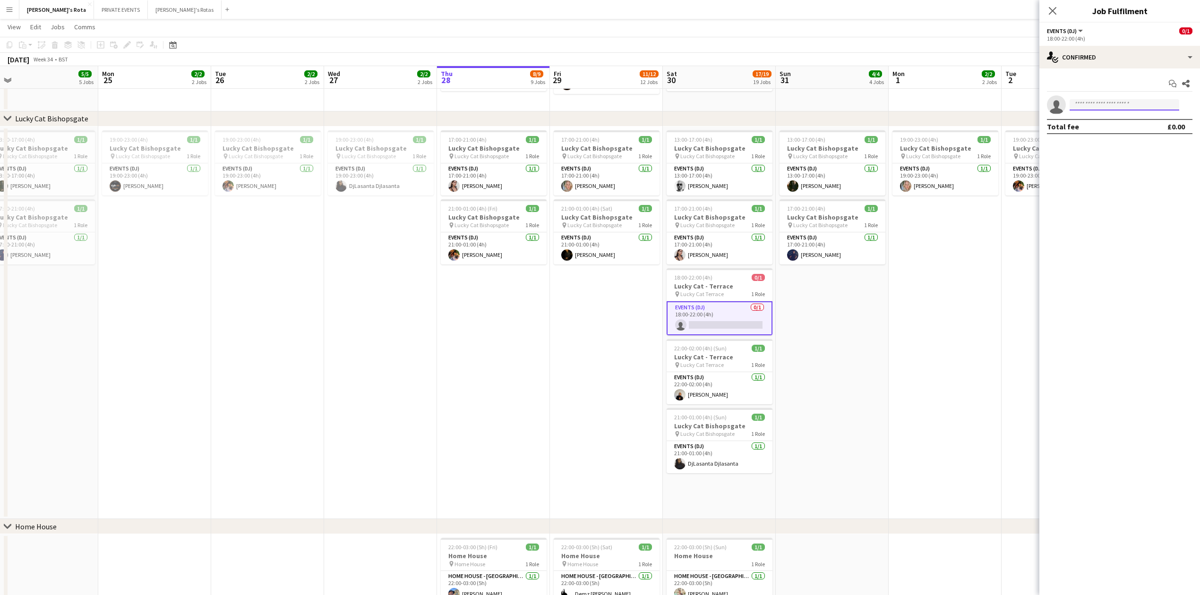
click at [1089, 106] on input at bounding box center [1125, 104] width 110 height 11
type input "****"
click at [1055, 9] on icon at bounding box center [1052, 10] width 9 height 9
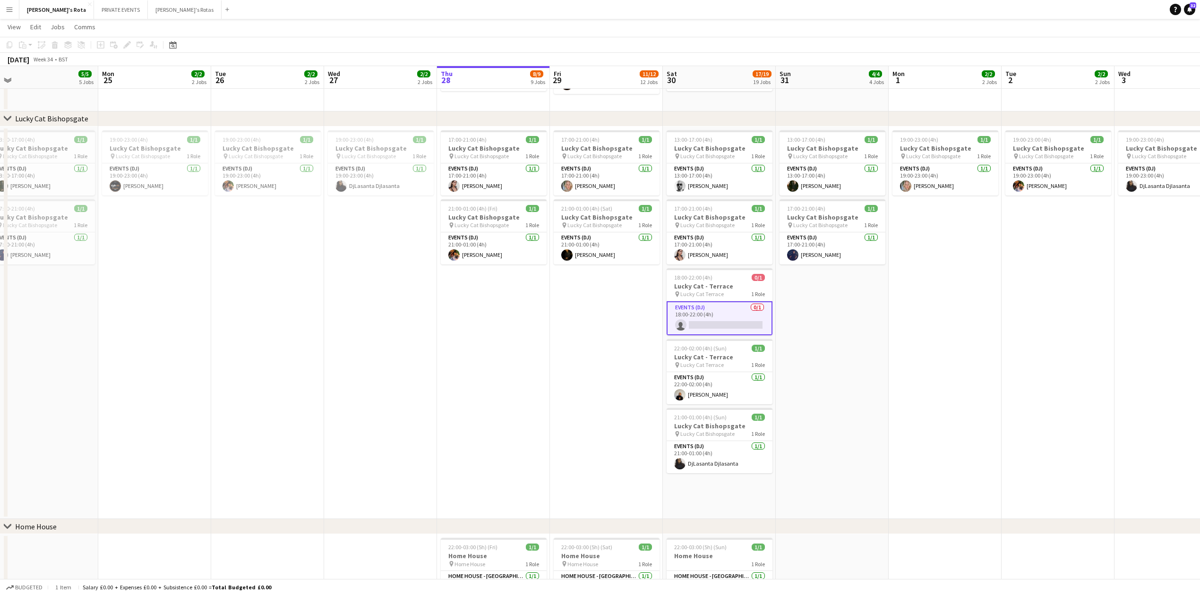
drag, startPoint x: 503, startPoint y: 303, endPoint x: 528, endPoint y: 308, distance: 26.0
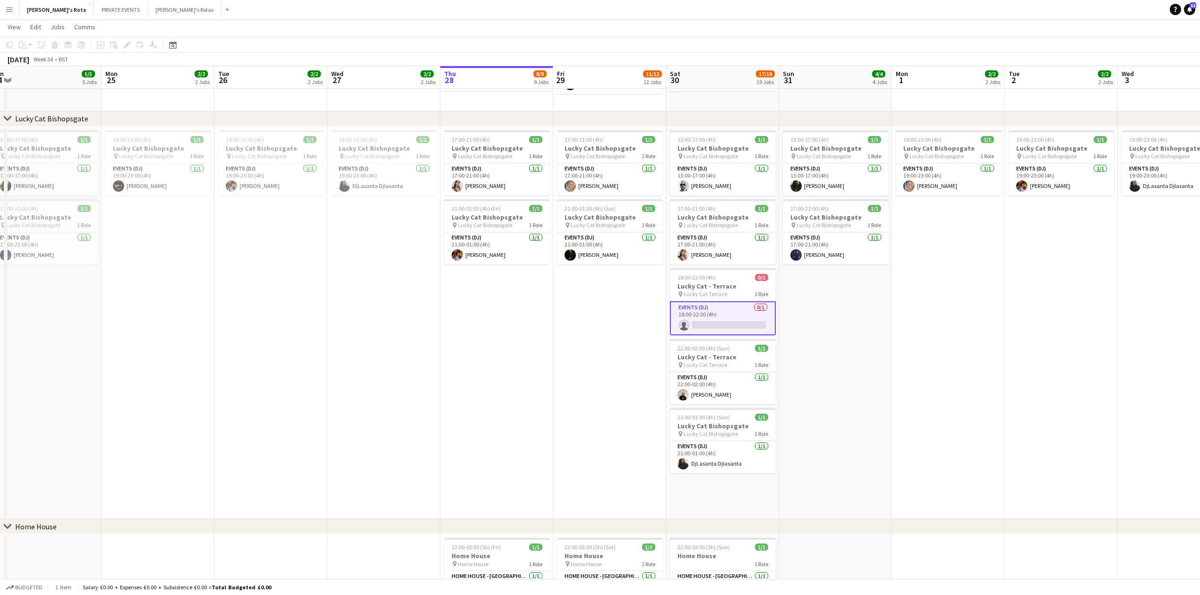
drag, startPoint x: 564, startPoint y: 314, endPoint x: 569, endPoint y: 314, distance: 5.2
click at [565, 314] on app-date-cell "17:00-21:00 (4h) 1/1 Lucky Cat Bishopsgate pin Lucky Cat Bishopsgate 1 Role Eve…" at bounding box center [609, 323] width 113 height 393
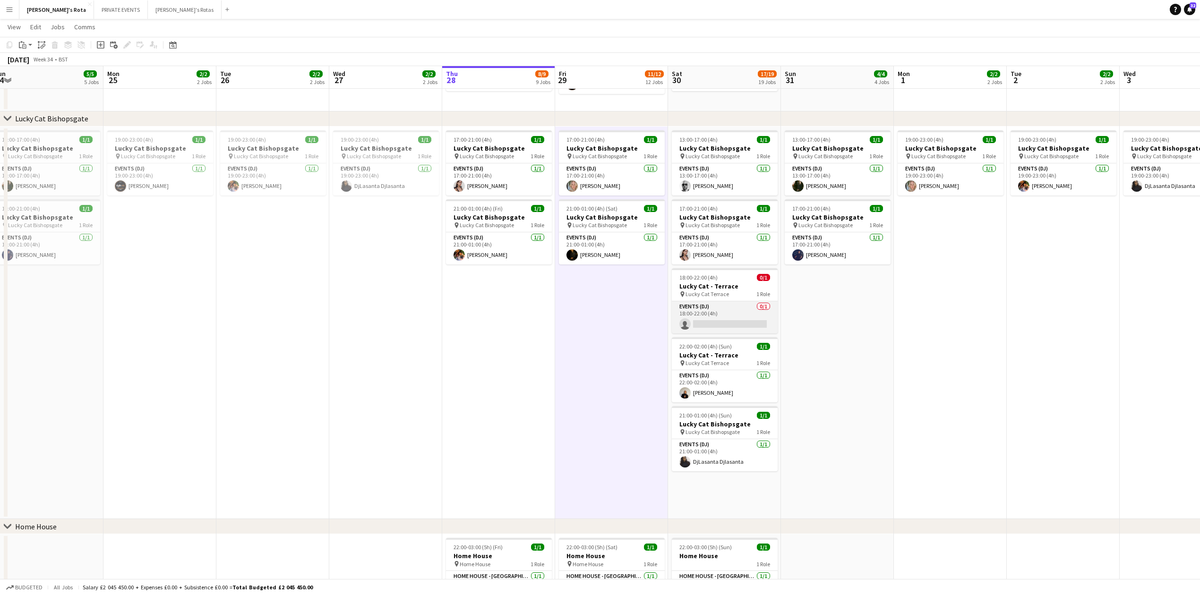
click at [702, 329] on app-card-role "Events (DJ) 0/1 18:00-22:00 (4h) single-neutral-actions" at bounding box center [725, 317] width 106 height 32
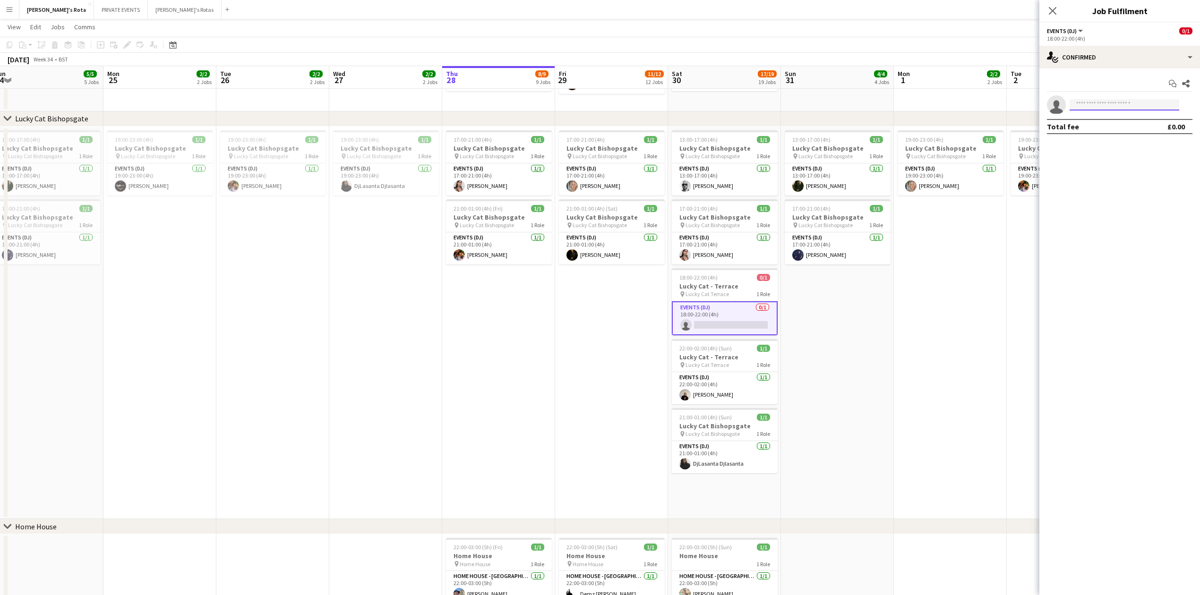
click at [1106, 107] on input at bounding box center [1125, 104] width 110 height 11
type input "*"
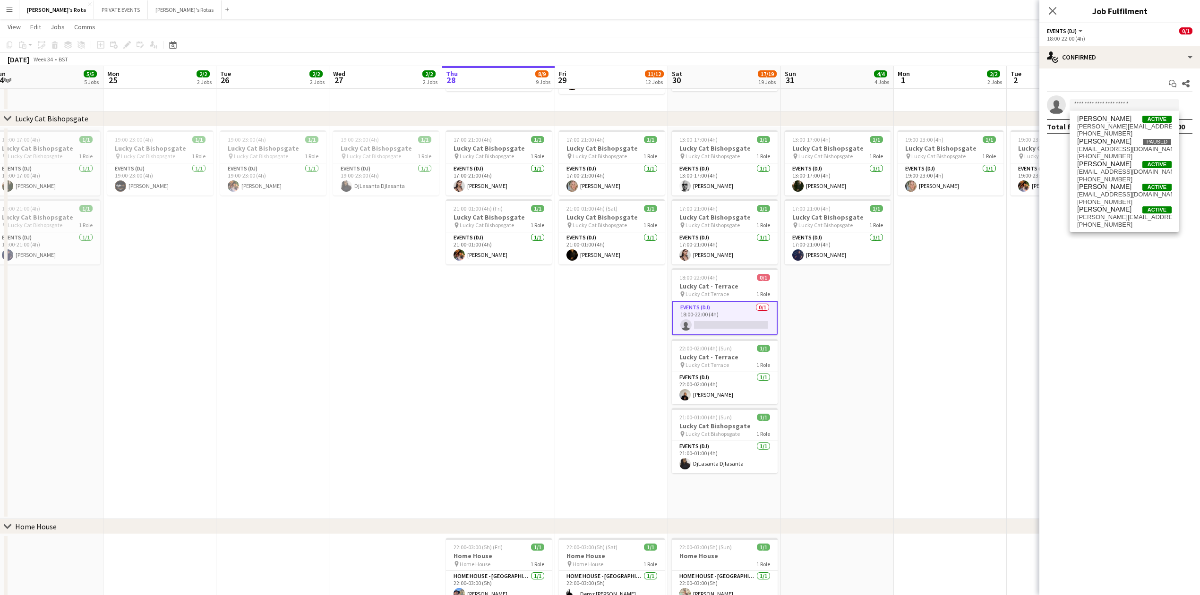
click at [899, 286] on app-date-cell "19:00-23:00 (4h) 1/1 Lucky Cat Bishopsgate pin Lucky Cat Bishopsgate 1 Role Eve…" at bounding box center [950, 323] width 113 height 393
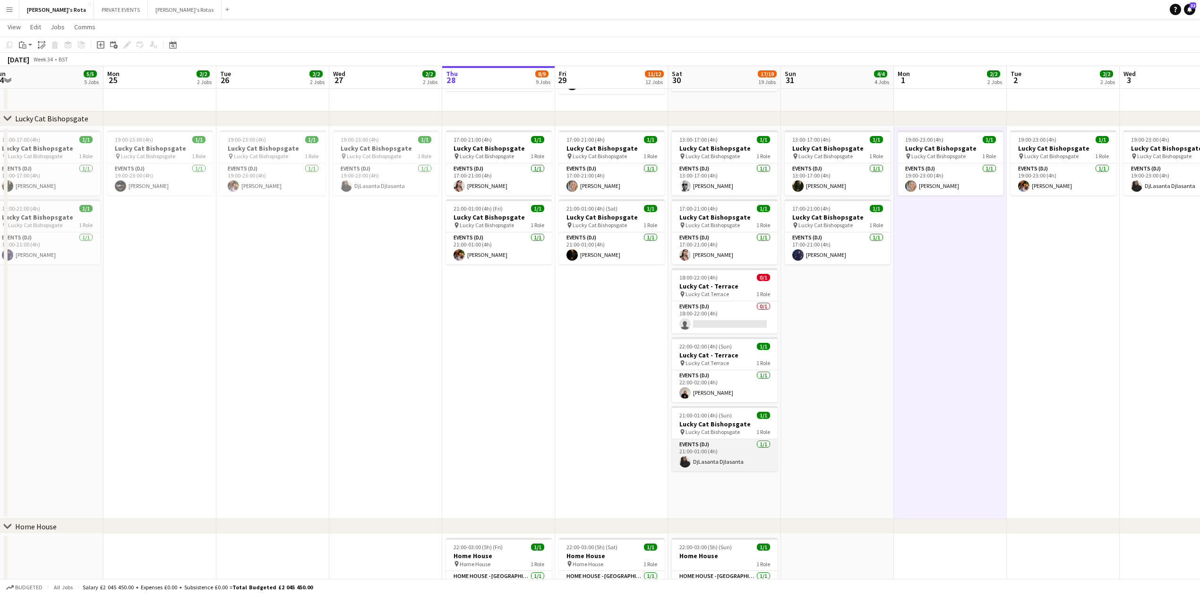
click at [718, 450] on app-card-role "Events (DJ) [DATE] 21:00-01:00 (4h) DjLasanta Djlasanta" at bounding box center [725, 455] width 106 height 32
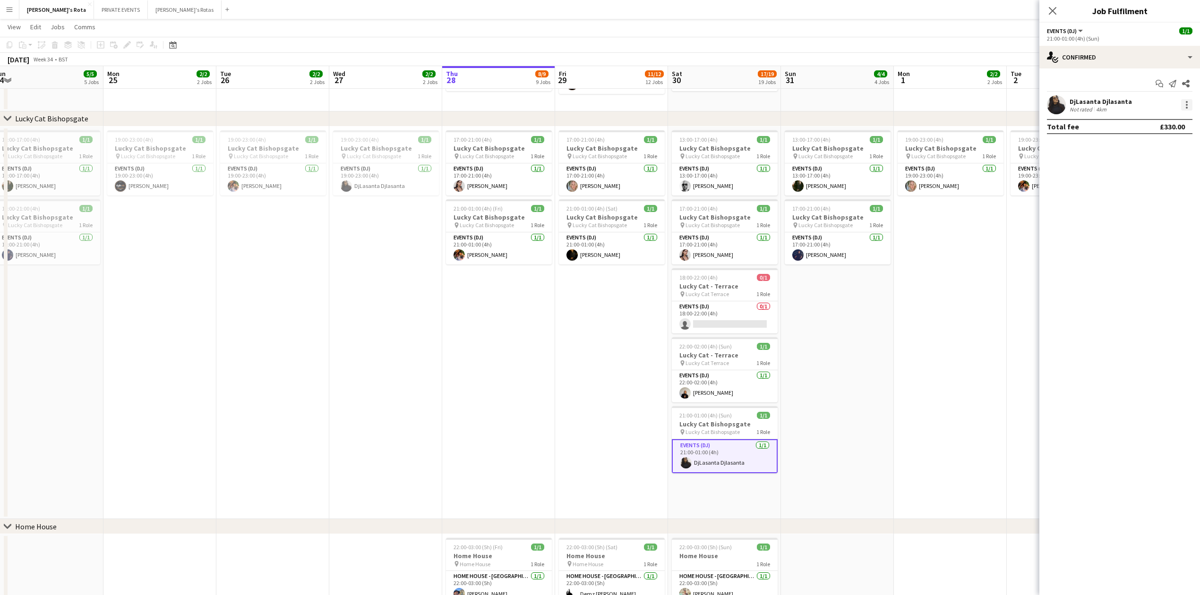
click at [1187, 101] on div at bounding box center [1187, 102] width 2 height 2
click at [562, 407] on div at bounding box center [600, 297] width 1200 height 595
click at [842, 352] on app-date-cell "13:00-17:00 (4h) 1/1 Lucky Cat Bishopsgate pin Lucky Cat Bishopsgate 1 Role Eve…" at bounding box center [837, 323] width 113 height 393
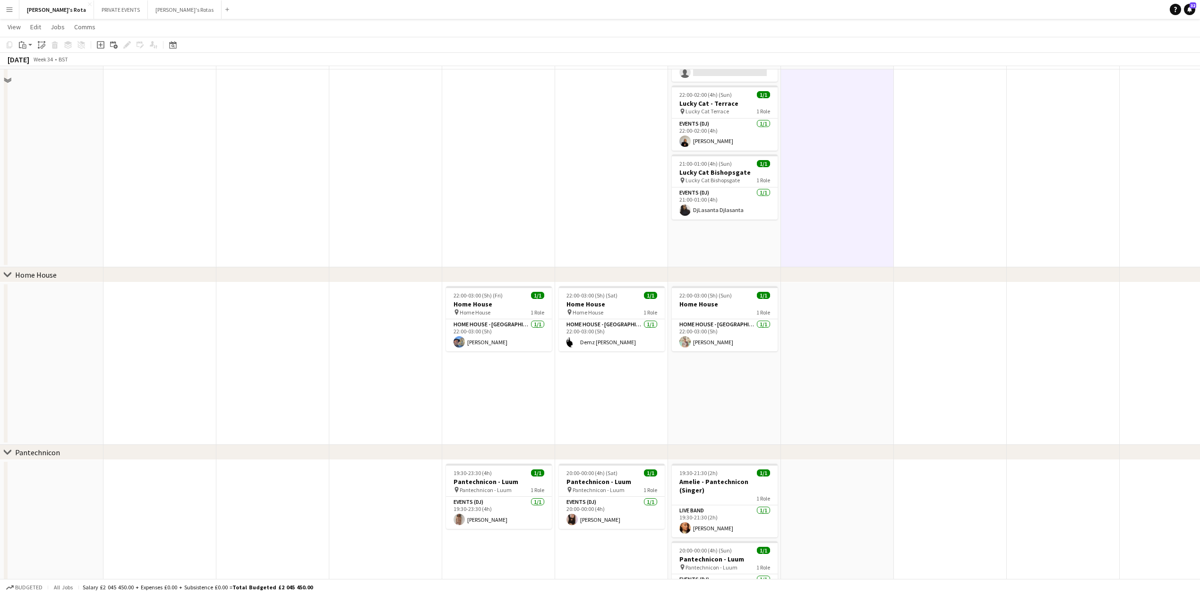
scroll to position [693, 0]
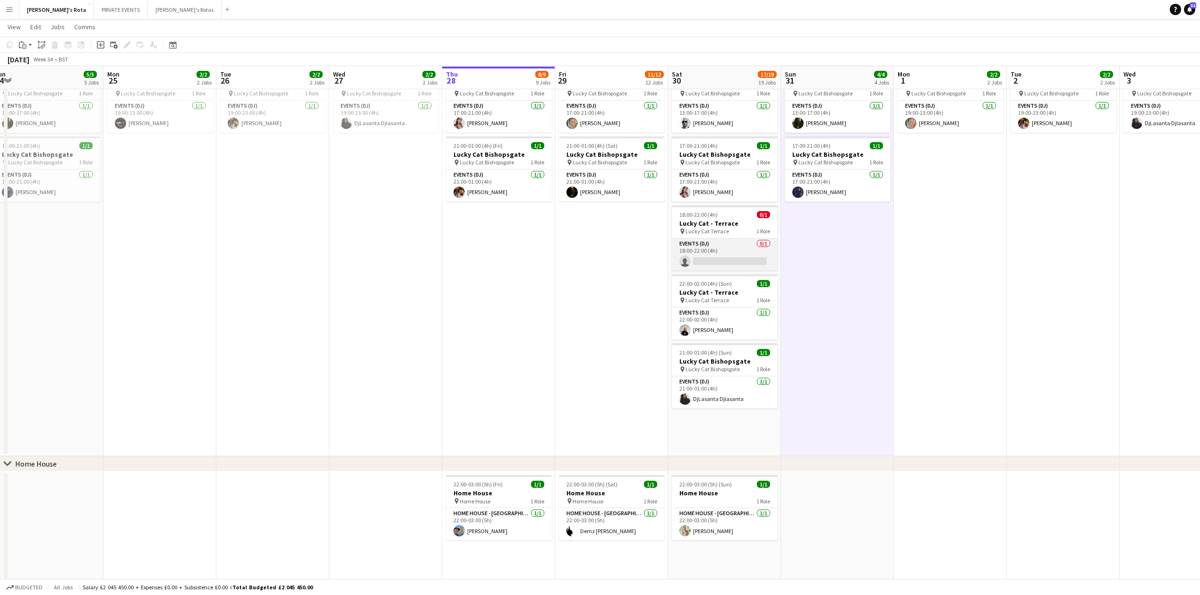
click at [707, 259] on app-card-role "Events (DJ) 0/1 18:00-22:00 (4h) single-neutral-actions" at bounding box center [725, 255] width 106 height 32
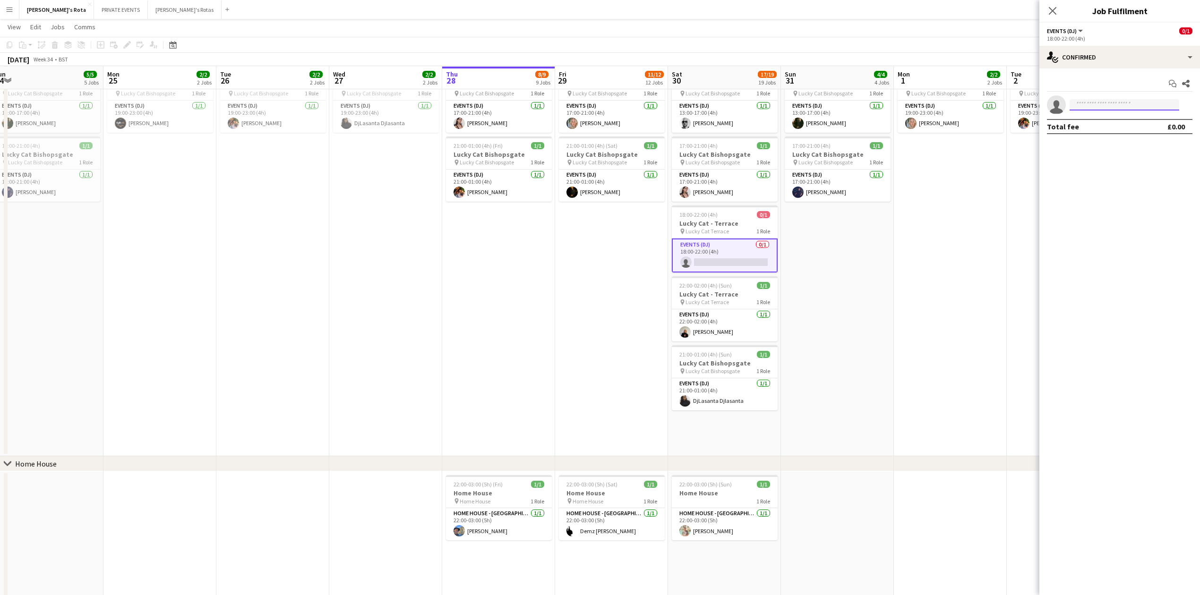
click at [1102, 104] on input at bounding box center [1125, 104] width 110 height 11
type input "****"
click at [1051, 6] on icon "Close pop-in" at bounding box center [1052, 10] width 9 height 9
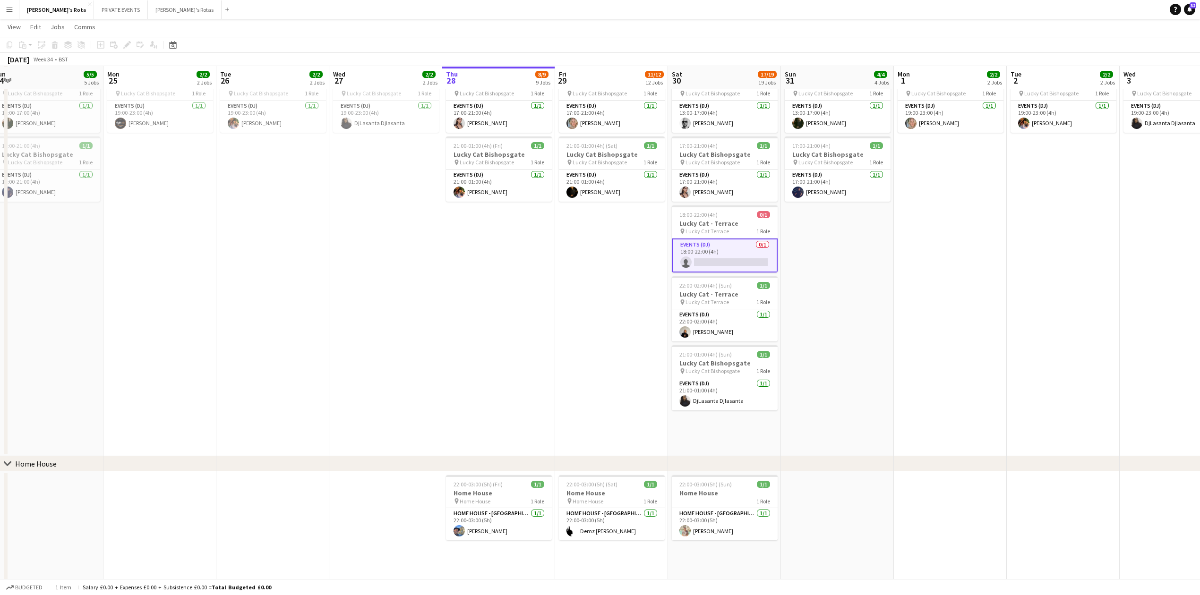
click at [586, 248] on app-date-cell "17:00-21:00 (4h) 1/1 Lucky Cat Bishopsgate pin Lucky Cat Bishopsgate 1 Role Eve…" at bounding box center [611, 260] width 113 height 393
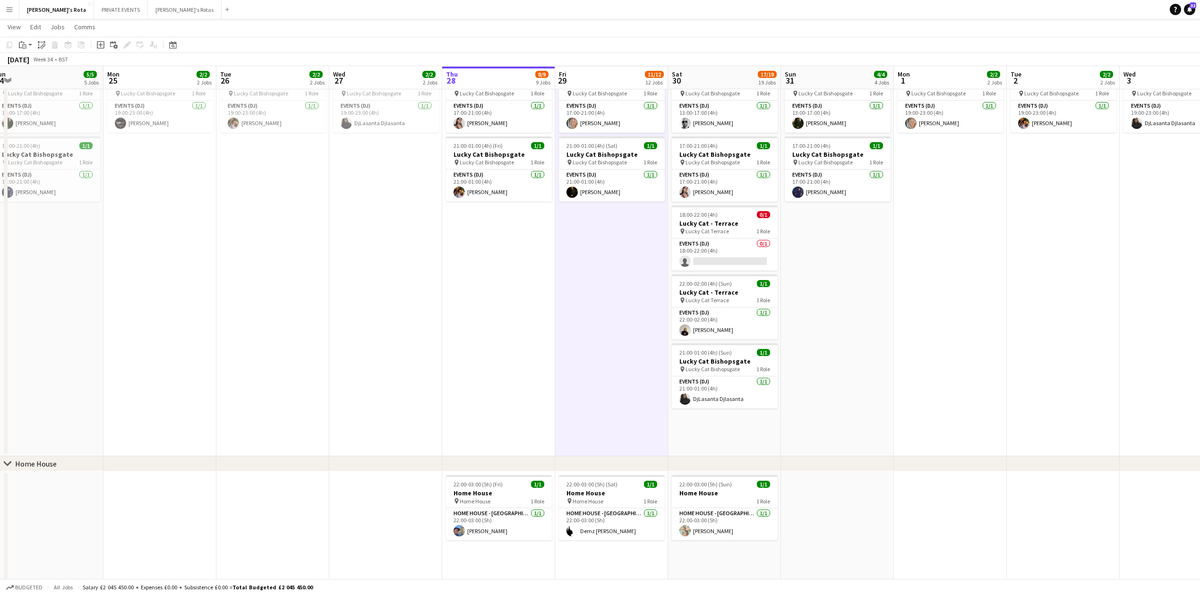
click at [797, 263] on app-date-cell "13:00-17:00 (4h) 1/1 Lucky Cat Bishopsgate pin Lucky Cat Bishopsgate 1 Role Eve…" at bounding box center [837, 260] width 113 height 393
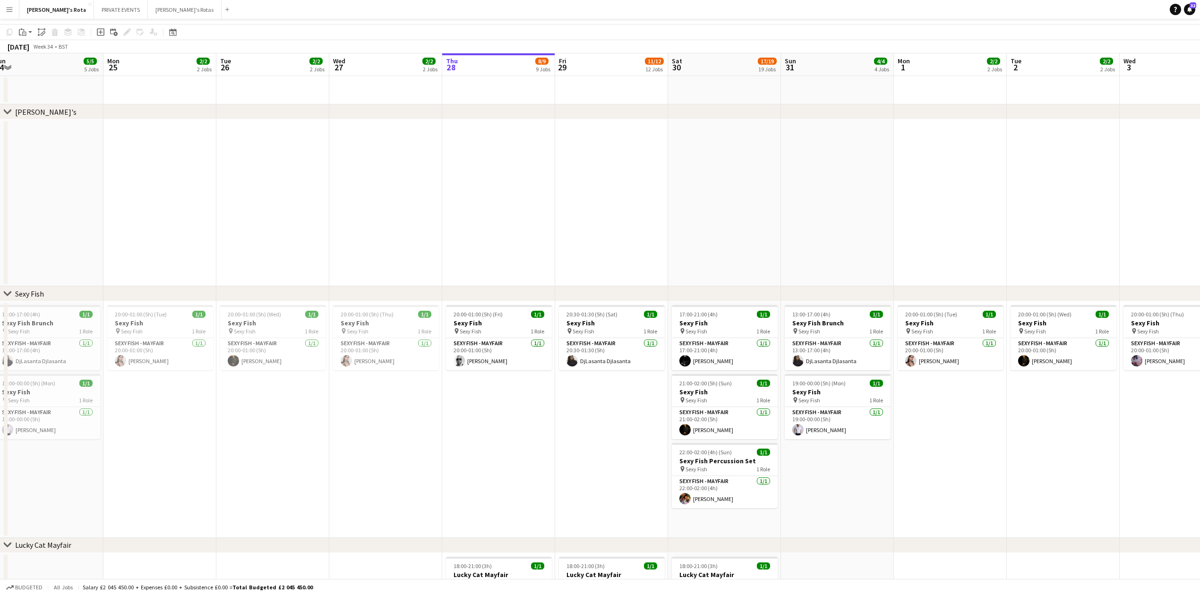
scroll to position [0, 0]
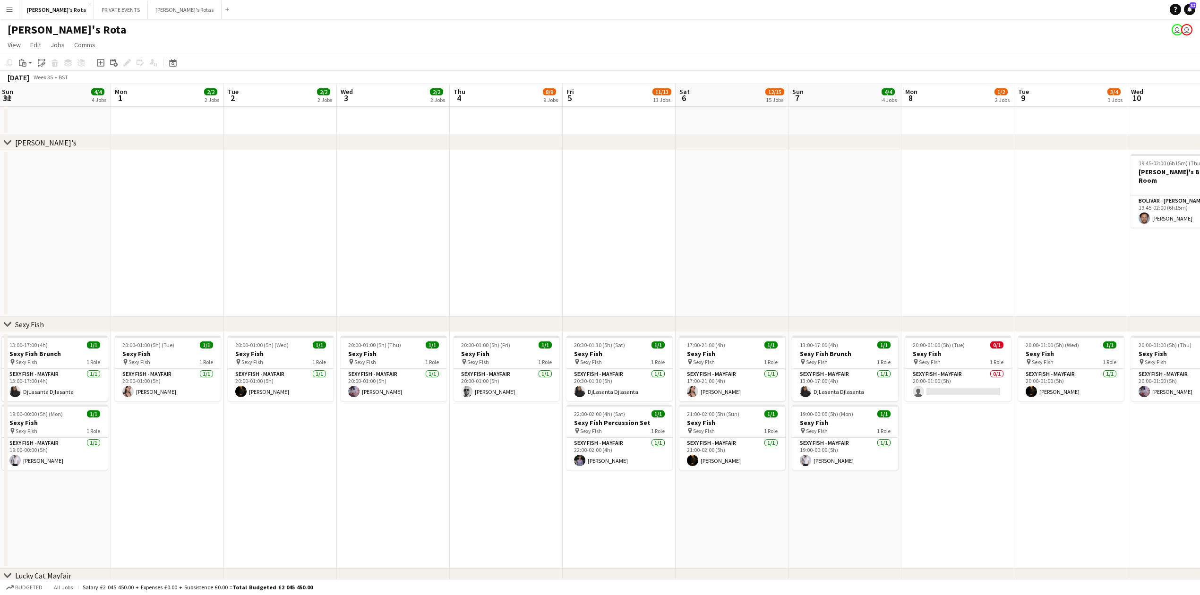
drag, startPoint x: 891, startPoint y: 216, endPoint x: 108, endPoint y: 218, distance: 782.5
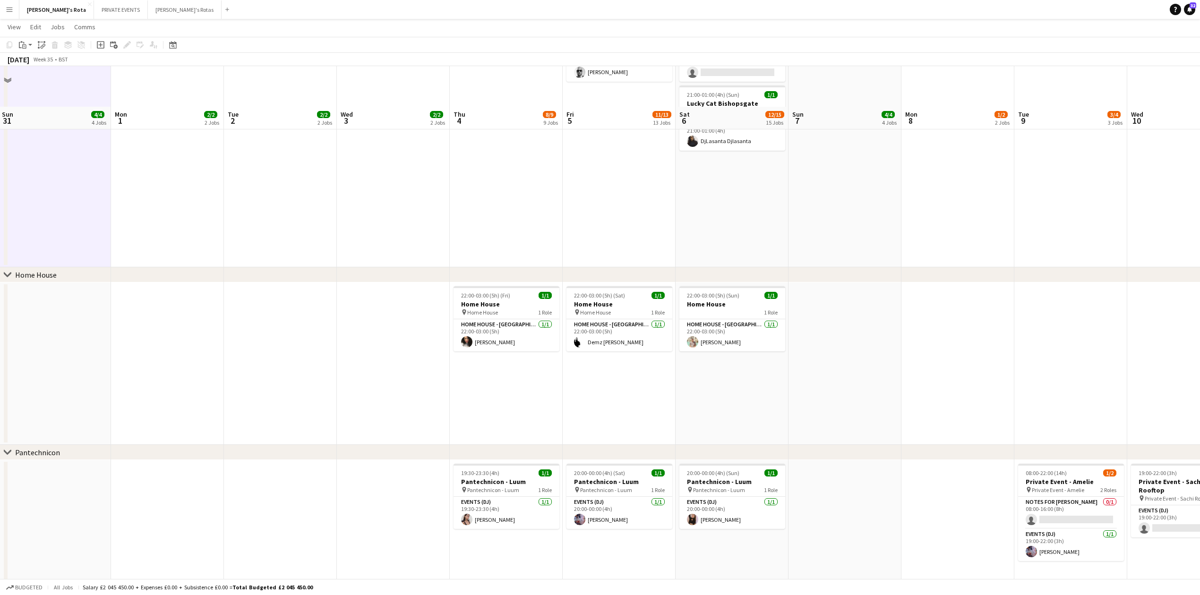
scroll to position [1071, 0]
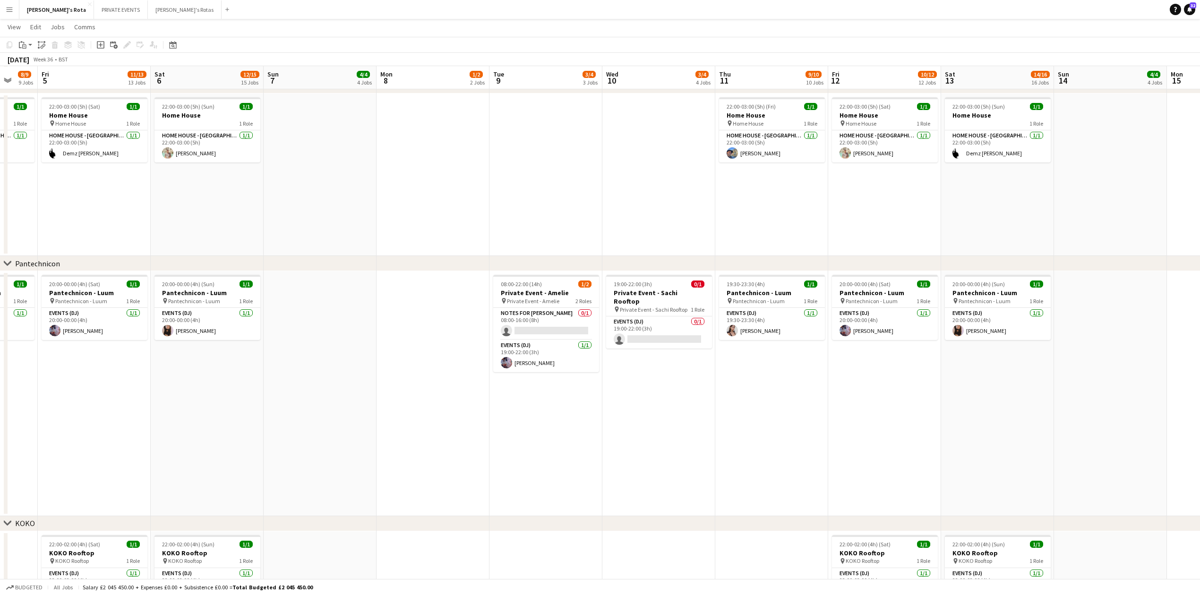
drag, startPoint x: 747, startPoint y: 382, endPoint x: 314, endPoint y: 386, distance: 432.3
click at [314, 386] on app-calendar-viewport "Mon 1 2/2 2 Jobs Tue 2 2/2 2 Jobs Wed 3 2/2 2 Jobs Thu 4 8/9 9 Jobs Fri 5 11/13…" at bounding box center [600, 393] width 1200 height 2855
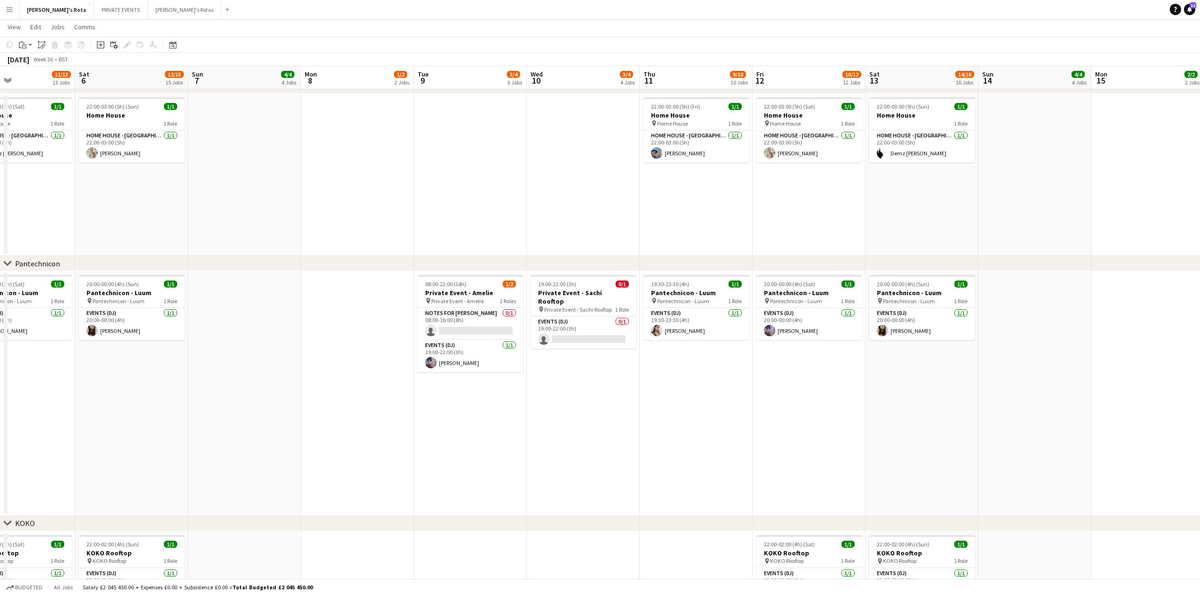
scroll to position [0, 379]
drag, startPoint x: 449, startPoint y: 411, endPoint x: 278, endPoint y: 409, distance: 171.1
click at [278, 409] on app-calendar-viewport "Tue 2 2/2 2 Jobs Wed 3 2/2 2 Jobs Thu 4 8/9 9 Jobs Fri 5 11/13 13 Jobs Sat 6 12…" at bounding box center [600, 393] width 1200 height 2855
click at [562, 330] on app-card-role "Events (DJ) 0/1 19:00-22:00 (3h) single-neutral-actions" at bounding box center [581, 333] width 106 height 32
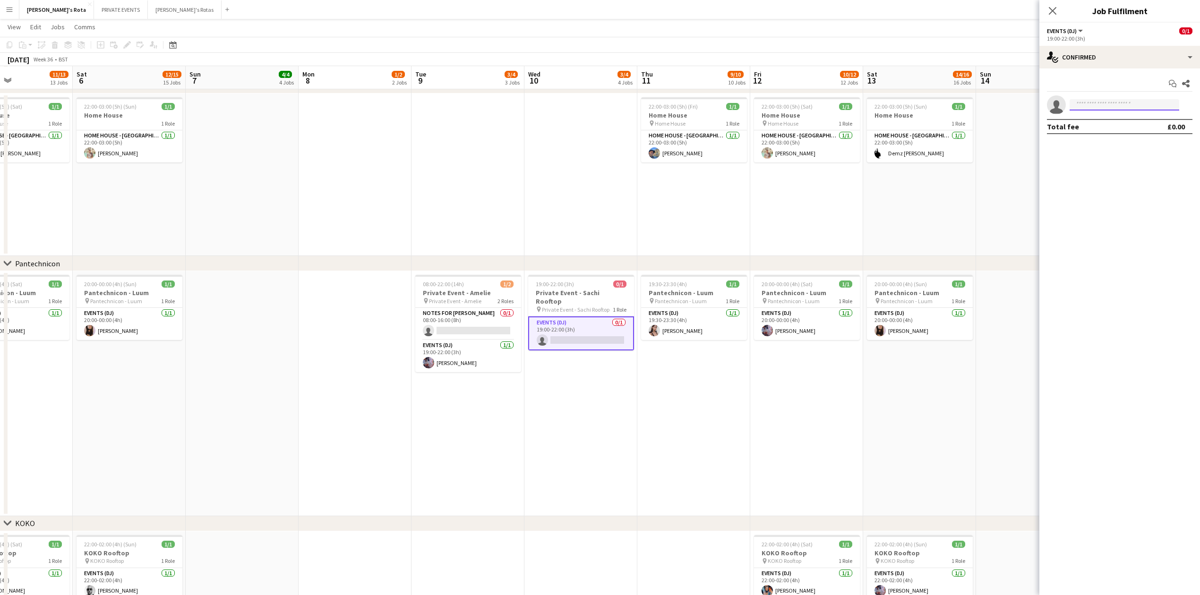
click at [1086, 106] on input at bounding box center [1125, 104] width 110 height 11
click at [1099, 165] on mat-expansion-panel "check Confirmed Start chat Share single-neutral-actions Total fee £0.00" at bounding box center [1119, 332] width 161 height 527
click at [1097, 96] on app-invite-slot "single-neutral-actions" at bounding box center [1119, 104] width 161 height 19
click at [1100, 104] on input at bounding box center [1125, 104] width 110 height 11
type input "***"
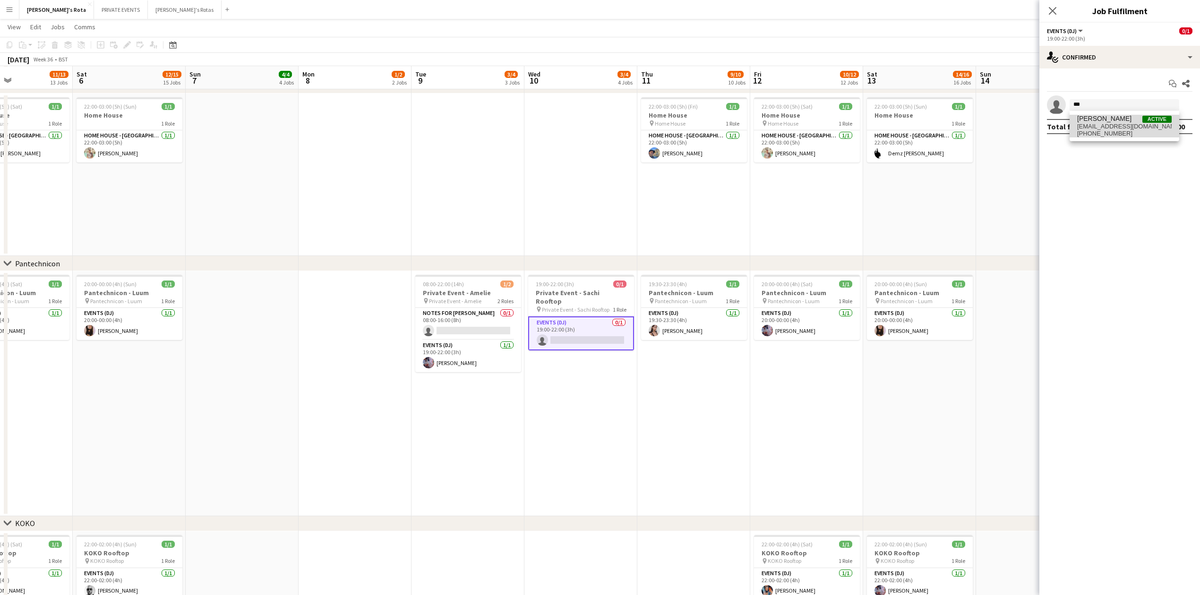
click at [1093, 125] on span "[EMAIL_ADDRESS][DOMAIN_NAME]" at bounding box center [1124, 127] width 94 height 8
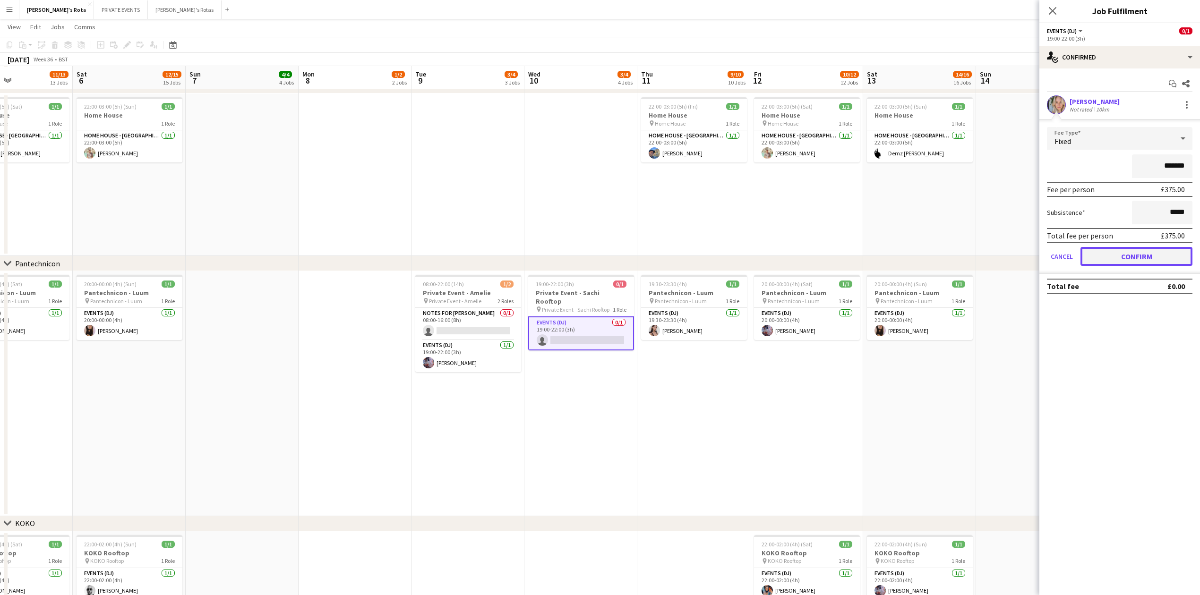
click at [1131, 258] on button "Confirm" at bounding box center [1137, 256] width 112 height 19
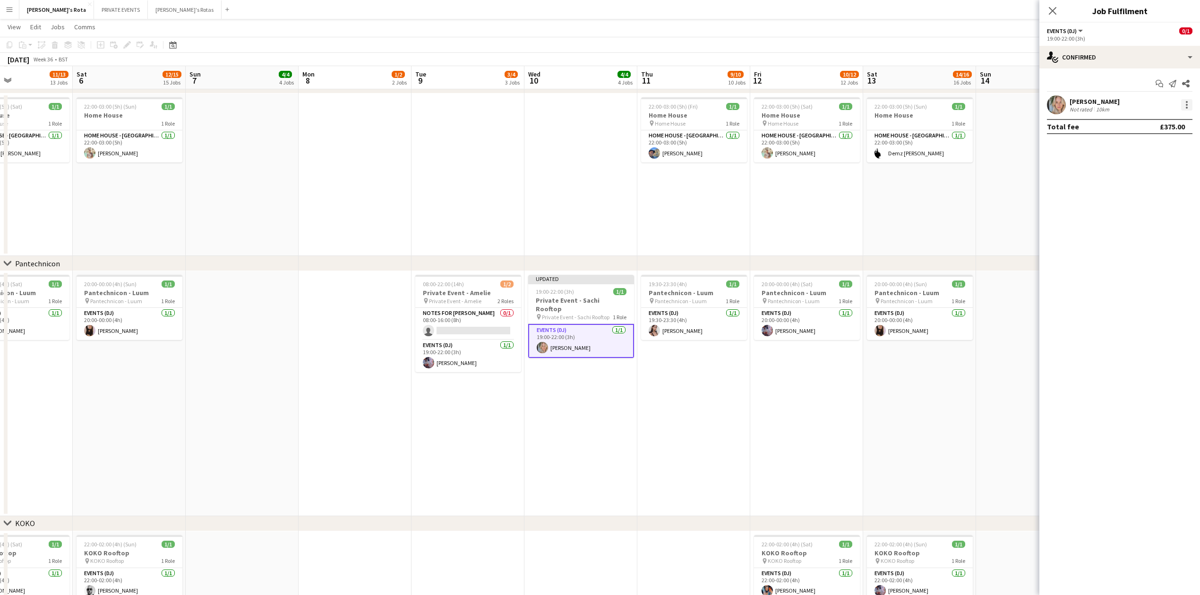
click at [1187, 104] on div at bounding box center [1187, 105] width 2 height 2
click at [1135, 216] on span "Remove" at bounding box center [1140, 213] width 28 height 8
click at [1054, 6] on app-icon "Close pop-in" at bounding box center [1053, 11] width 14 height 14
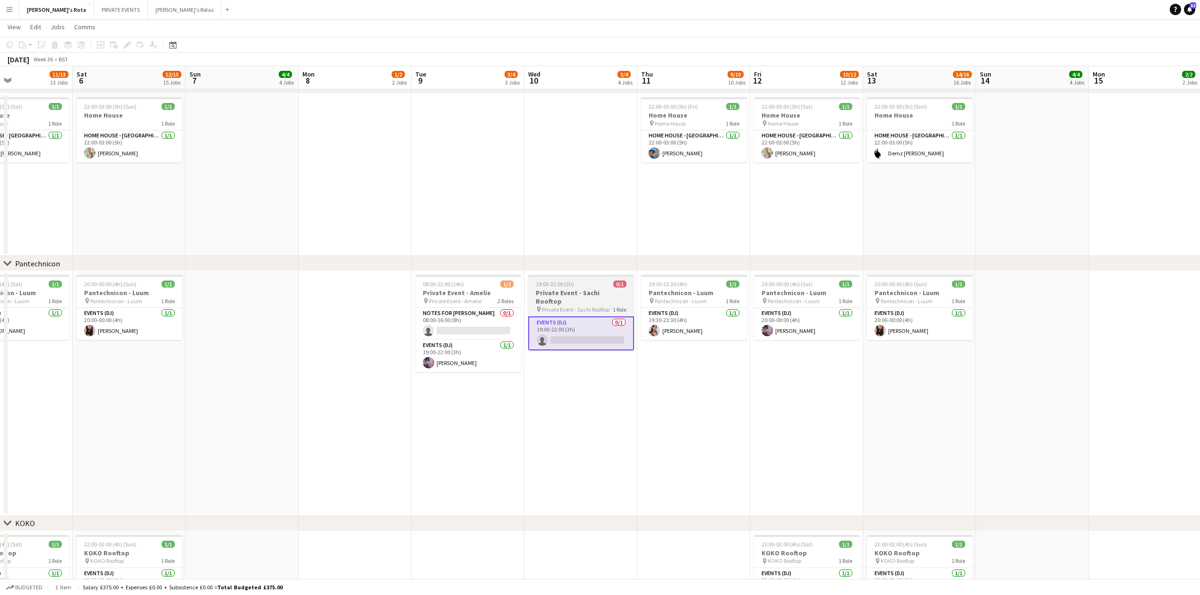
click at [596, 292] on h3 "Private Event - Sachi Rooftop" at bounding box center [581, 297] width 106 height 17
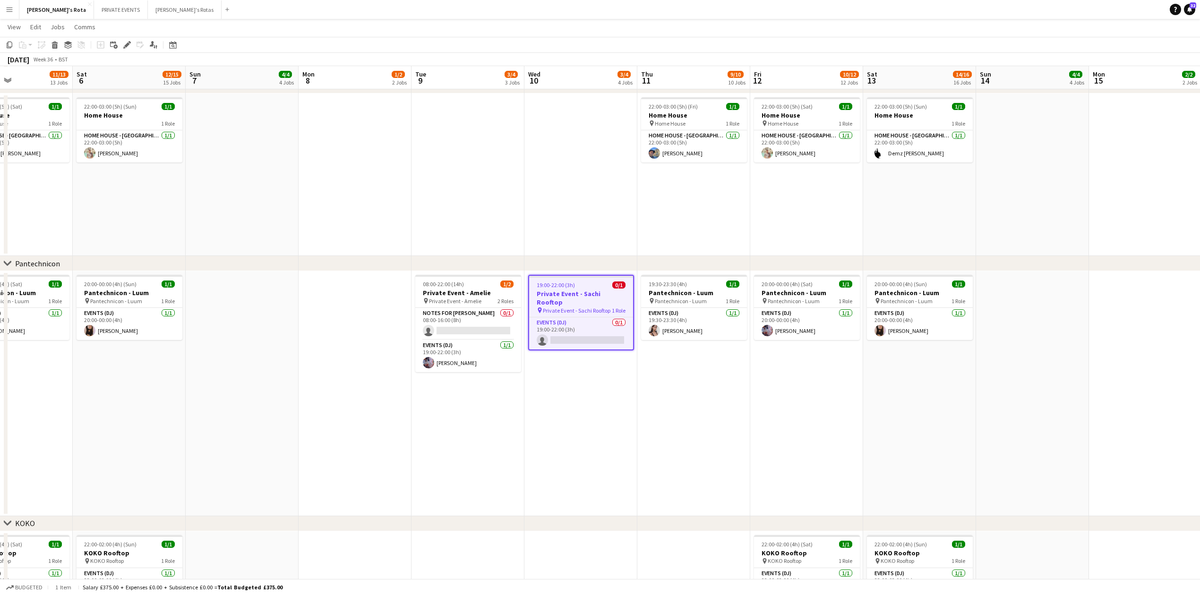
click at [389, 211] on app-date-cell at bounding box center [355, 175] width 113 height 163
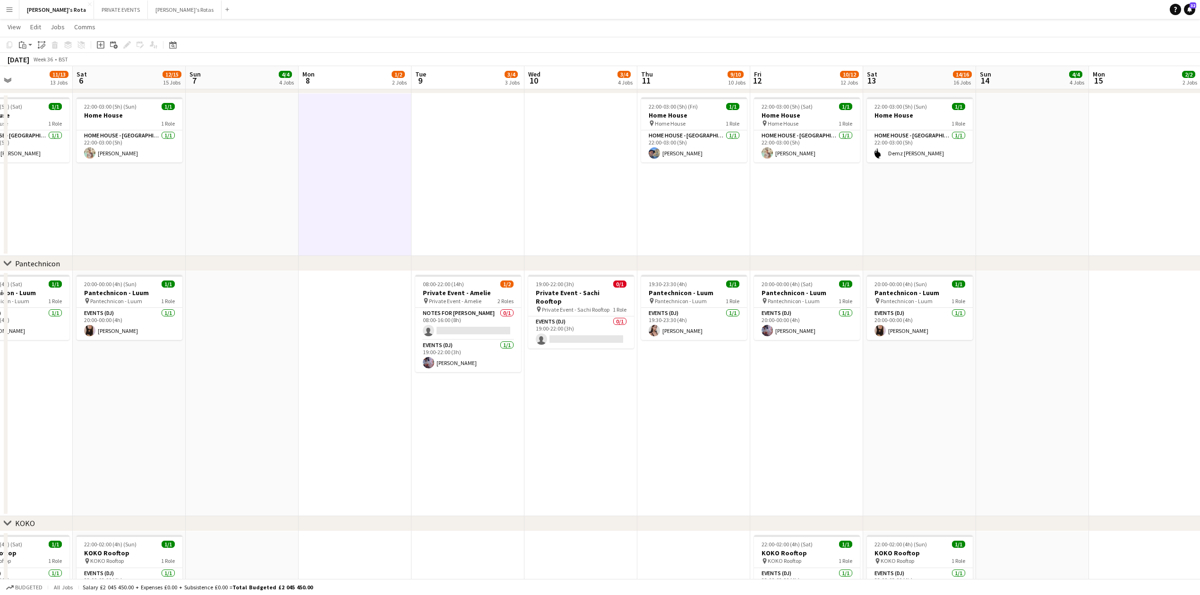
click at [575, 212] on app-date-cell at bounding box center [580, 175] width 113 height 163
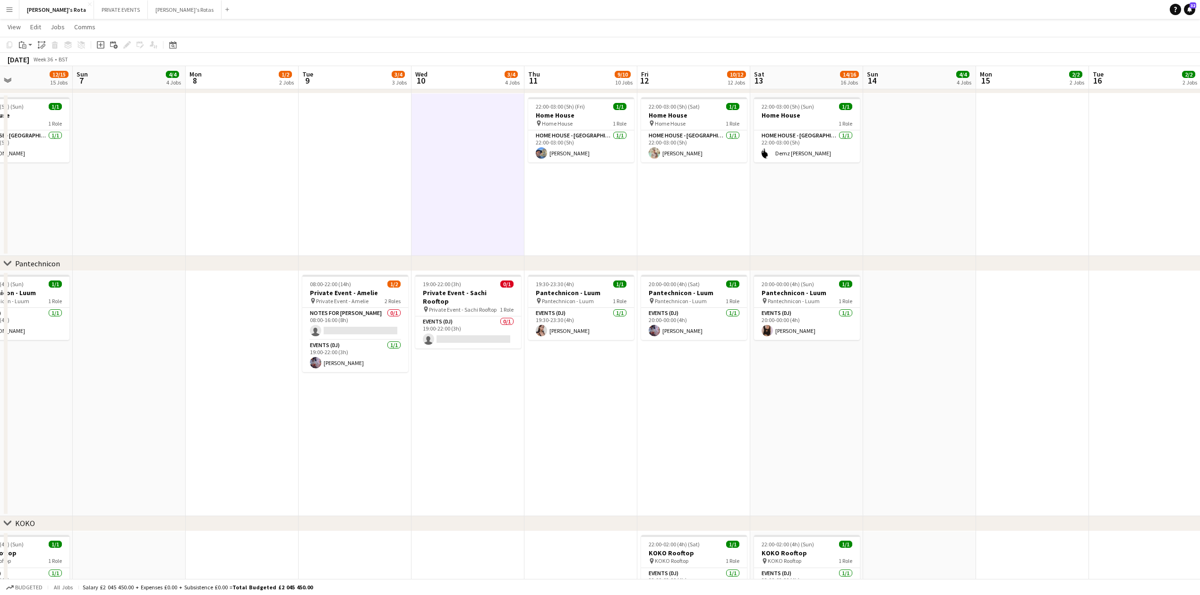
drag, startPoint x: 739, startPoint y: 407, endPoint x: 519, endPoint y: 407, distance: 220.7
click at [520, 407] on app-calendar-viewport "Wed 3 2/2 2 Jobs Thu 4 8/9 9 Jobs Fri 5 11/13 13 Jobs Sat 6 12/15 15 Jobs Sun 7…" at bounding box center [600, 393] width 1200 height 2855
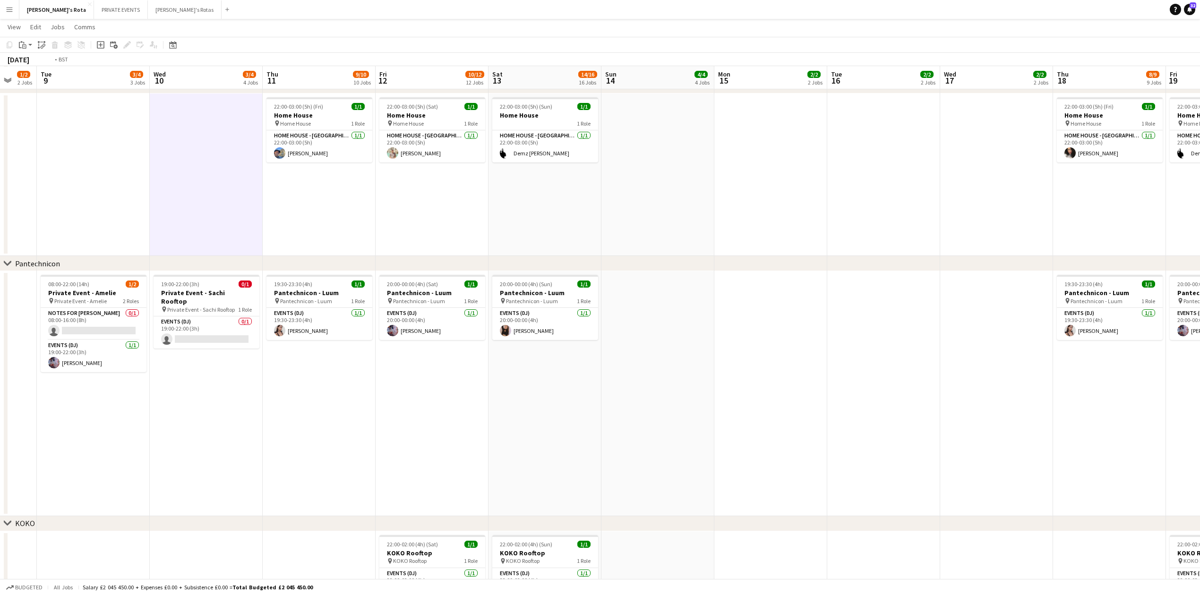
drag, startPoint x: 682, startPoint y: 421, endPoint x: 386, endPoint y: 429, distance: 296.4
click at [285, 421] on app-calendar-viewport "Fri 5 11/13 13 Jobs Sat 6 12/15 15 Jobs Sun 7 4/4 4 Jobs Mon 8 1/2 2 Jobs Tue 9…" at bounding box center [600, 393] width 1200 height 2855
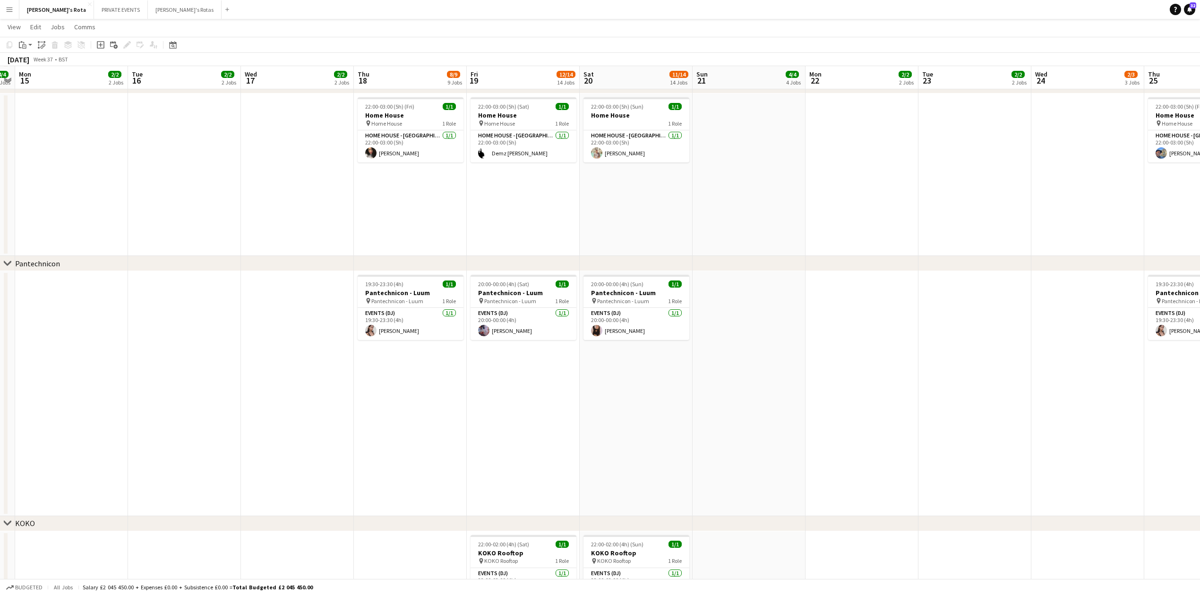
scroll to position [0, 0]
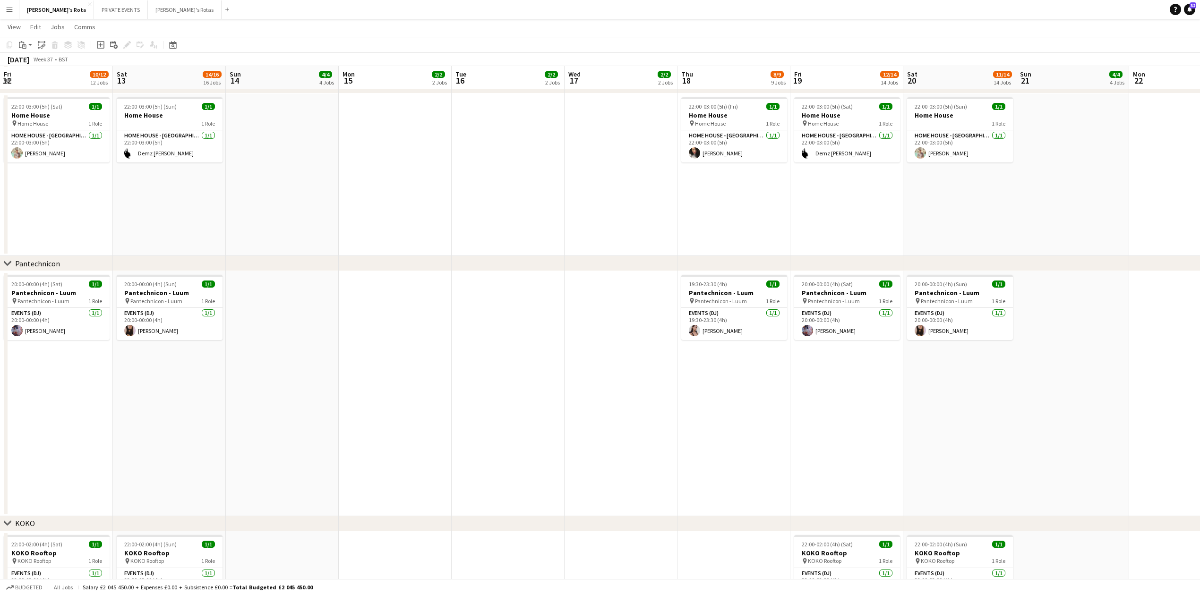
drag, startPoint x: 618, startPoint y: 423, endPoint x: 885, endPoint y: 331, distance: 282.0
click at [939, 344] on app-calendar-viewport "Fri 12 10/12 12 Jobs Sat 13 14/16 16 Jobs Sun 14 4/4 4 Jobs Mon 15 2/2 2 Jobs T…" at bounding box center [600, 397] width 1200 height 2863
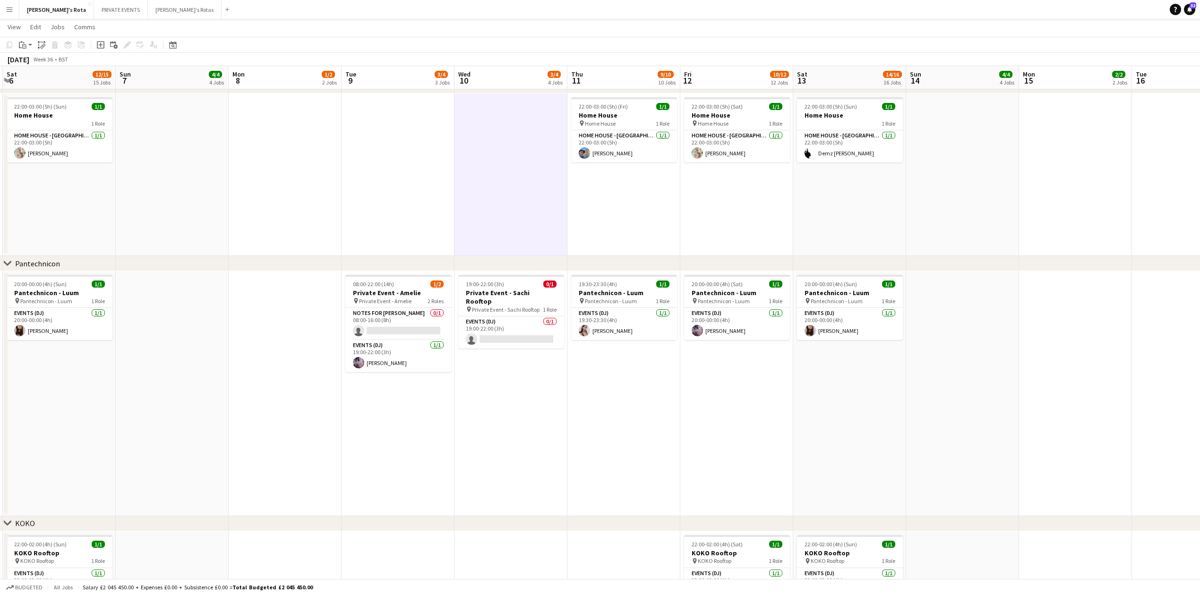
drag, startPoint x: 811, startPoint y: 367, endPoint x: 780, endPoint y: 354, distance: 34.1
click at [811, 361] on app-calendar-viewport "Thu 4 8/9 9 Jobs Fri 5 11/13 13 Jobs Sat 6 12/15 15 Jobs Sun 7 4/4 4 Jobs Mon 8…" at bounding box center [600, 397] width 1200 height 2863
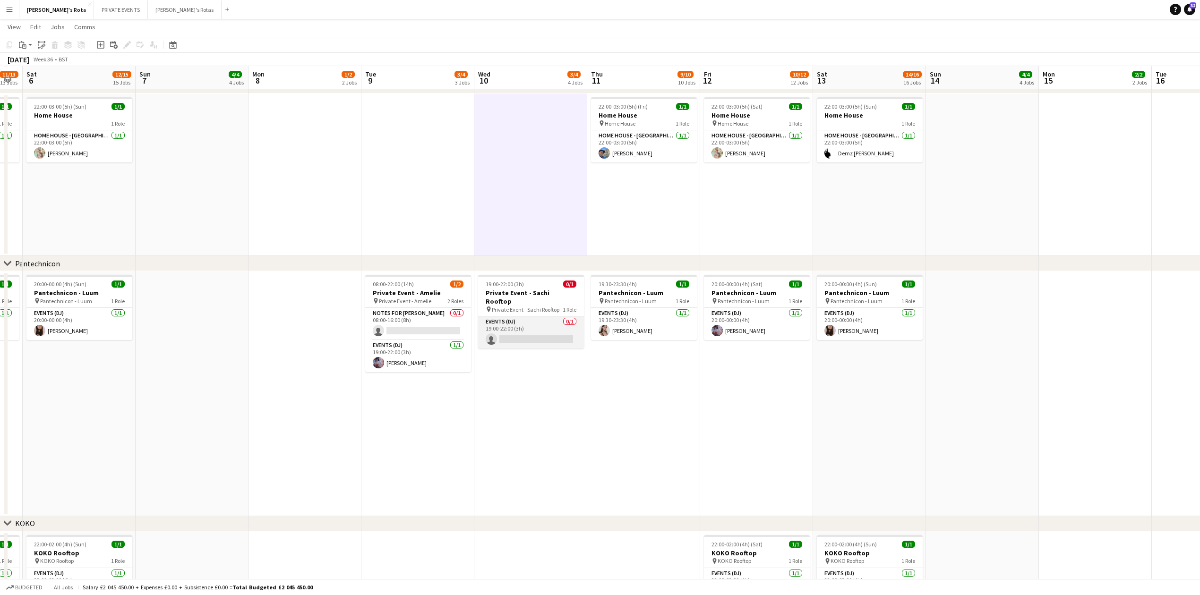
click at [512, 331] on app-card-role "Events (DJ) 0/1 19:00-22:00 (3h) single-neutral-actions" at bounding box center [531, 333] width 106 height 32
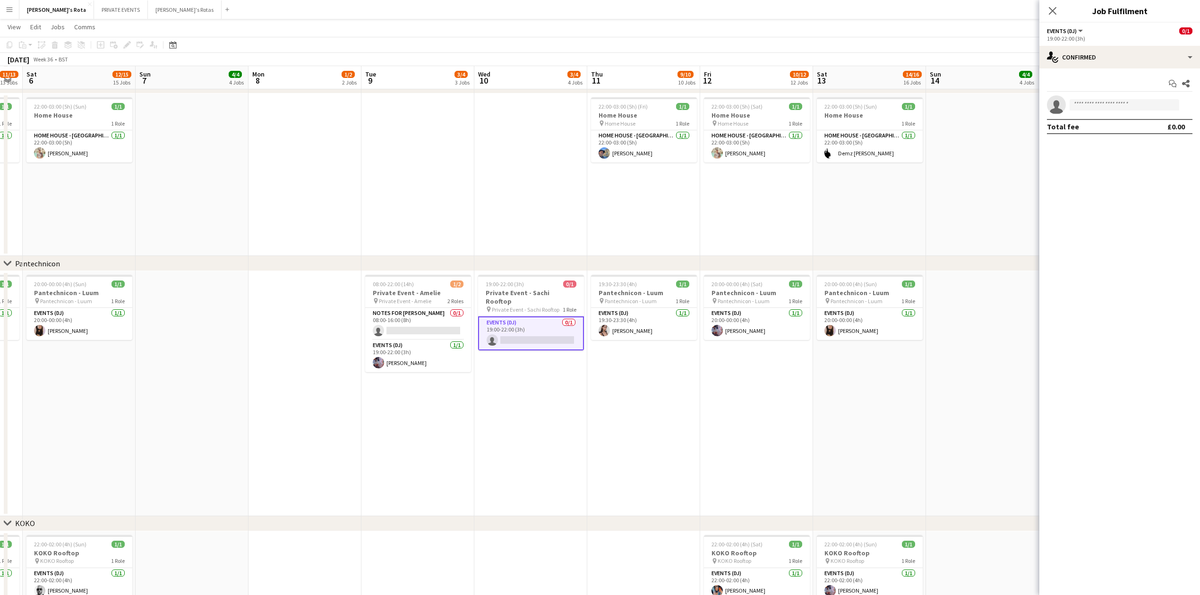
click at [558, 467] on app-date-cell "19:00-22:00 (3h) 0/1 Private Event - Sachi Rooftop pin Private Event - Sachi Ro…" at bounding box center [530, 393] width 113 height 245
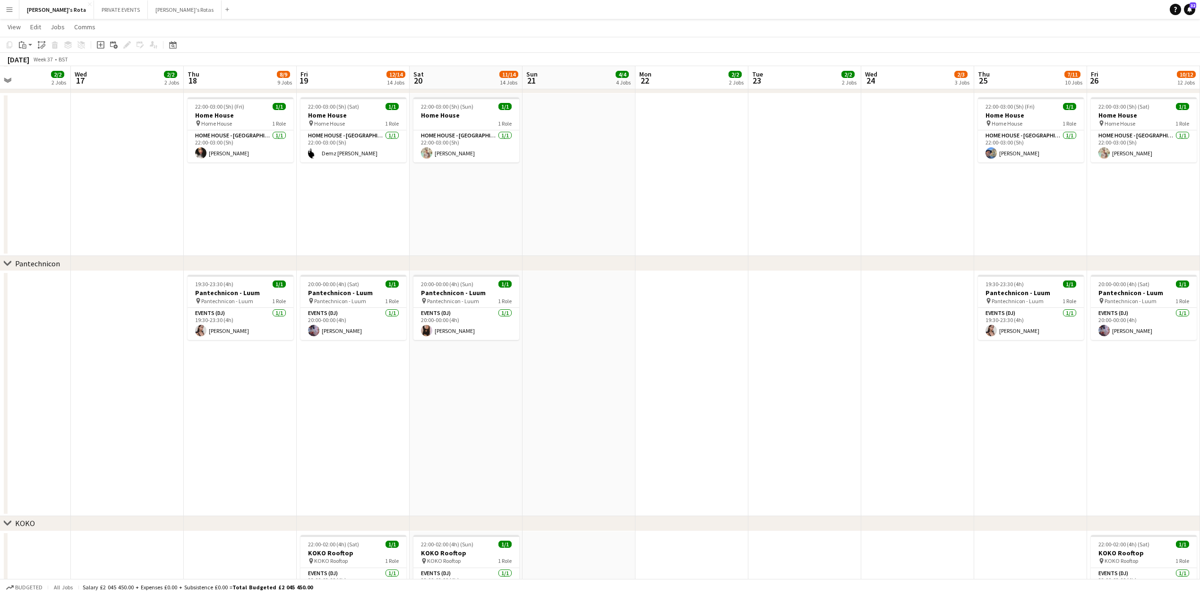
scroll to position [0, 299]
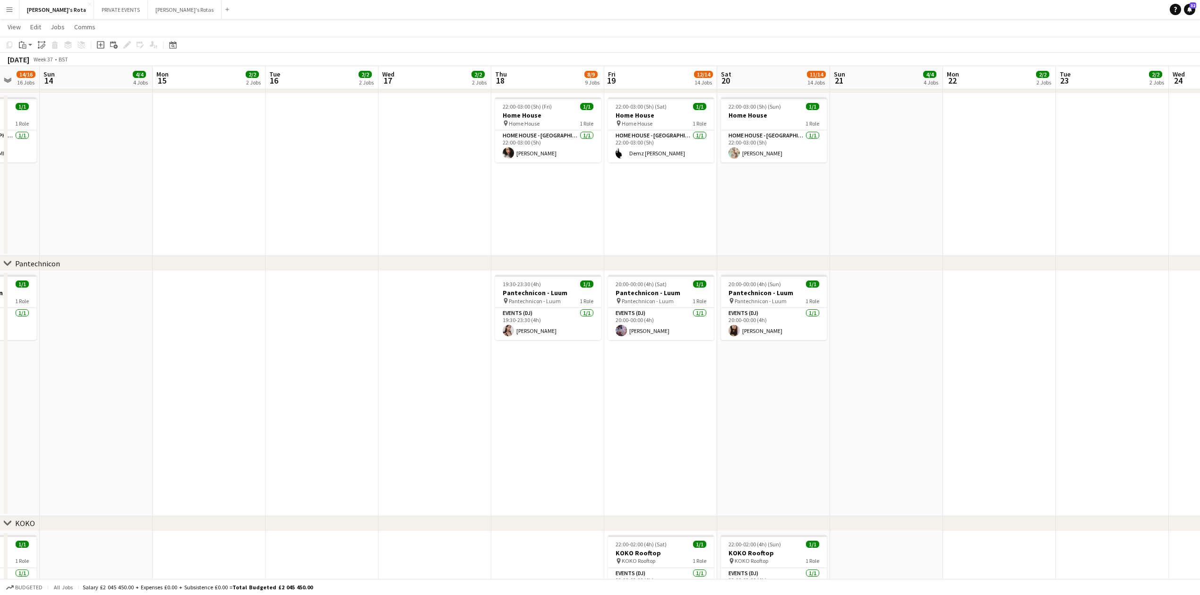
drag, startPoint x: 886, startPoint y: 439, endPoint x: 0, endPoint y: 430, distance: 886.4
click at [0, 430] on app-calendar-viewport "Thu 11 9/10 10 Jobs Fri 12 10/12 12 Jobs Sat 13 14/16 16 Jobs Sun 14 4/4 4 Jobs…" at bounding box center [600, 397] width 1200 height 2863
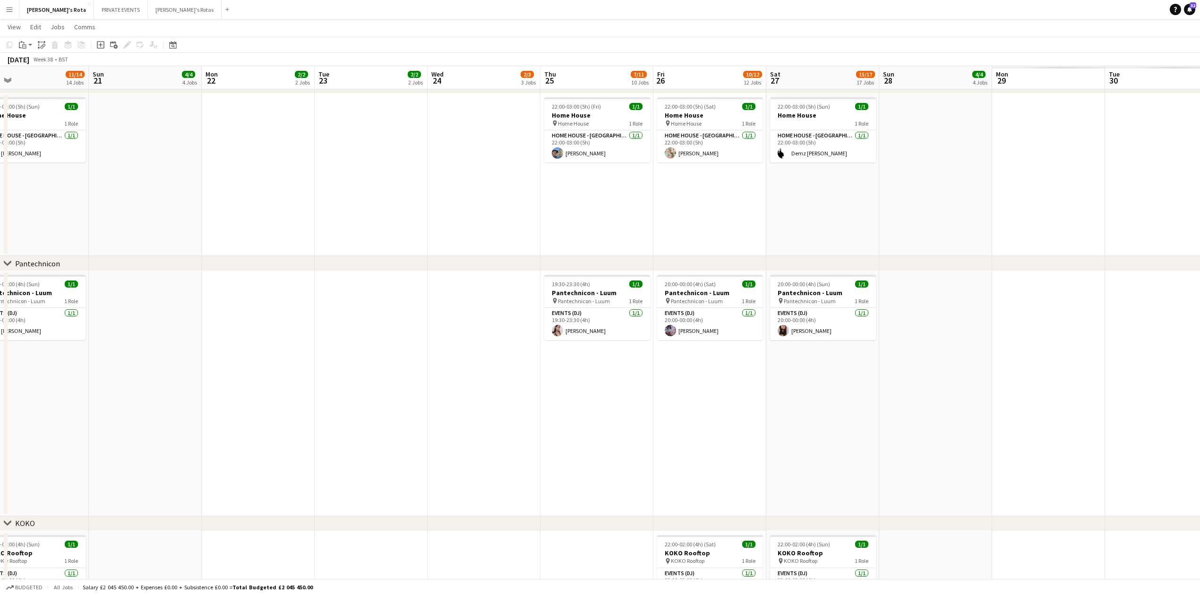
drag, startPoint x: 866, startPoint y: 403, endPoint x: 10, endPoint y: 411, distance: 855.7
click at [10, 411] on app-calendar-viewport "Wed 17 2/2 2 Jobs Thu 18 8/9 9 Jobs Fri 19 12/14 14 Jobs Sat 20 11/14 14 Jobs S…" at bounding box center [600, 397] width 1200 height 2863
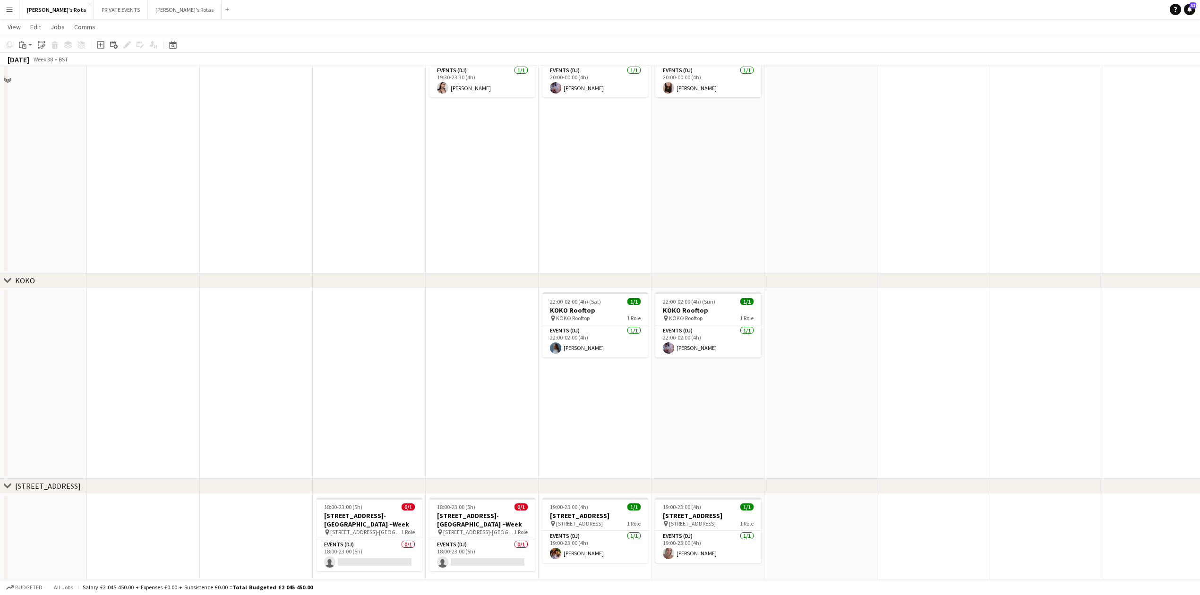
scroll to position [1197, 0]
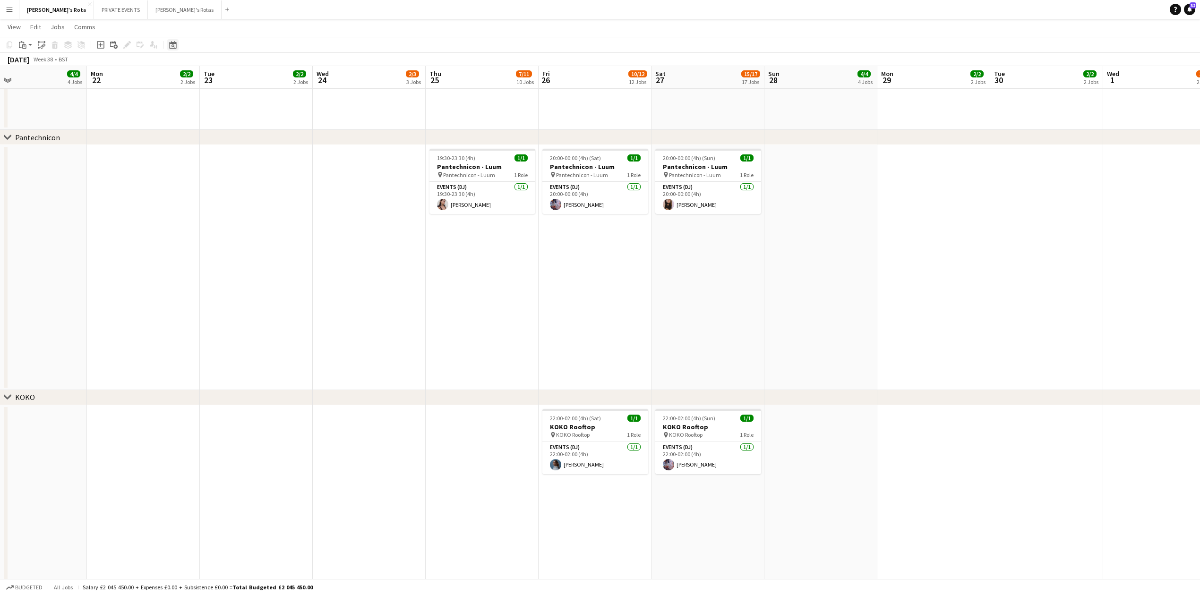
click at [178, 46] on div "Date picker" at bounding box center [172, 44] width 11 height 11
click at [242, 182] on button "[DATE]" at bounding box center [239, 182] width 27 height 15
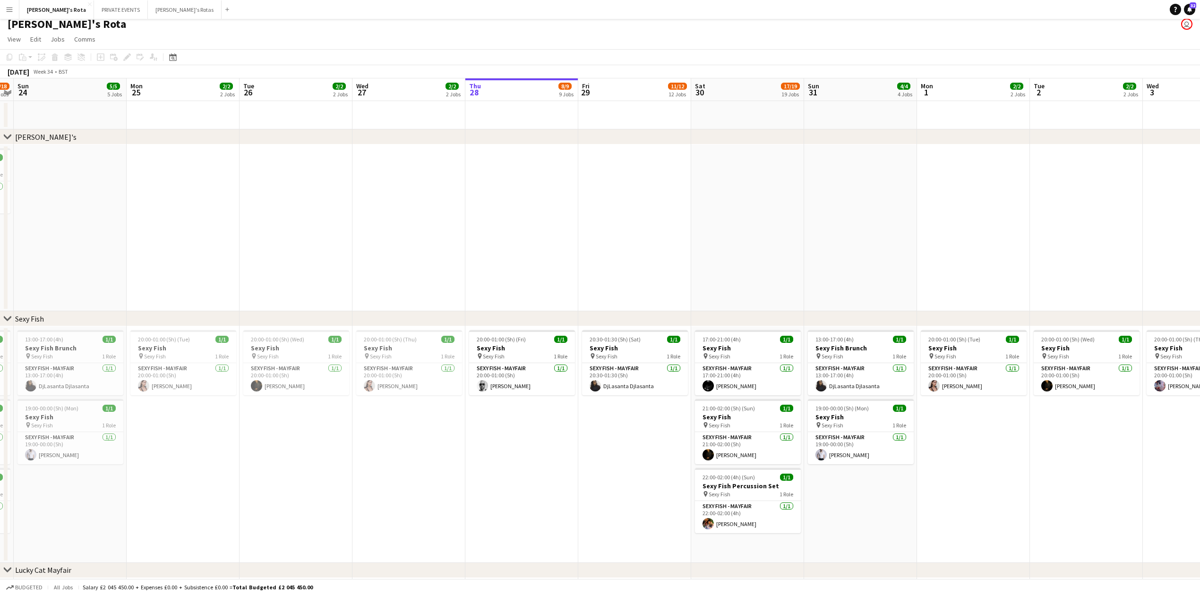
scroll to position [0, 0]
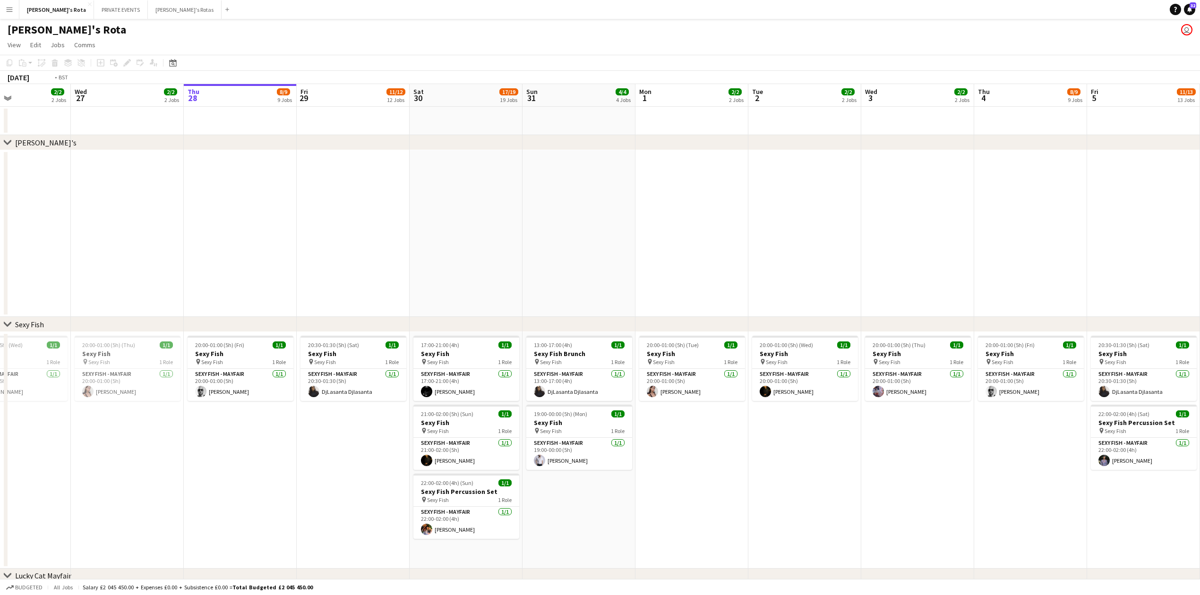
drag, startPoint x: 760, startPoint y: 216, endPoint x: 0, endPoint y: 294, distance: 764.2
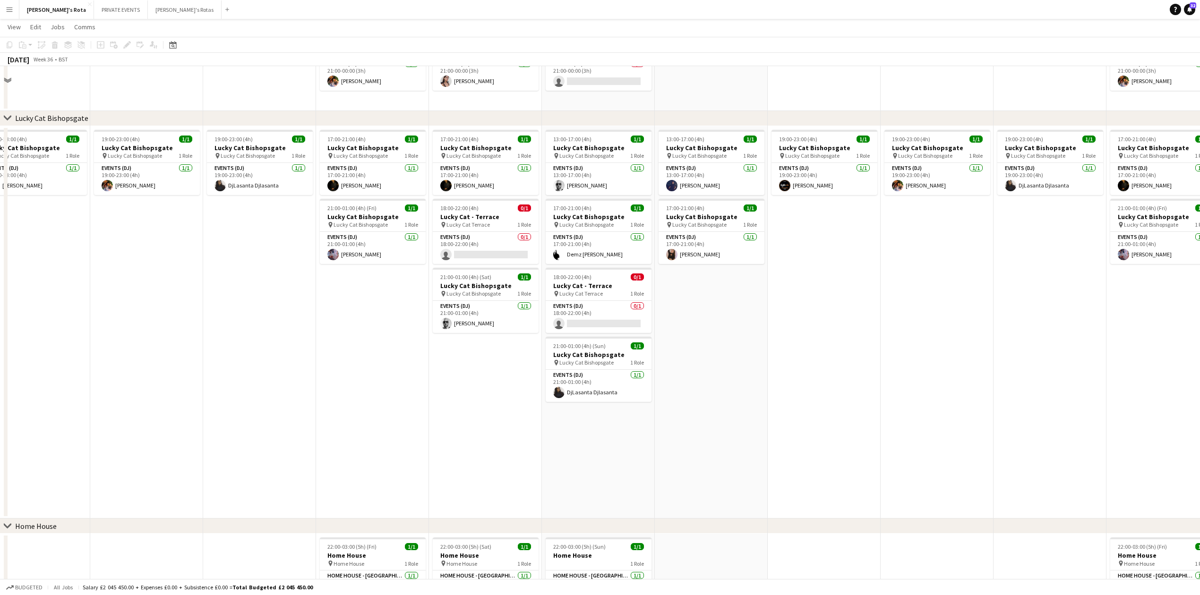
scroll to position [567, 0]
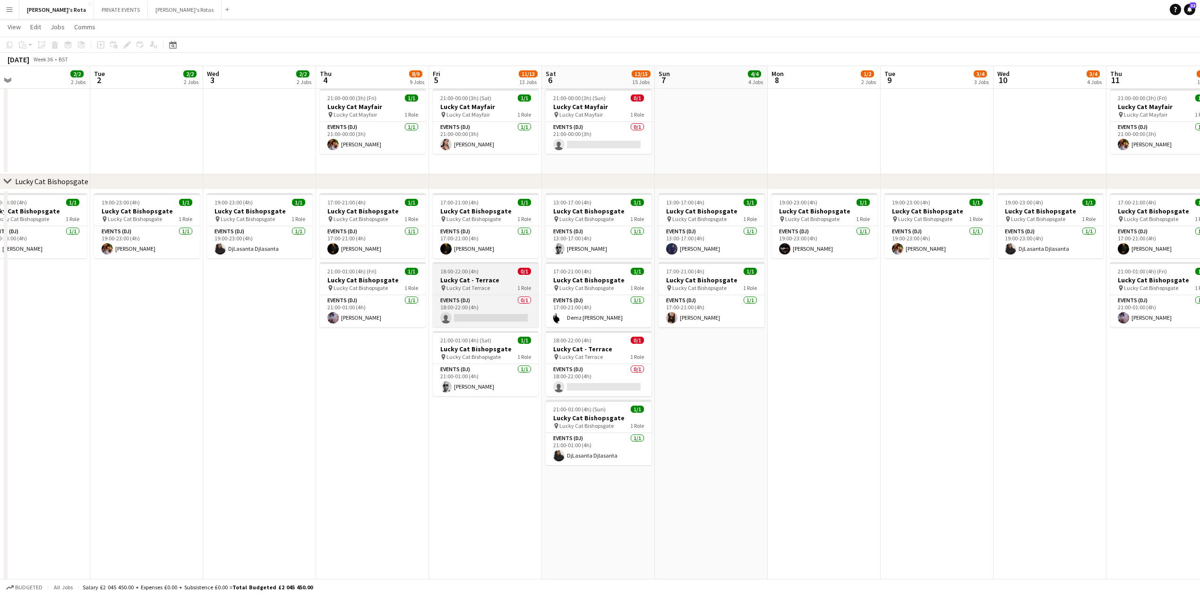
click at [477, 280] on h3 "Lucky Cat - Terrace" at bounding box center [486, 280] width 106 height 9
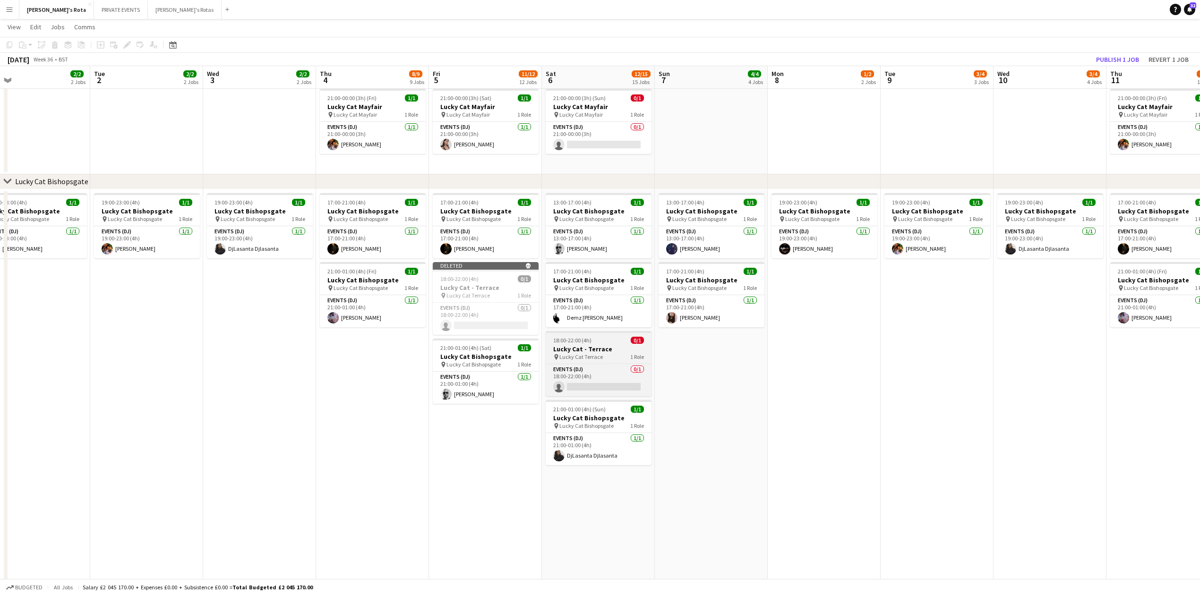
click at [601, 346] on h3 "Lucky Cat - Terrace" at bounding box center [599, 349] width 106 height 9
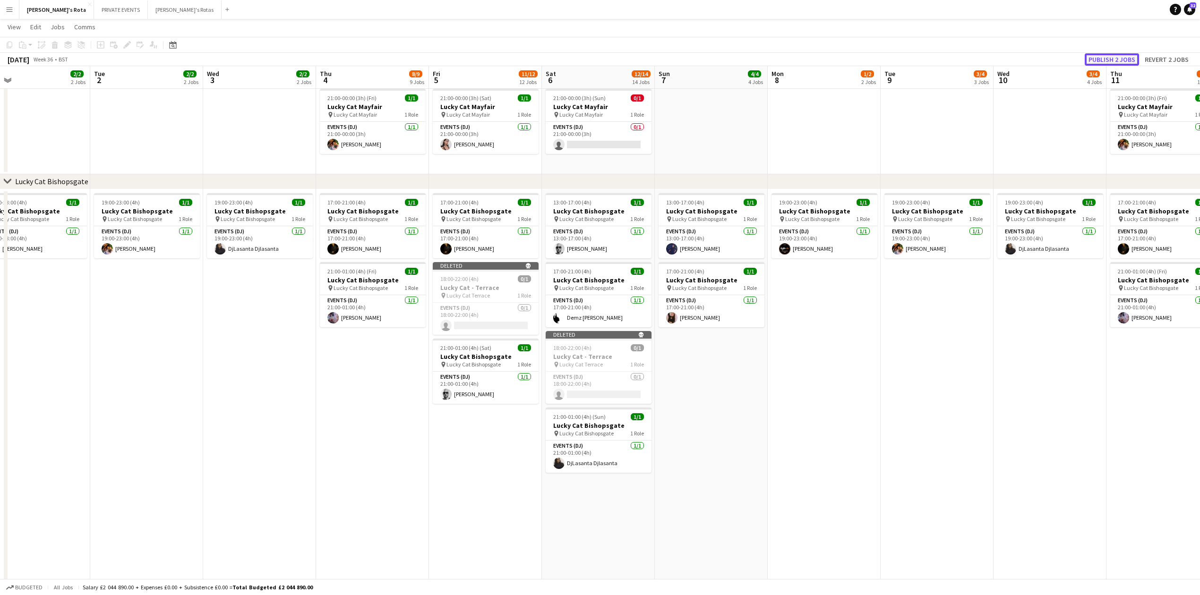
click at [1098, 57] on button "Publish 2 jobs" at bounding box center [1112, 59] width 54 height 12
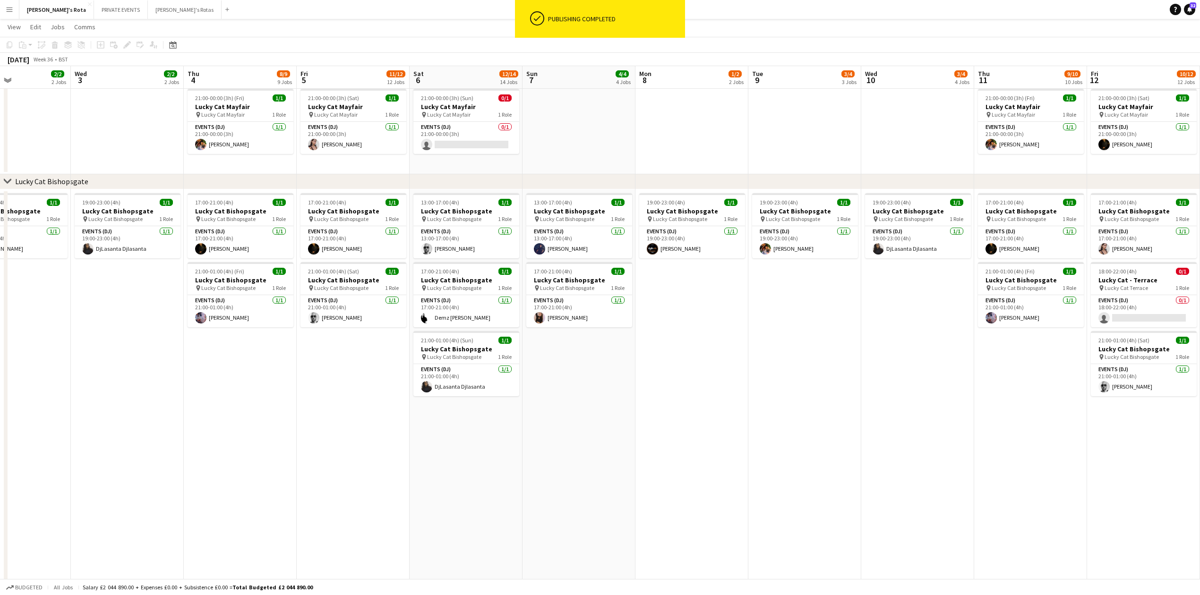
drag, startPoint x: 1013, startPoint y: 394, endPoint x: 448, endPoint y: 427, distance: 565.6
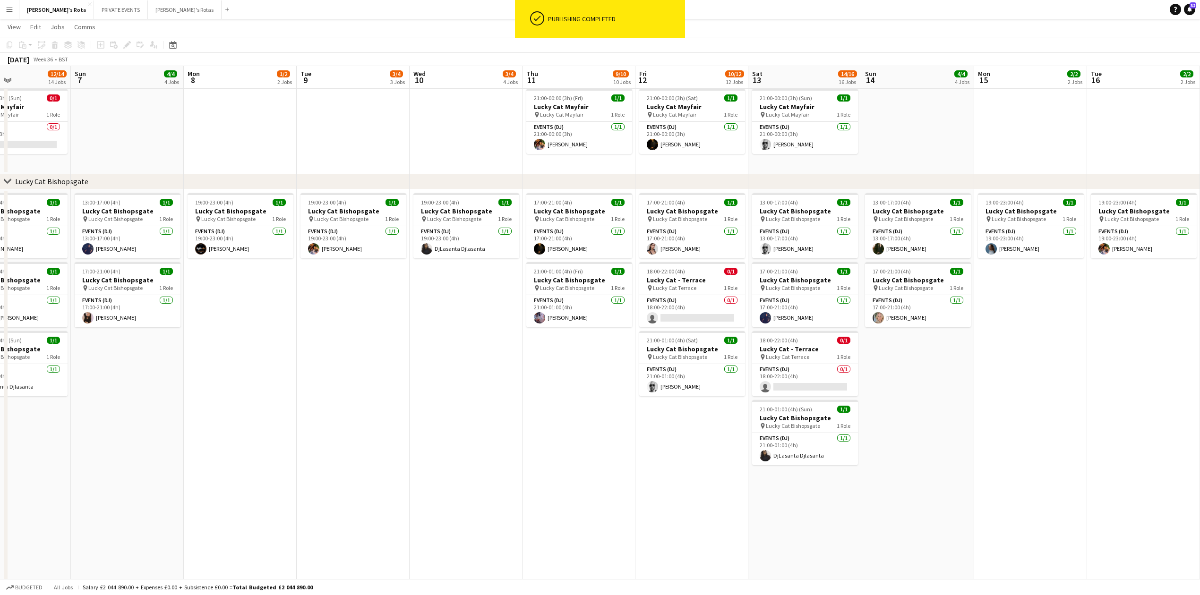
scroll to position [0, 364]
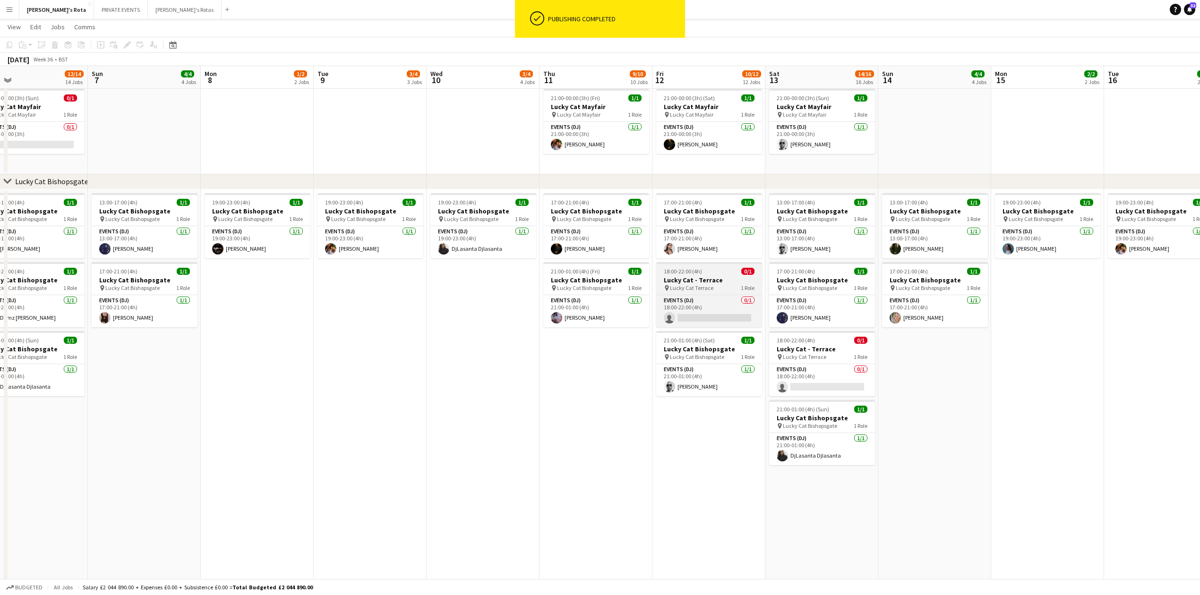
click at [707, 269] on div "18:00-22:00 (4h) 0/1" at bounding box center [709, 271] width 106 height 7
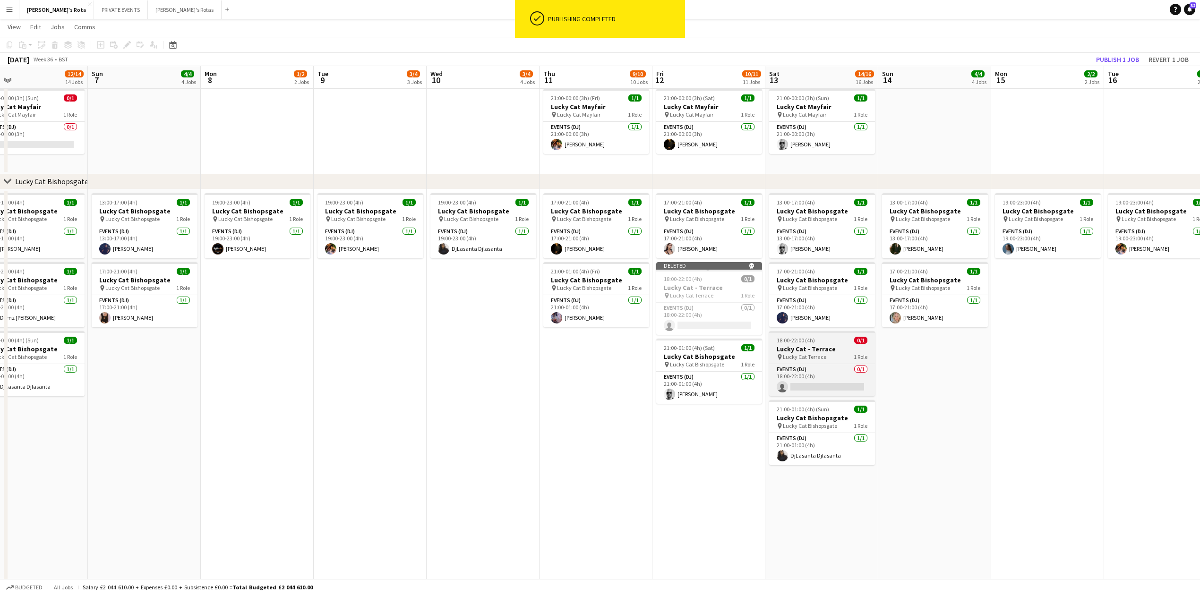
click at [838, 352] on h3 "Lucky Cat - Terrace" at bounding box center [822, 349] width 106 height 9
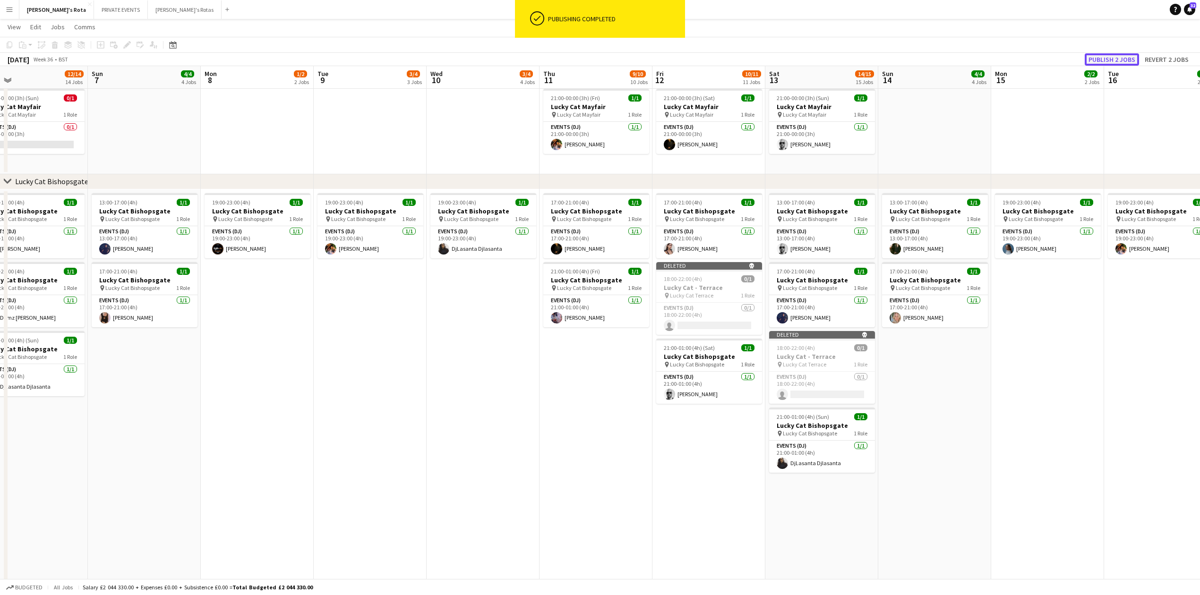
click at [1108, 57] on button "Publish 2 jobs" at bounding box center [1112, 59] width 54 height 12
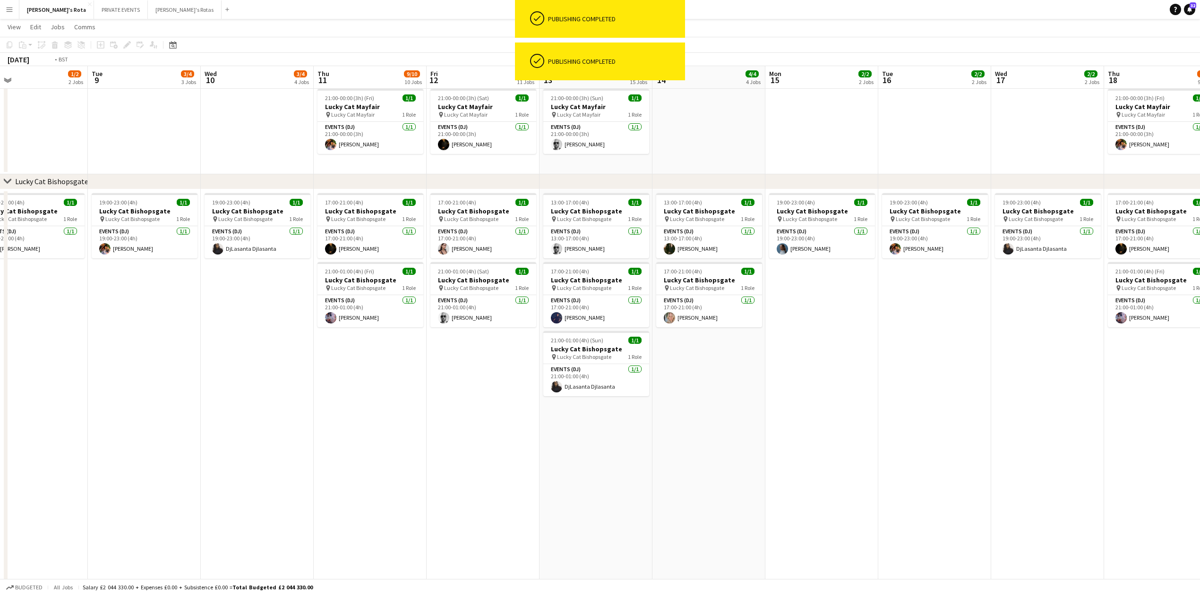
drag, startPoint x: 1055, startPoint y: 427, endPoint x: 363, endPoint y: 431, distance: 692.2
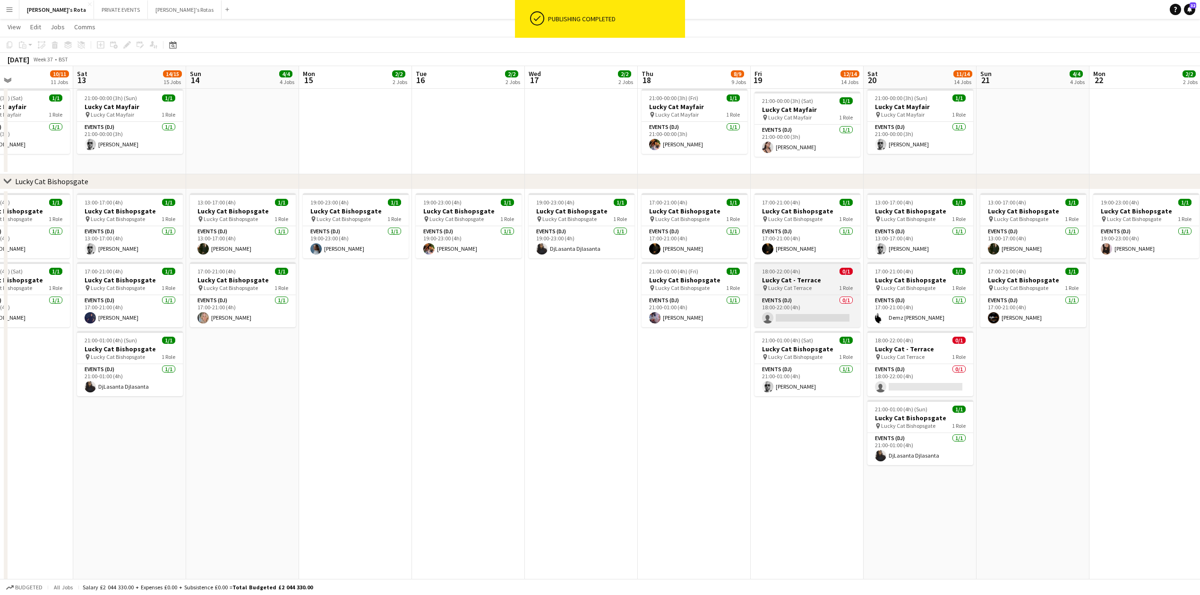
click at [795, 275] on span "18:00-22:00 (4h)" at bounding box center [781, 271] width 38 height 7
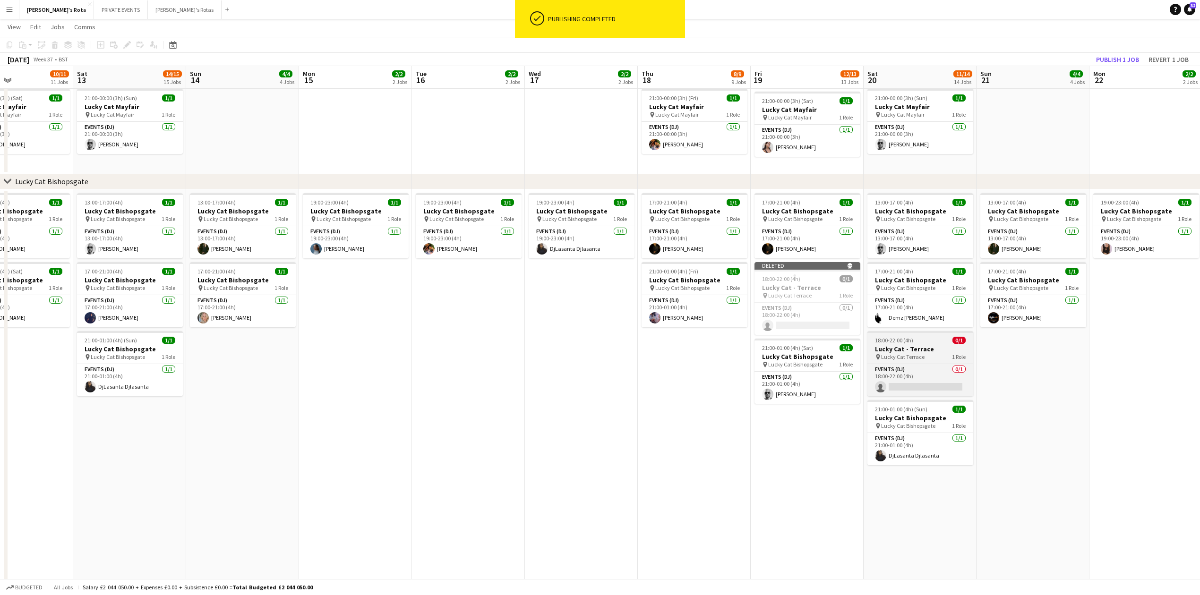
click at [921, 346] on h3 "Lucky Cat - Terrace" at bounding box center [921, 349] width 106 height 9
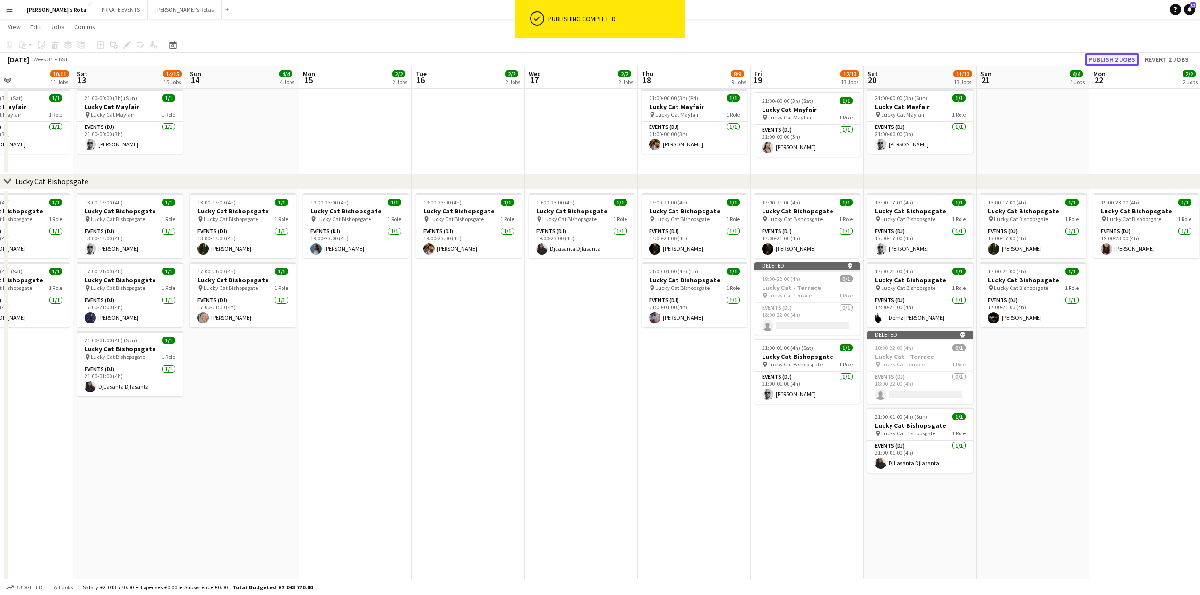
click at [1116, 59] on button "Publish 2 jobs" at bounding box center [1112, 59] width 54 height 12
